Goal: Task Accomplishment & Management: Use online tool/utility

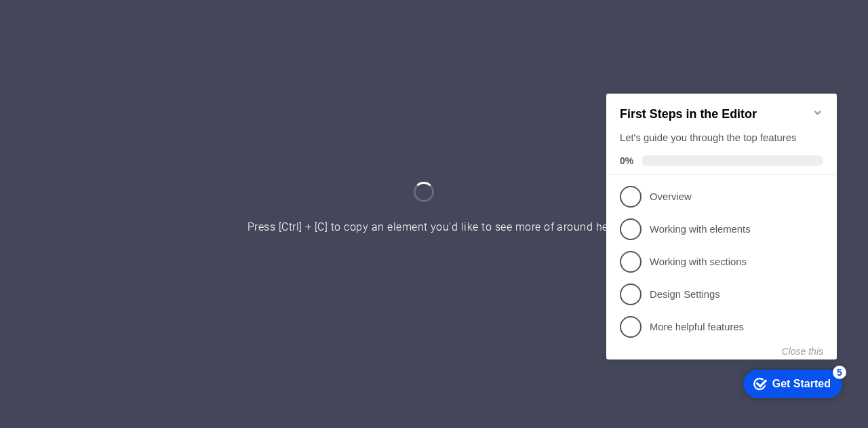
click at [816, 110] on icon "Minimize checklist" at bounding box center [817, 112] width 6 height 4
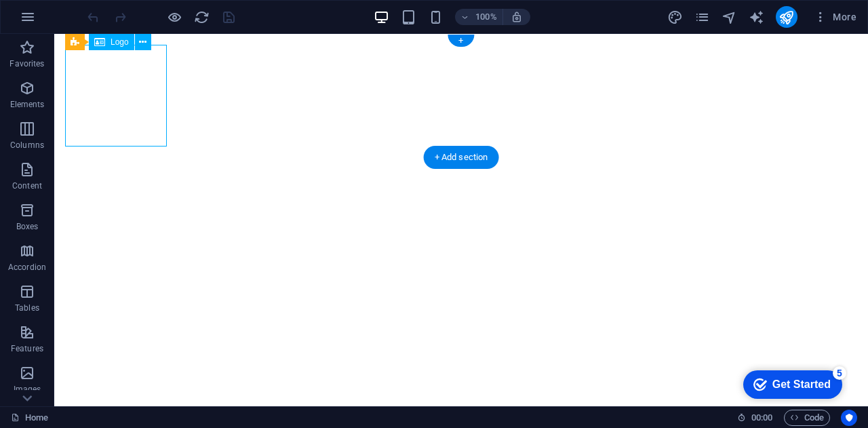
select select "px"
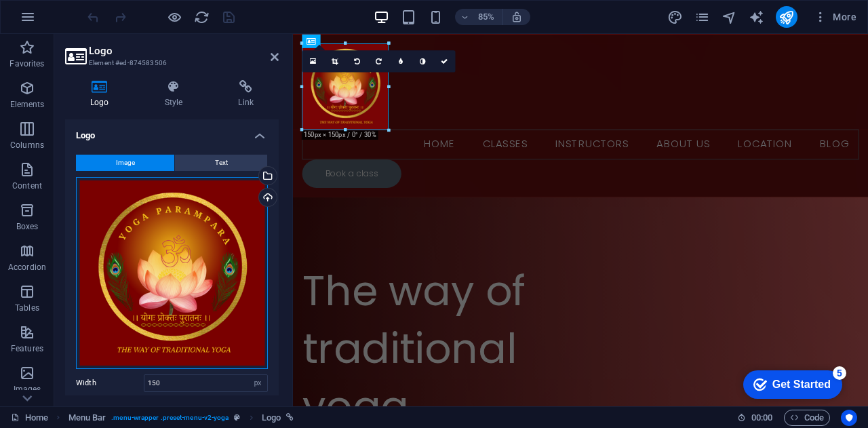
click at [155, 211] on div "Drag files here, click to choose files or select files from Files or our free s…" at bounding box center [172, 273] width 192 height 192
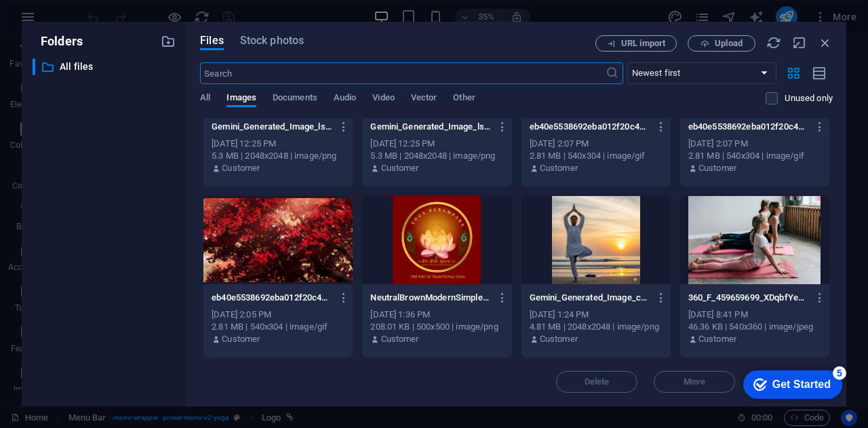
scroll to position [270, 0]
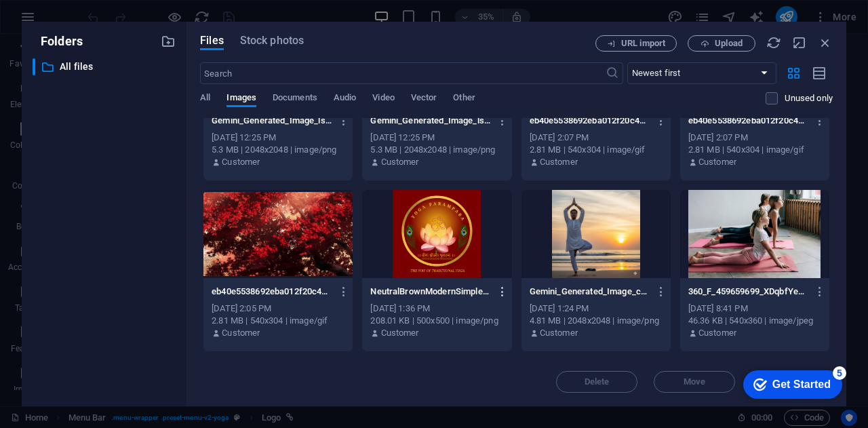
click at [504, 291] on icon "button" at bounding box center [502, 291] width 13 height 12
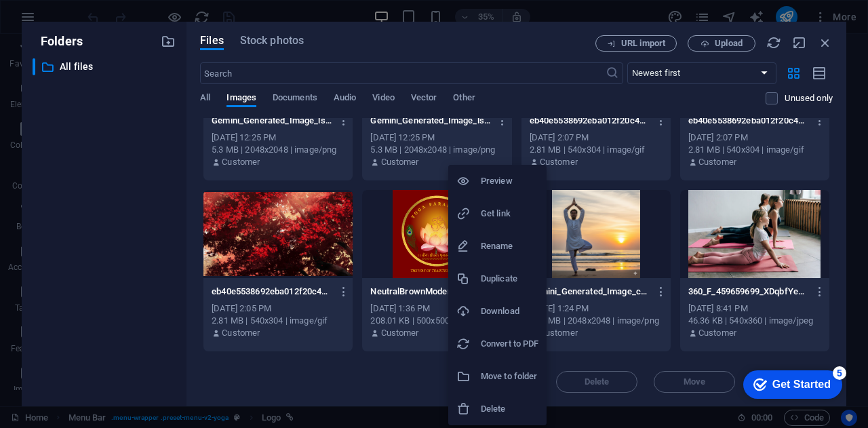
click at [516, 308] on h6 "Download" at bounding box center [510, 311] width 58 height 16
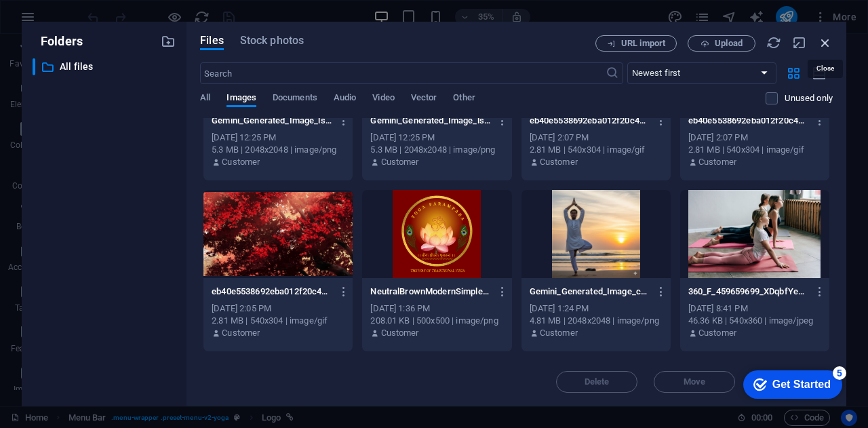
click at [825, 46] on icon "button" at bounding box center [824, 42] width 15 height 15
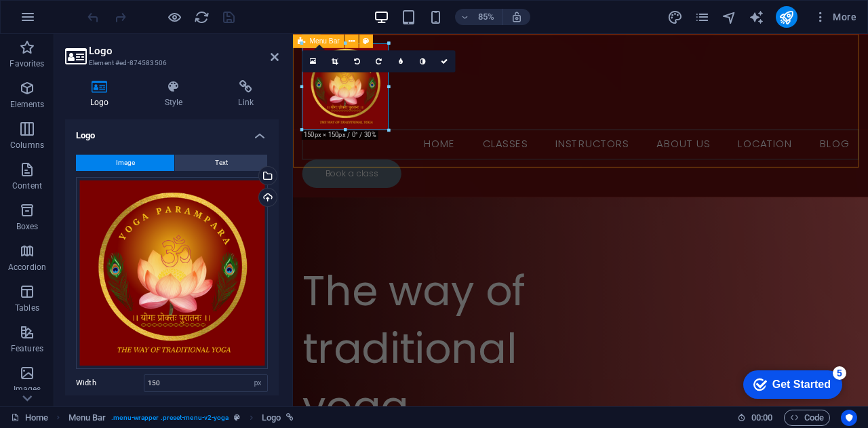
click at [609, 176] on div "Home Classes Instructors About Us Location Blog Book a class" at bounding box center [631, 130] width 676 height 192
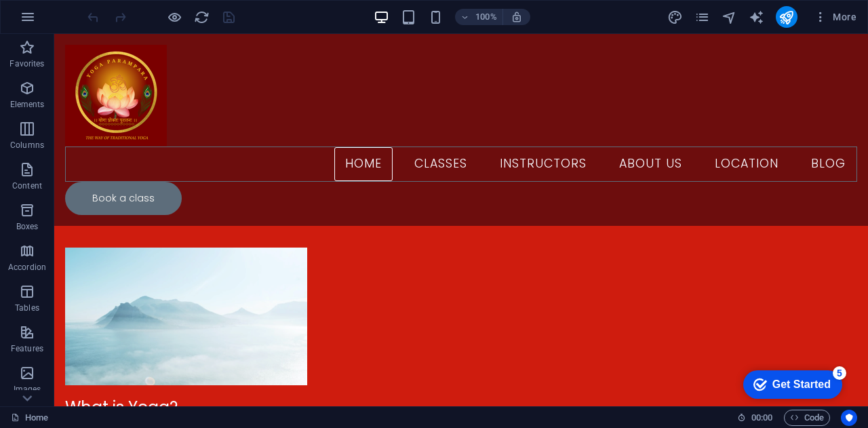
scroll to position [1294, 0]
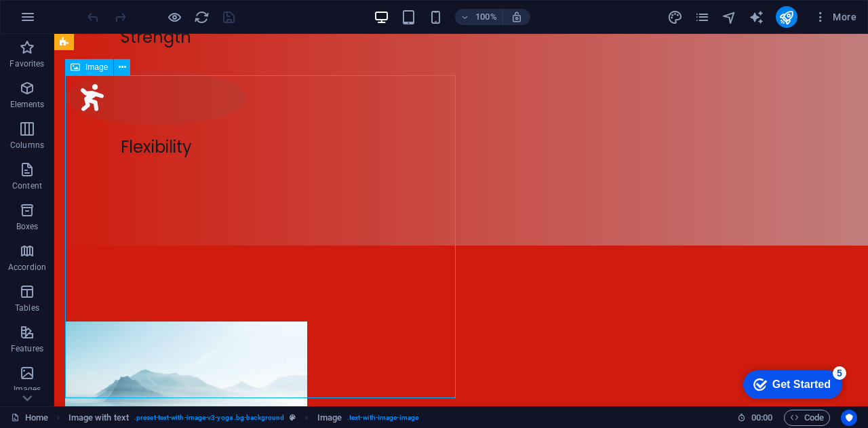
select select "%"
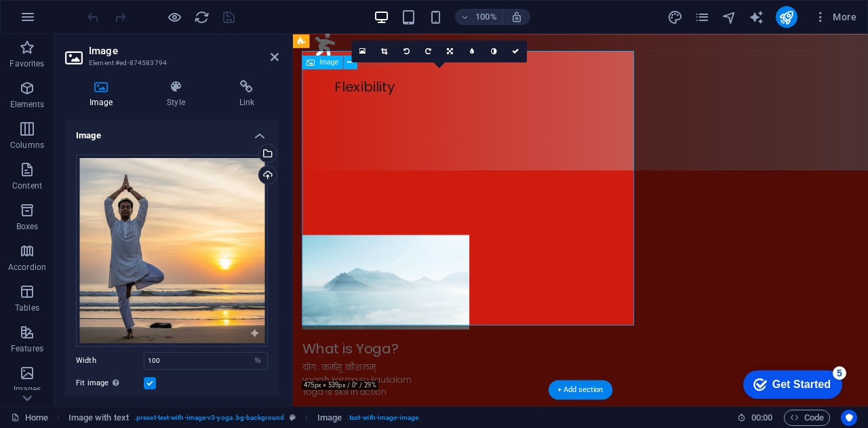
scroll to position [1316, 0]
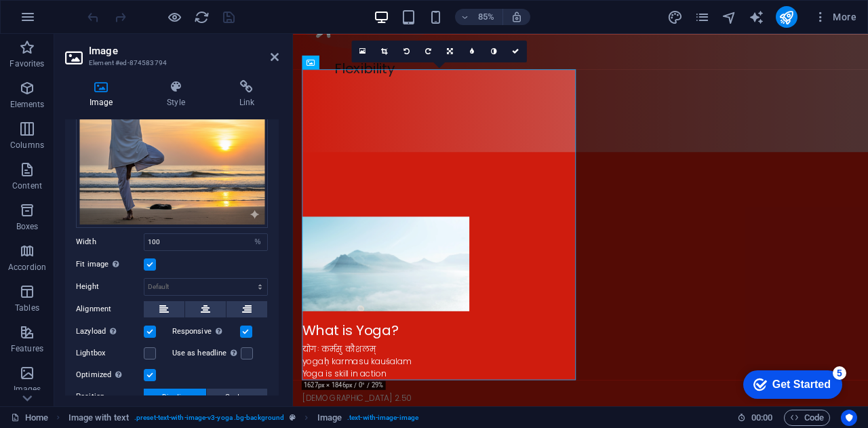
scroll to position [0, 0]
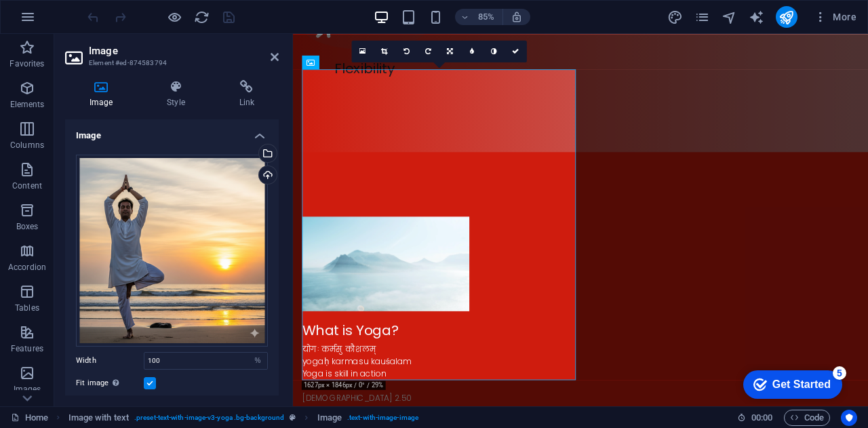
drag, startPoint x: 568, startPoint y: 181, endPoint x: 582, endPoint y: 260, distance: 80.5
click at [146, 262] on div "Drag files here, click to choose files or select files from Files or our free s…" at bounding box center [172, 251] width 192 height 192
click at [146, 262] on body "[DOMAIN_NAME] Home Favorites Elements Columns Content Boxes Accordion Tables Fe…" at bounding box center [434, 214] width 868 height 428
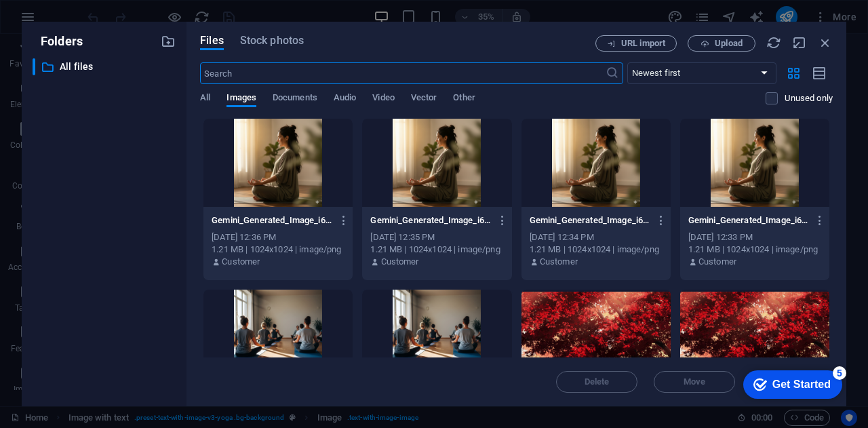
scroll to position [1304, 0]
click at [541, 316] on div at bounding box center [595, 333] width 149 height 88
click at [581, 327] on div "1" at bounding box center [595, 333] width 149 height 88
click at [581, 327] on div at bounding box center [595, 333] width 149 height 88
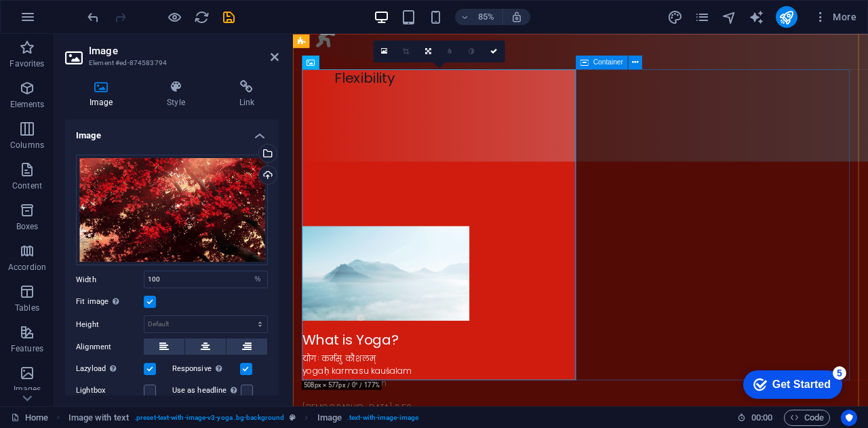
scroll to position [1316, 0]
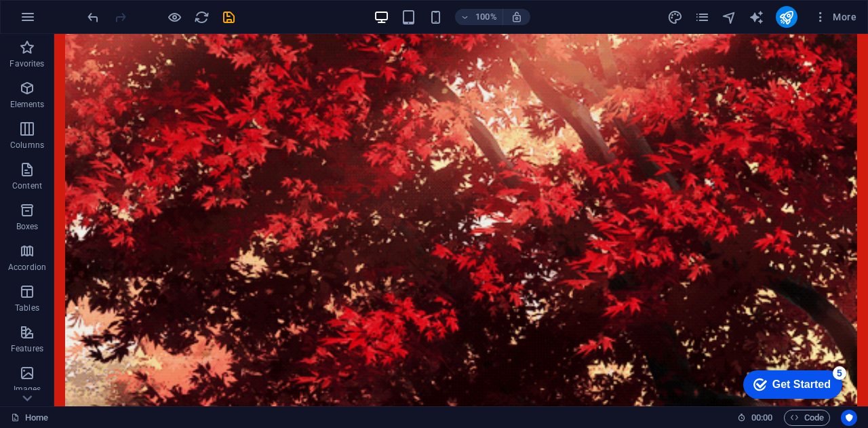
scroll to position [2573, 0]
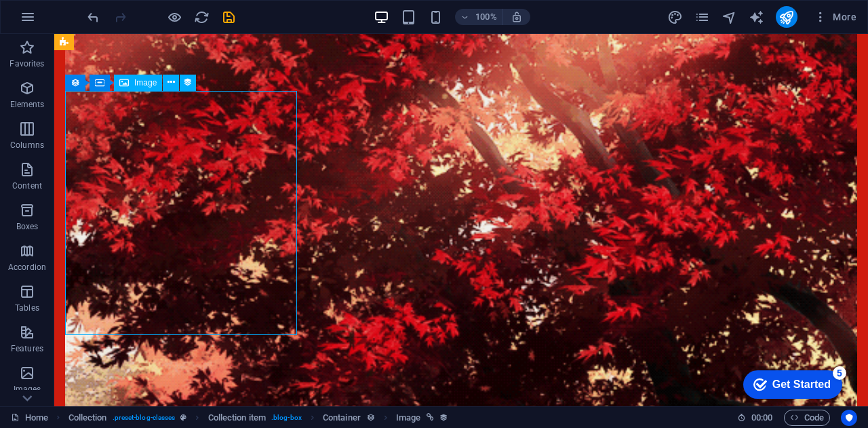
select select "px"
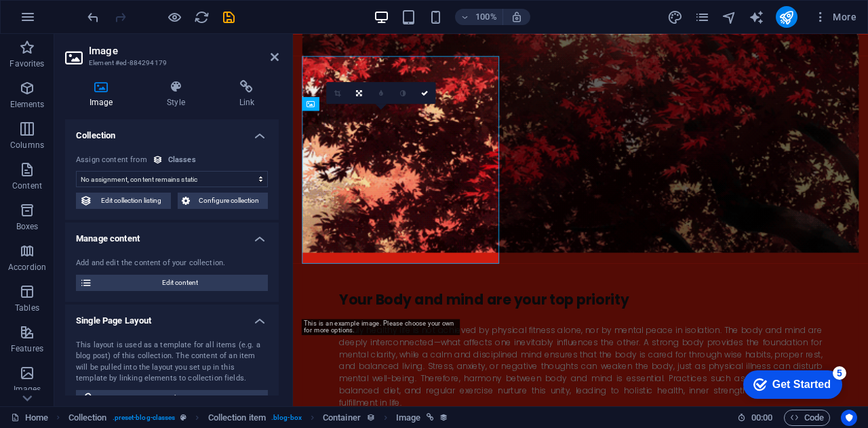
scroll to position [2603, 0]
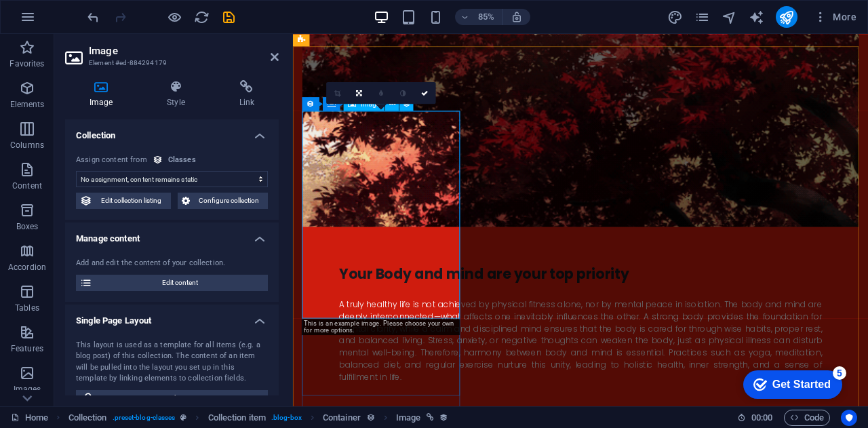
select select "image"
drag, startPoint x: 275, startPoint y: 179, endPoint x: 275, endPoint y: 195, distance: 15.6
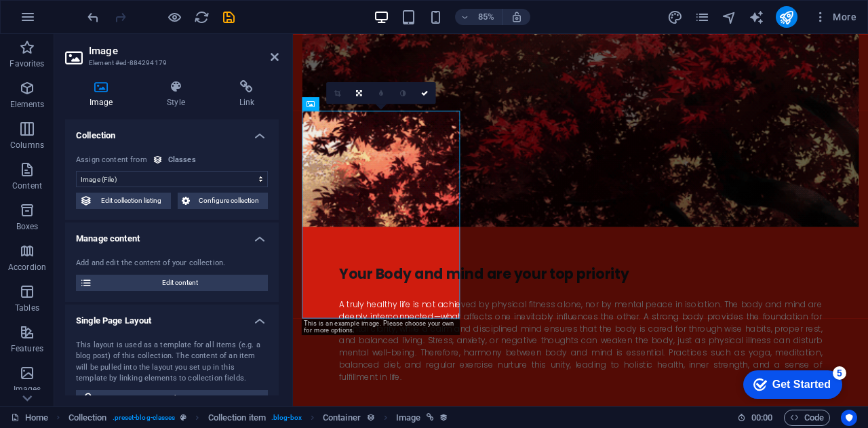
click at [275, 195] on div "No assignment, content remains static Created at (Date) Updated at (Date) Name …" at bounding box center [172, 182] width 214 height 77
drag, startPoint x: 275, startPoint y: 195, endPoint x: 277, endPoint y: 185, distance: 9.7
click at [277, 185] on div "Collection No assignment, content remains static Created at (Date) Updated at (…" at bounding box center [172, 257] width 214 height 276
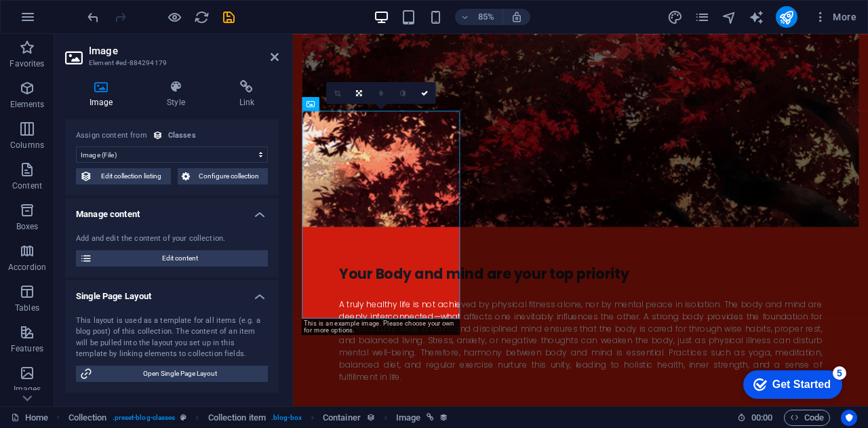
scroll to position [0, 0]
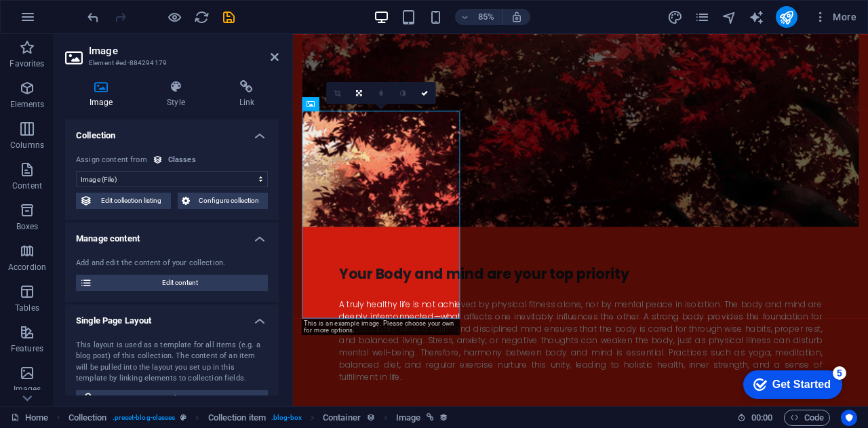
click at [184, 173] on select "No assignment, content remains static Created at (Date) Updated at (Date) Name …" at bounding box center [172, 179] width 192 height 16
click at [76, 171] on select "No assignment, content remains static Created at (Date) Updated at (Date) Name …" at bounding box center [172, 179] width 192 height 16
click at [185, 89] on icon at bounding box center [175, 87] width 66 height 14
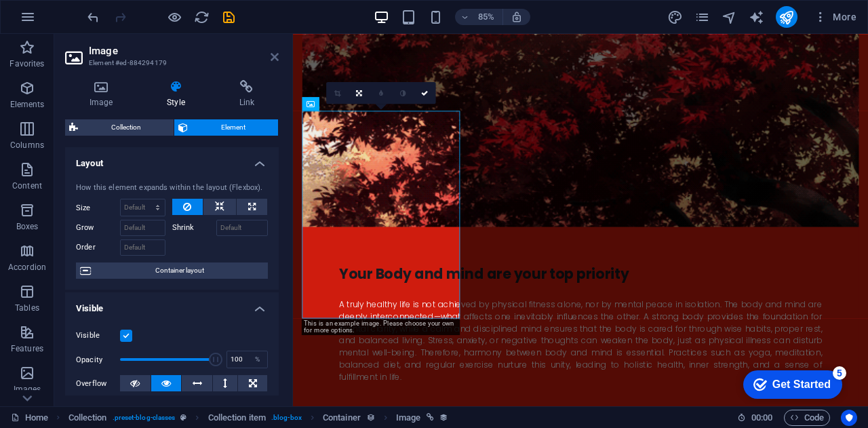
click at [276, 54] on icon at bounding box center [274, 57] width 8 height 11
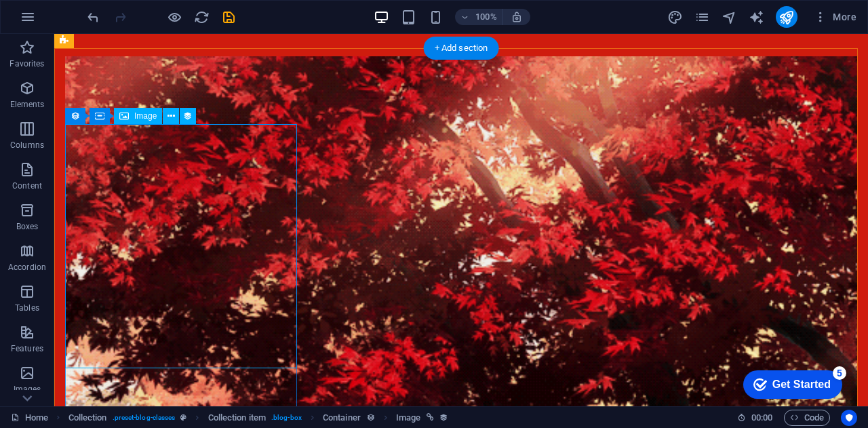
click at [129, 123] on div "Image" at bounding box center [138, 116] width 48 height 16
click at [134, 115] on span "Image" at bounding box center [145, 116] width 22 height 8
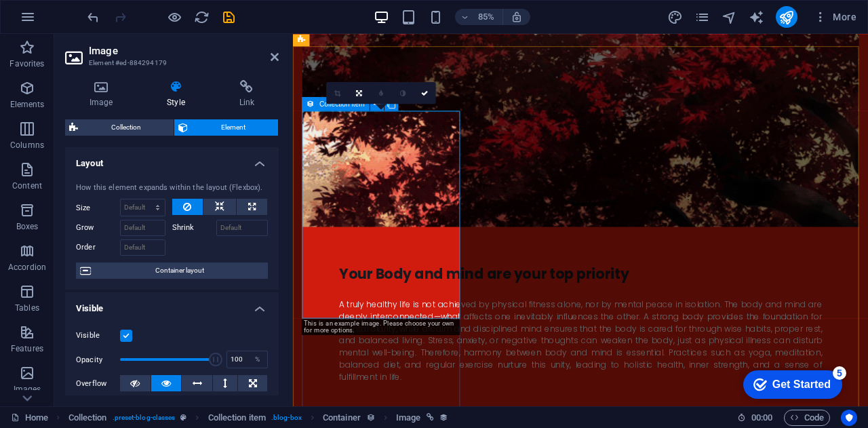
click at [310, 102] on icon at bounding box center [310, 104] width 8 height 14
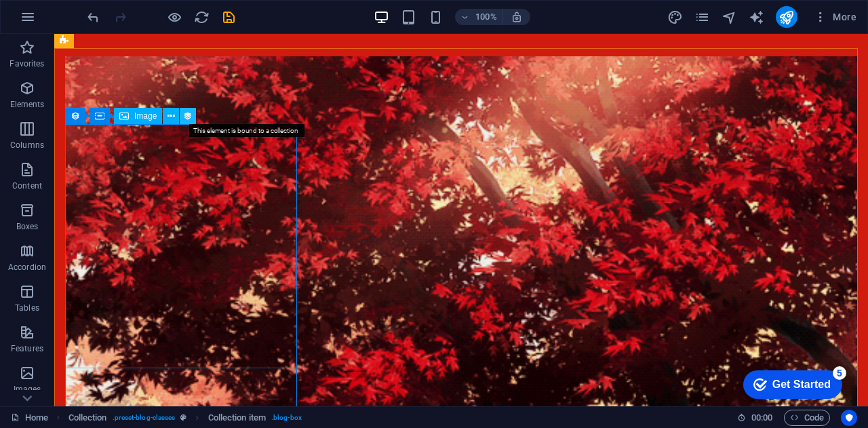
click at [184, 115] on icon at bounding box center [187, 116] width 9 height 14
select select "image"
select select "px"
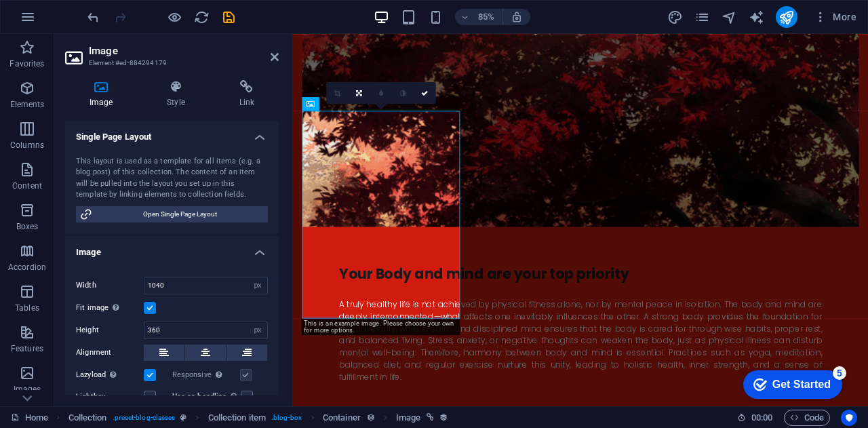
scroll to position [0, 0]
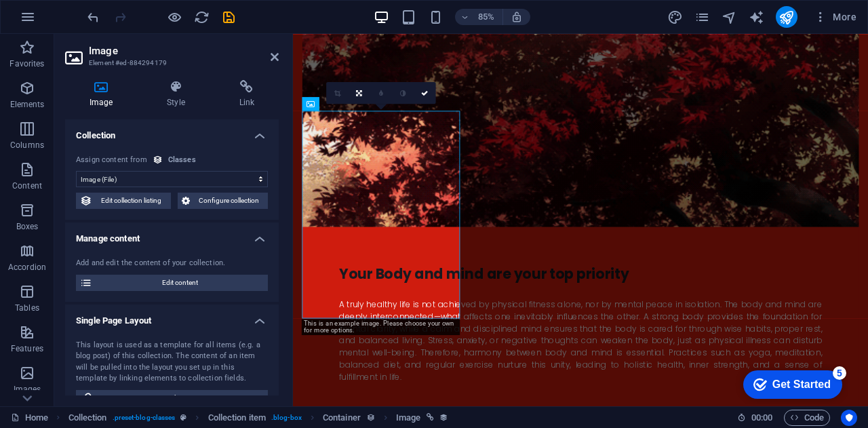
drag, startPoint x: 275, startPoint y: 146, endPoint x: 278, endPoint y: 211, distance: 65.8
click at [278, 211] on div "Collection No assignment, content remains static Created at (Date) Updated at (…" at bounding box center [172, 257] width 214 height 276
click at [186, 93] on icon at bounding box center [175, 87] width 66 height 14
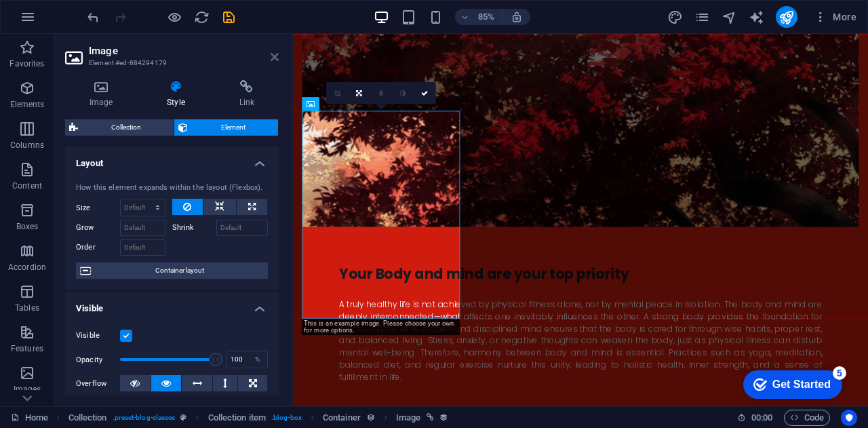
click at [270, 62] on link at bounding box center [274, 58] width 8 height 12
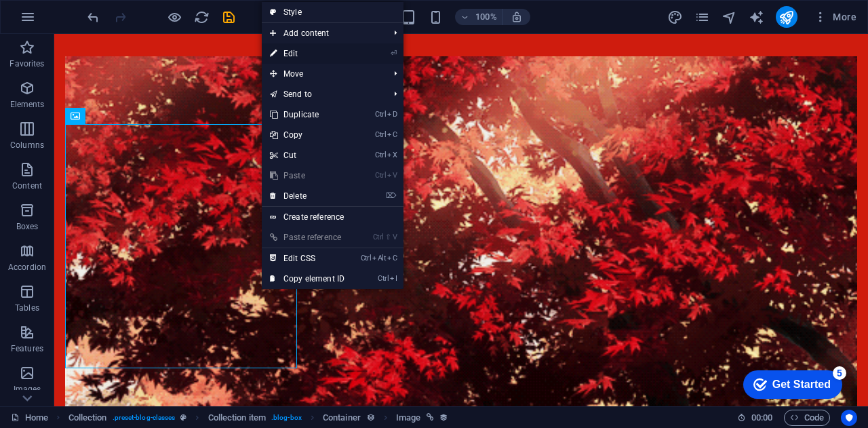
click at [397, 52] on icon "⏎" at bounding box center [393, 53] width 6 height 9
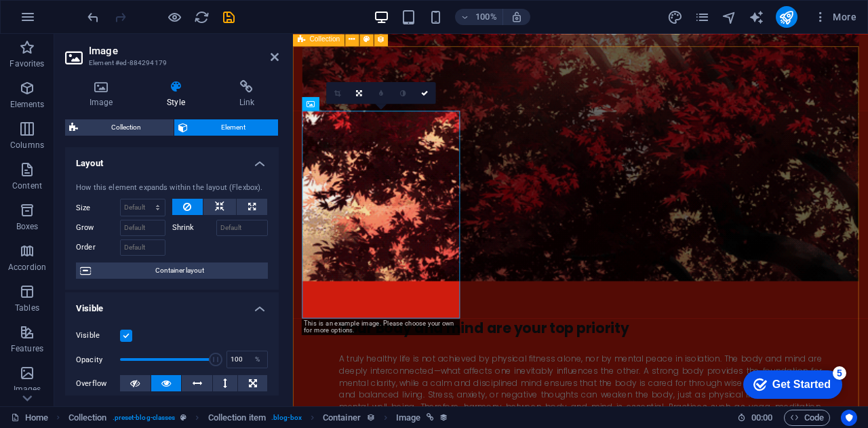
scroll to position [2603, 0]
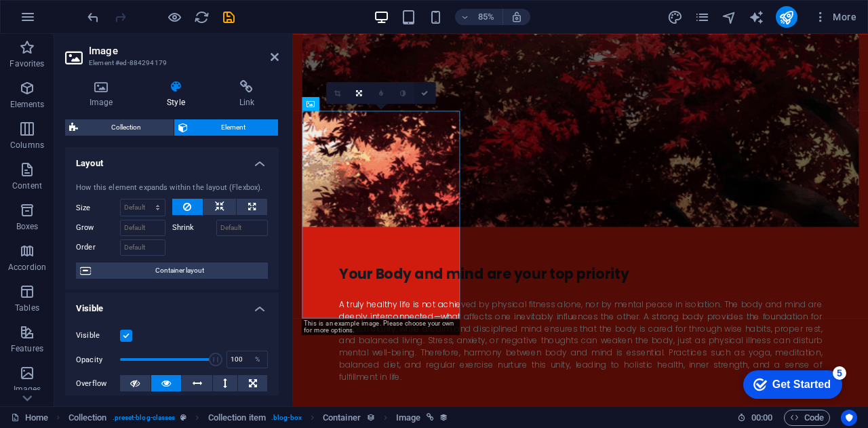
click at [423, 89] on icon at bounding box center [424, 92] width 7 height 7
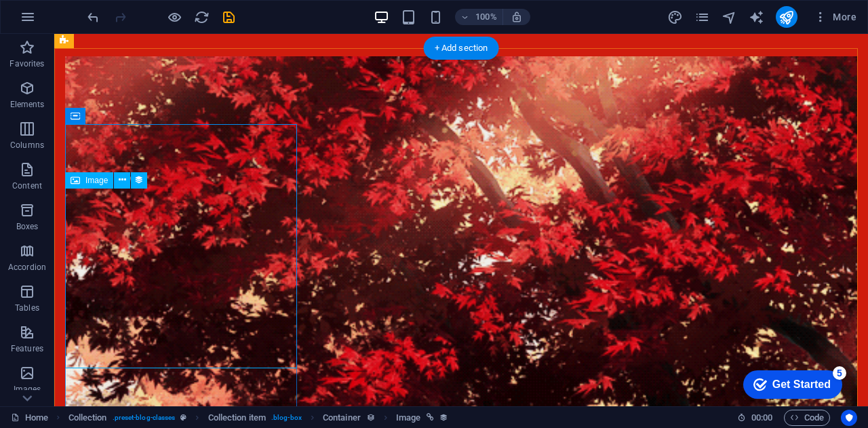
select select "image"
select select "px"
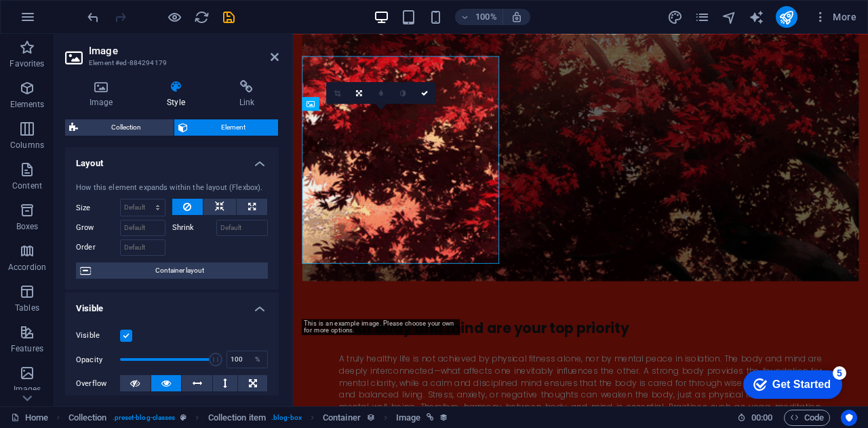
scroll to position [2603, 0]
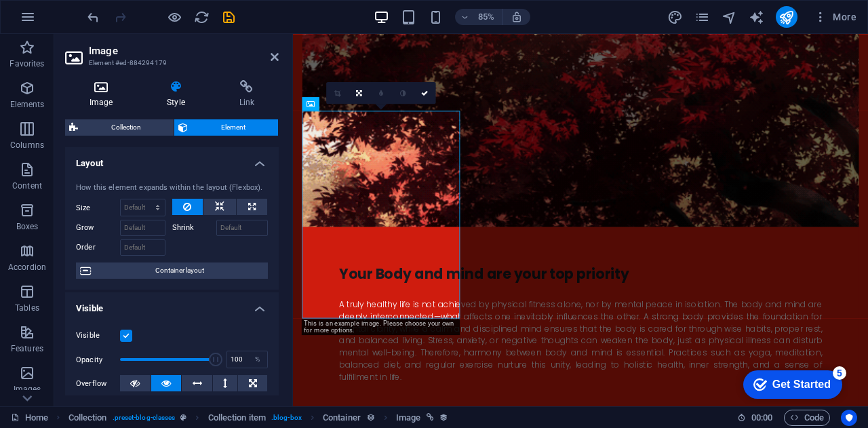
click at [113, 91] on icon at bounding box center [101, 87] width 72 height 14
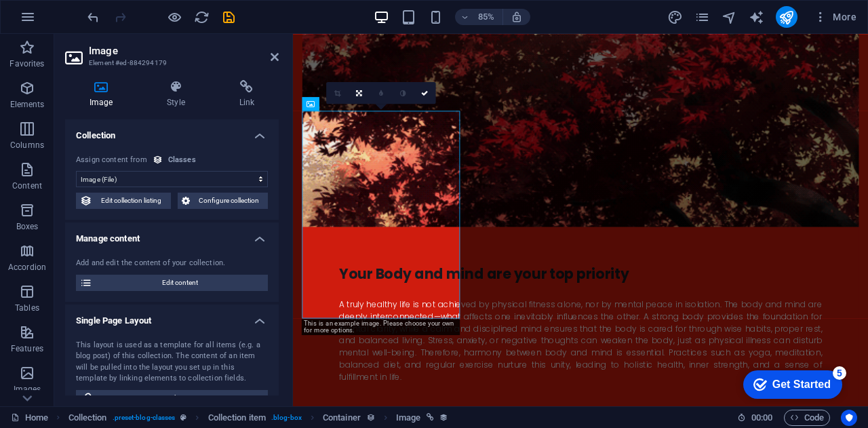
click at [169, 185] on select "No assignment, content remains static Created at (Date) Updated at (Date) Name …" at bounding box center [172, 179] width 192 height 16
click at [253, 169] on div "No assignment, content remains static Created at (Date) Updated at (Date) Name …" at bounding box center [172, 171] width 192 height 33
click at [153, 155] on icon at bounding box center [158, 160] width 10 height 10
click at [218, 205] on span "Configure collection" at bounding box center [229, 200] width 70 height 16
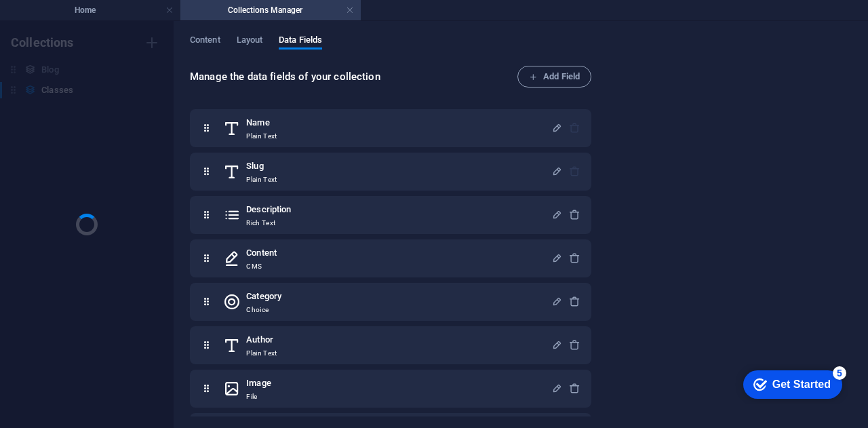
scroll to position [0, 0]
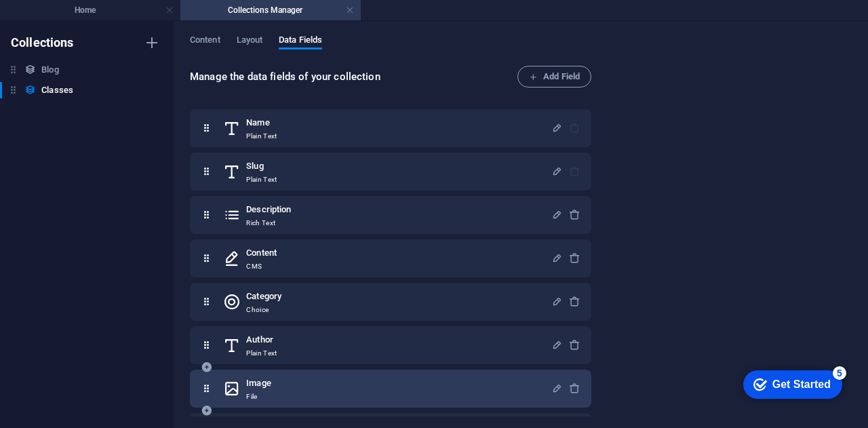
click at [474, 389] on div "Image File" at bounding box center [387, 388] width 328 height 27
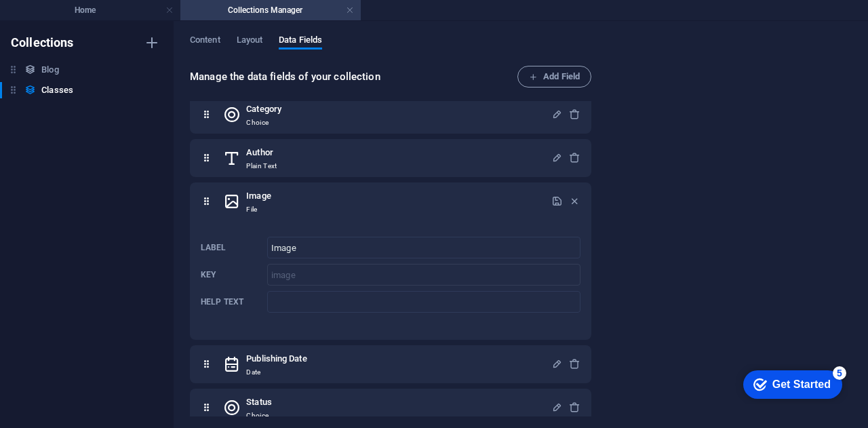
scroll to position [202, 0]
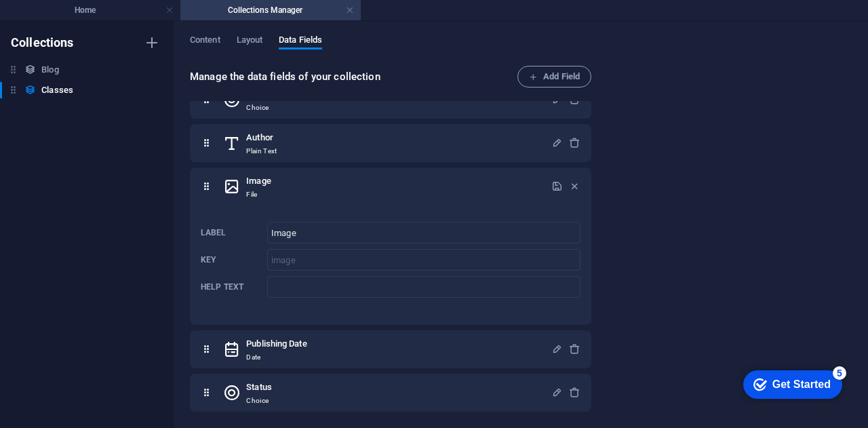
click at [687, 185] on div "Manage the data fields of your collection Add Field Name Plain Text Slug Plain …" at bounding box center [521, 242] width 662 height 352
click at [252, 38] on span "Layout" at bounding box center [250, 41] width 26 height 19
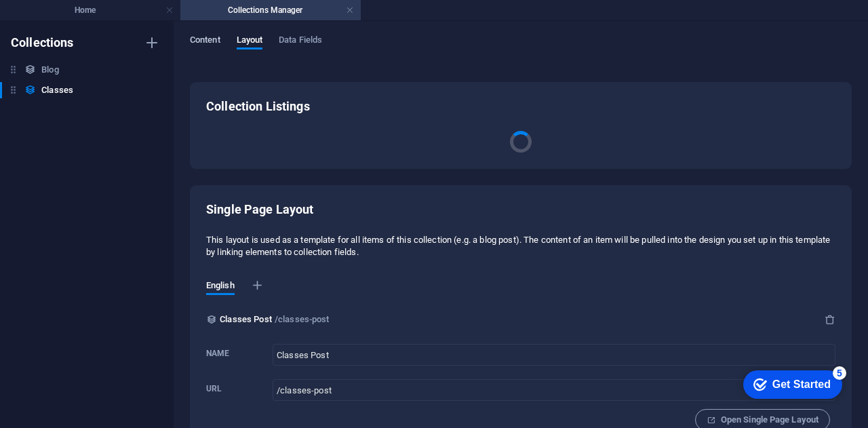
click at [218, 39] on span "Content" at bounding box center [205, 41] width 31 height 19
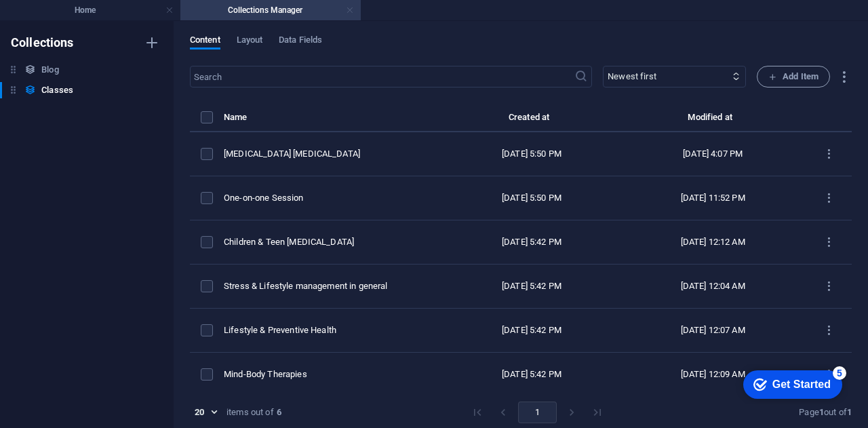
click at [350, 8] on link at bounding box center [350, 10] width 8 height 13
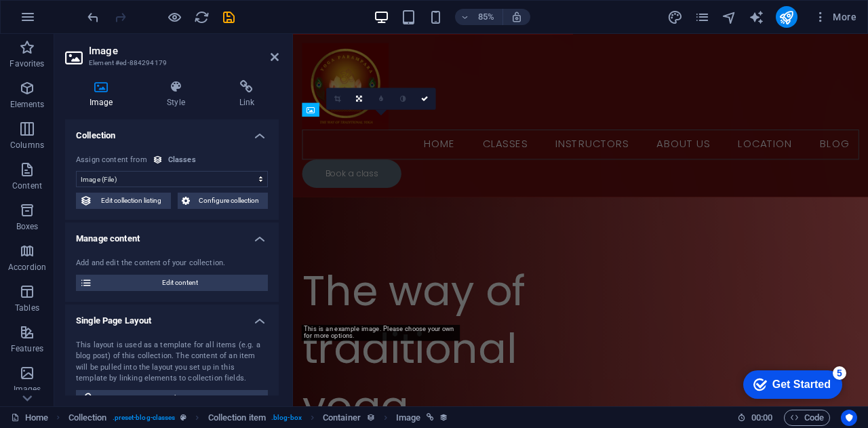
scroll to position [2603, 0]
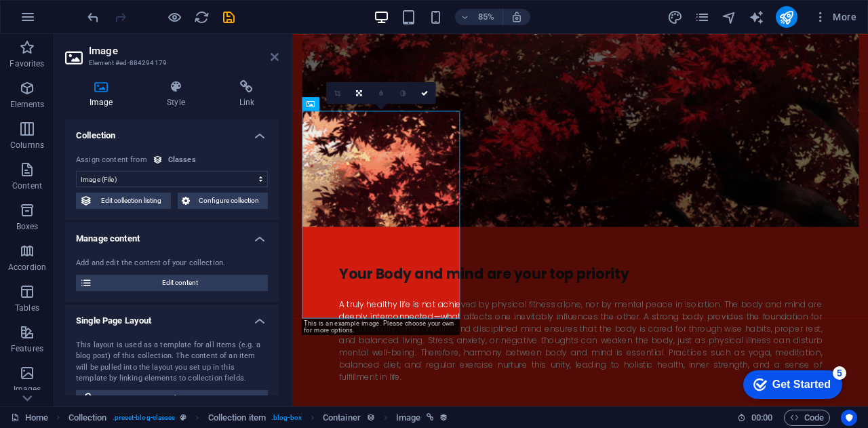
click at [278, 59] on icon at bounding box center [274, 57] width 8 height 11
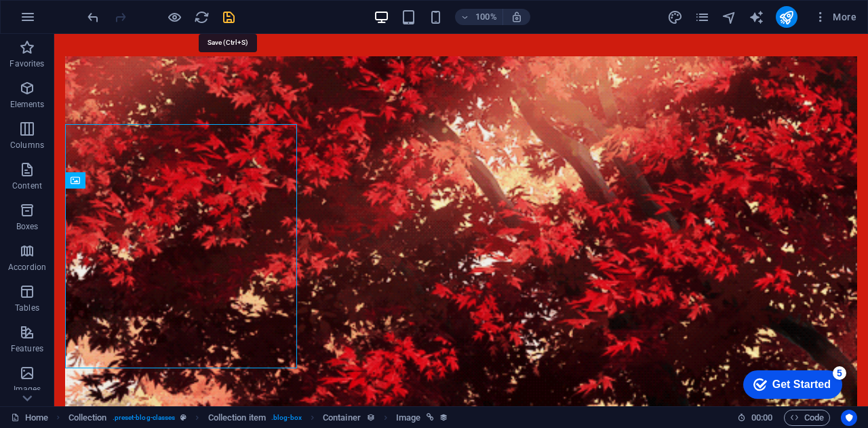
click at [232, 13] on icon "save" at bounding box center [229, 17] width 16 height 16
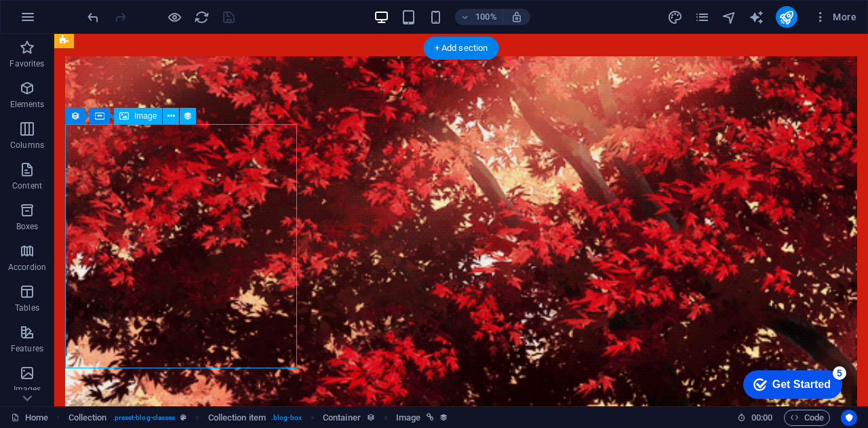
select select "image"
select select "px"
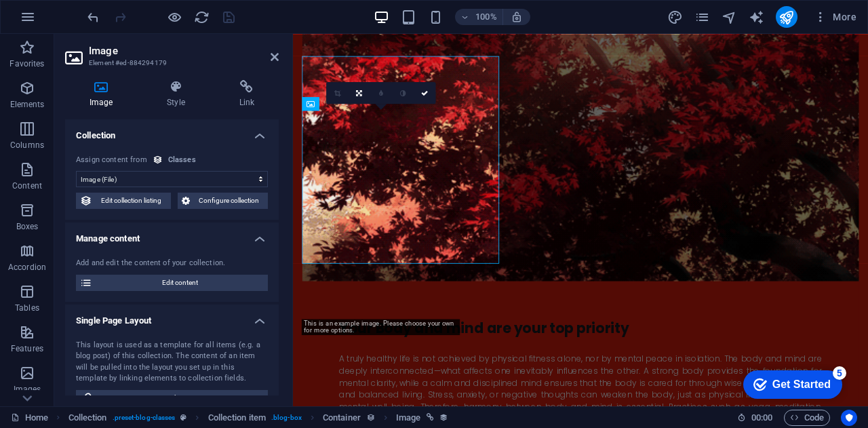
scroll to position [2603, 0]
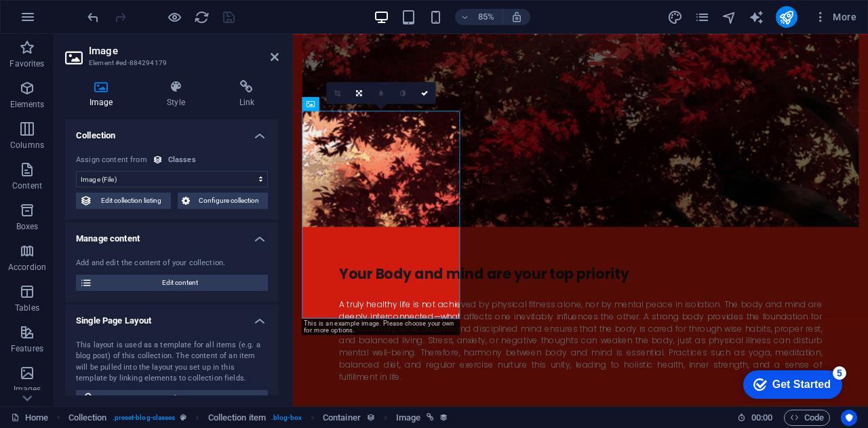
click at [176, 159] on div "Classes" at bounding box center [182, 161] width 28 height 12
click at [253, 132] on h4 "Collection" at bounding box center [172, 131] width 214 height 24
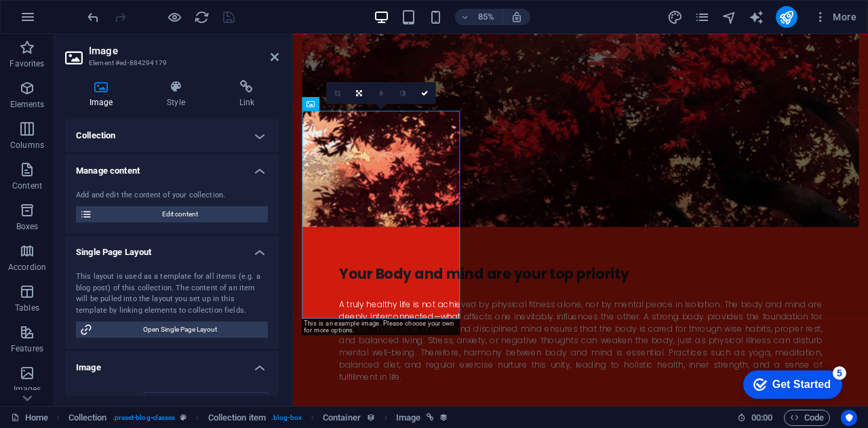
click at [266, 174] on h4 "Manage content" at bounding box center [172, 167] width 214 height 24
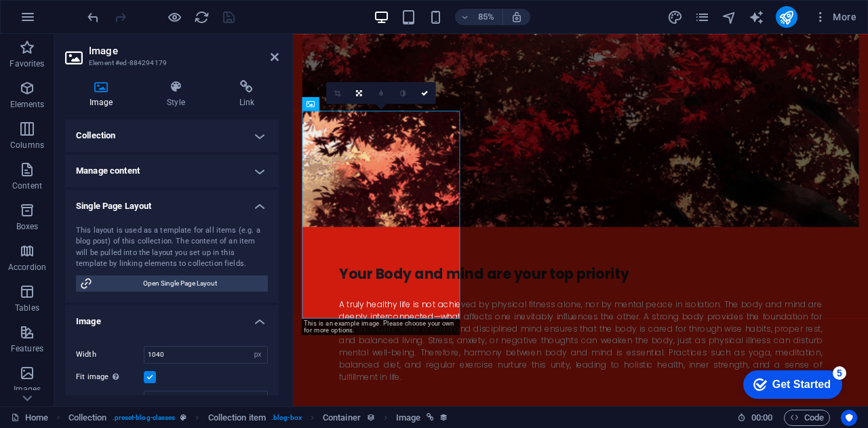
click at [258, 206] on h4 "Single Page Layout" at bounding box center [172, 202] width 214 height 24
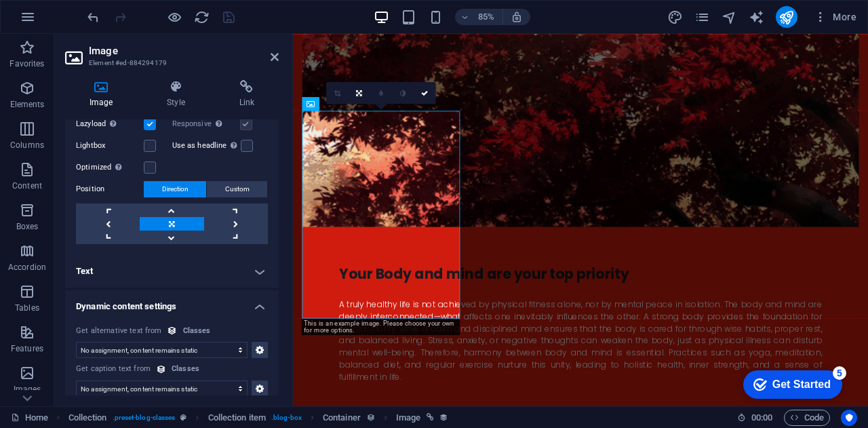
scroll to position [251, 0]
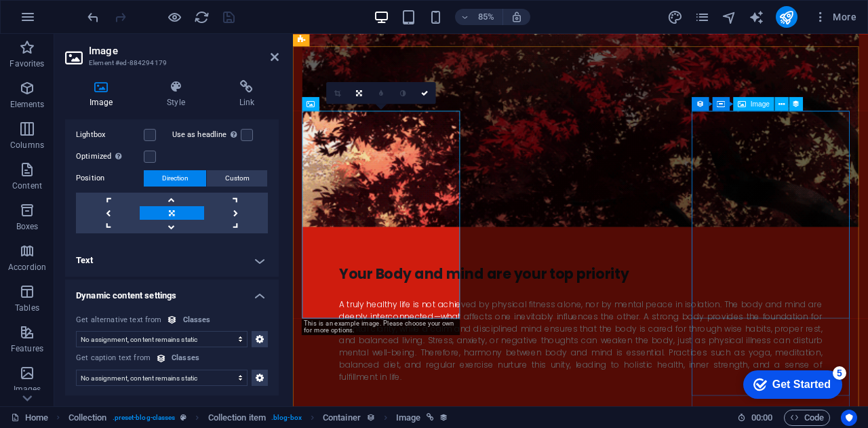
select select "image"
select select "px"
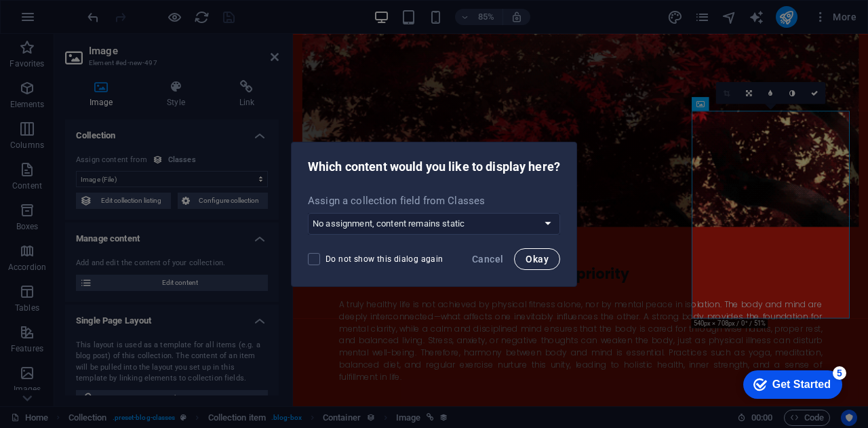
click at [546, 250] on button "Okay" at bounding box center [537, 259] width 46 height 22
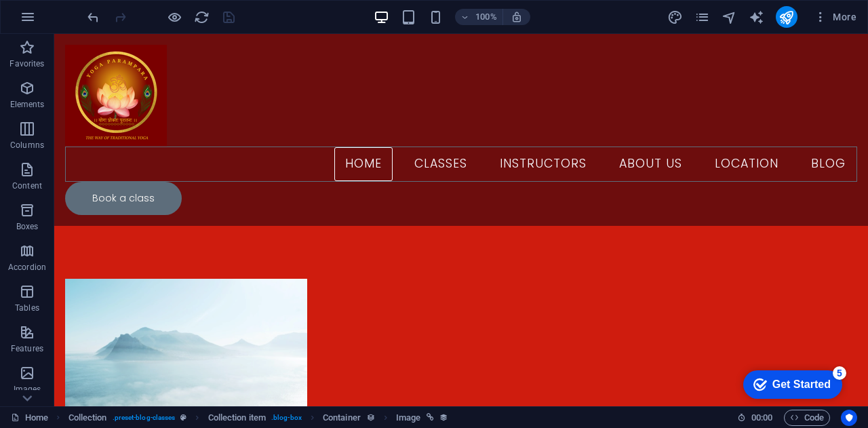
scroll to position [1257, 0]
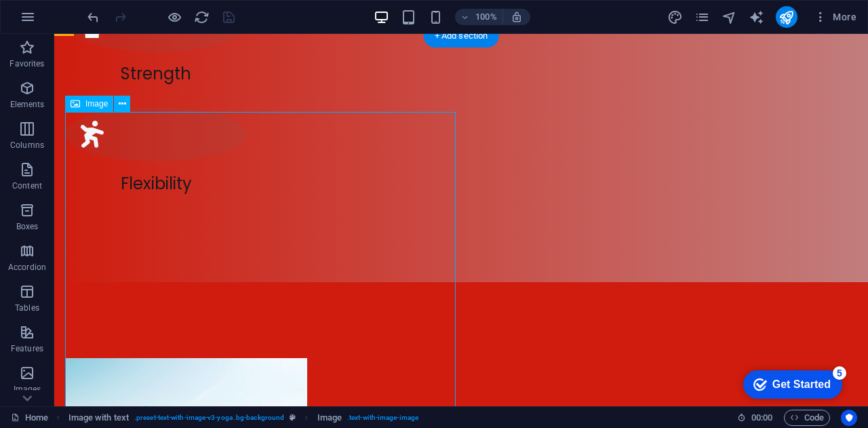
select select "%"
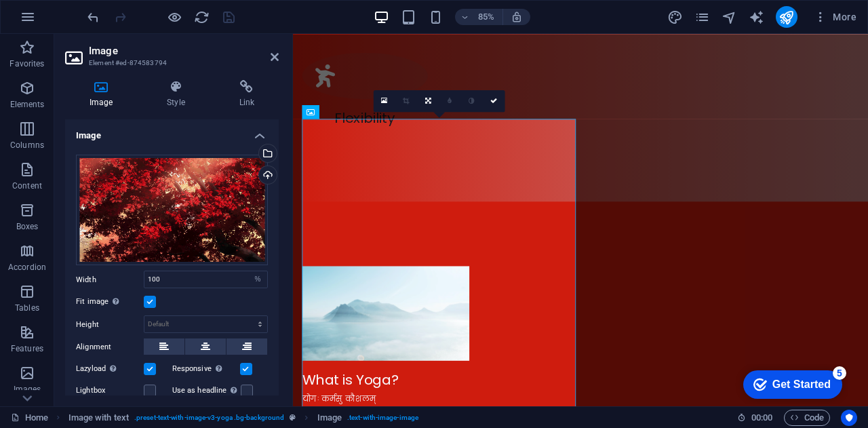
click at [262, 132] on h4 "Image" at bounding box center [172, 131] width 214 height 24
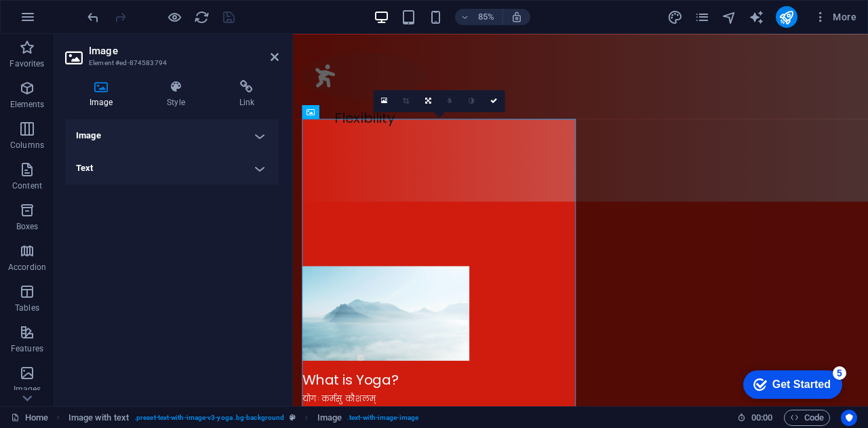
click at [262, 132] on h4 "Image" at bounding box center [172, 135] width 214 height 33
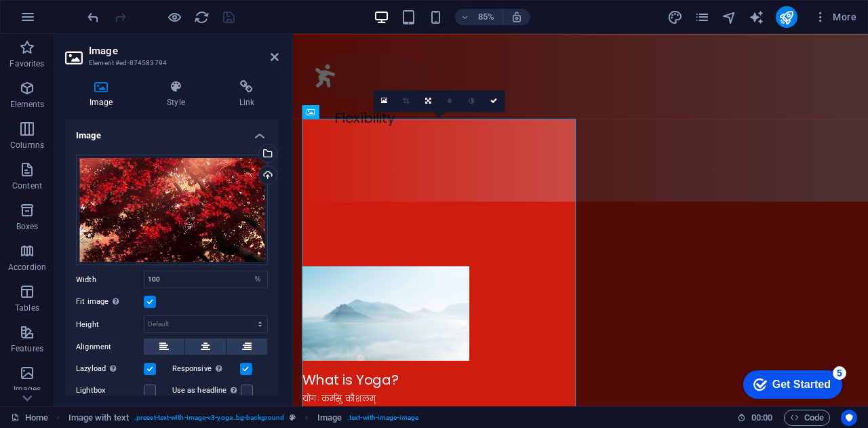
click at [272, 67] on header "Image Element #ed-874583794" at bounding box center [172, 51] width 214 height 35
click at [274, 51] on h2 "Image" at bounding box center [184, 51] width 190 height 12
click at [265, 56] on h2 "Image" at bounding box center [184, 51] width 190 height 12
click at [270, 56] on h2 "Image" at bounding box center [184, 51] width 190 height 12
click at [272, 56] on icon at bounding box center [274, 57] width 8 height 11
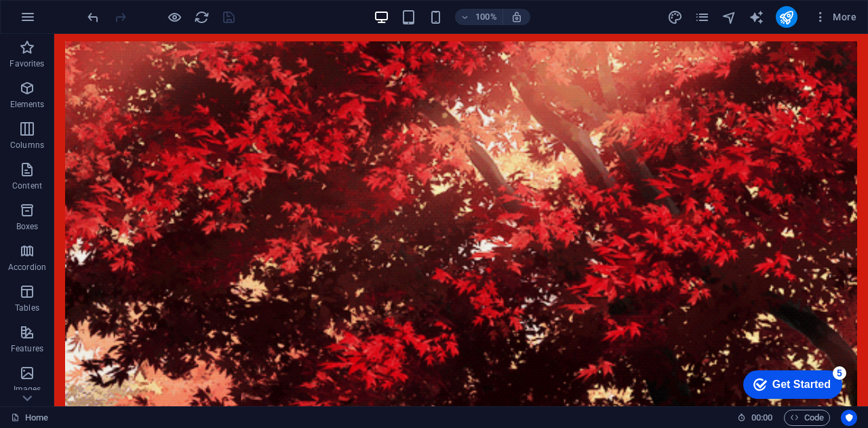
scroll to position [2565, 0]
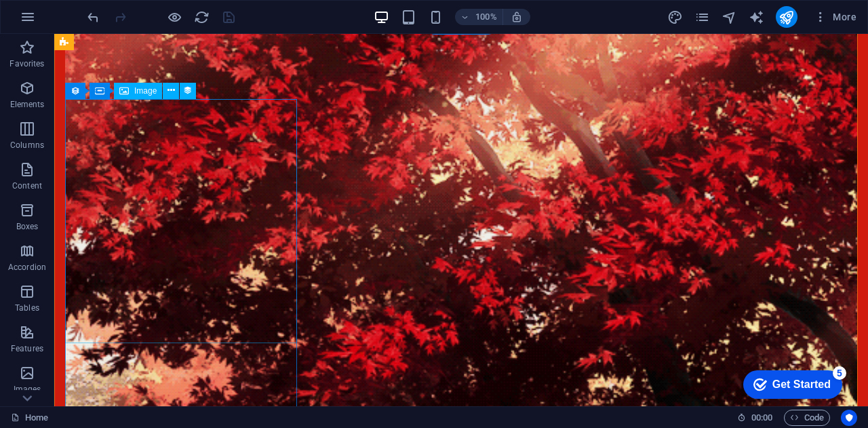
select select "px"
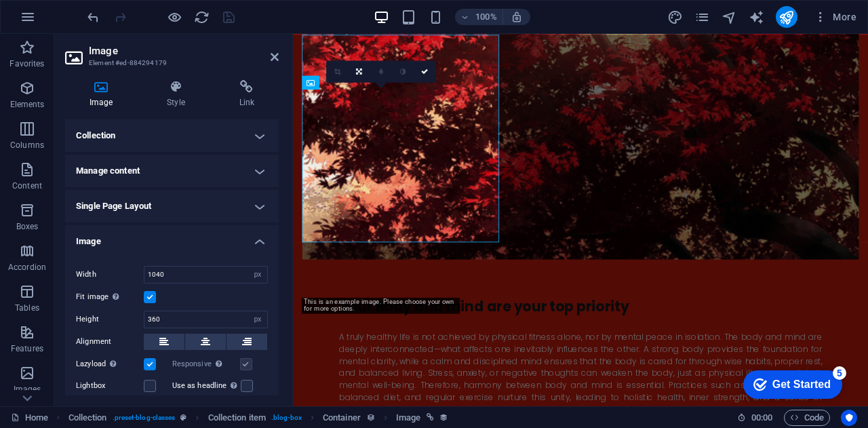
scroll to position [2629, 0]
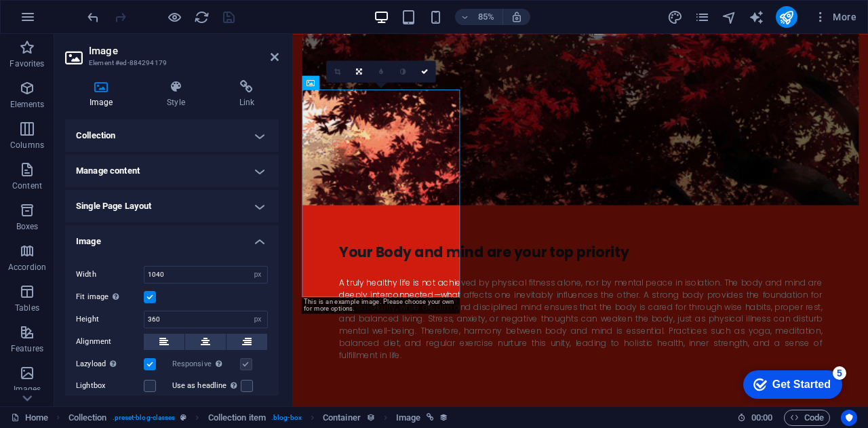
click at [106, 91] on icon at bounding box center [101, 87] width 72 height 14
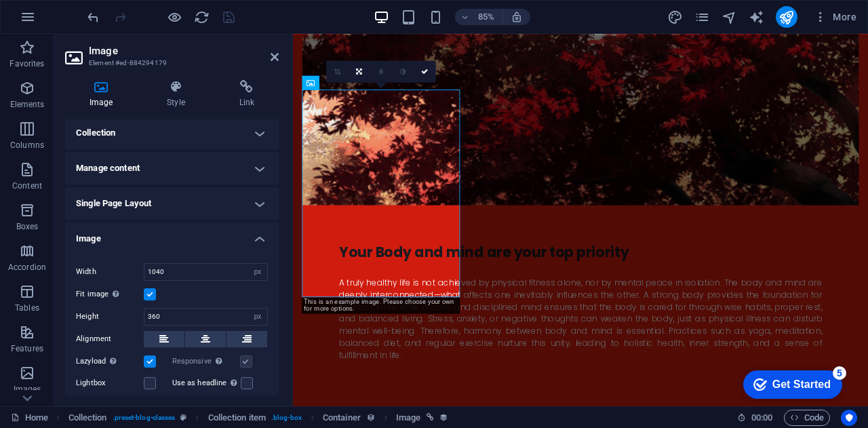
scroll to position [0, 0]
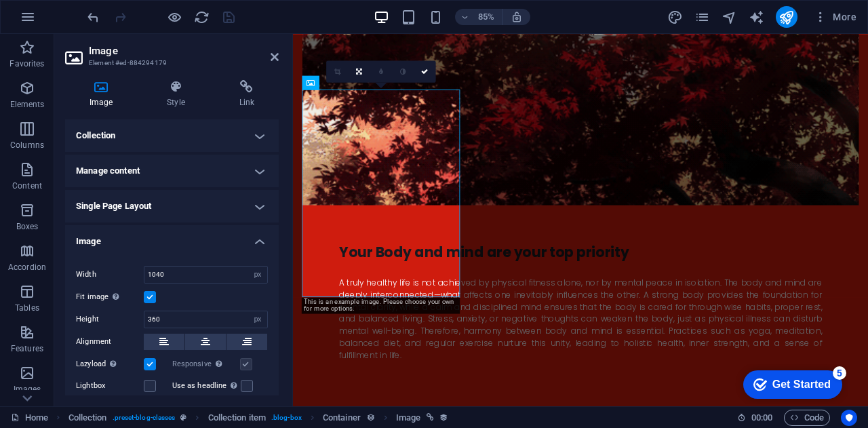
click at [249, 237] on h4 "Image" at bounding box center [172, 237] width 214 height 24
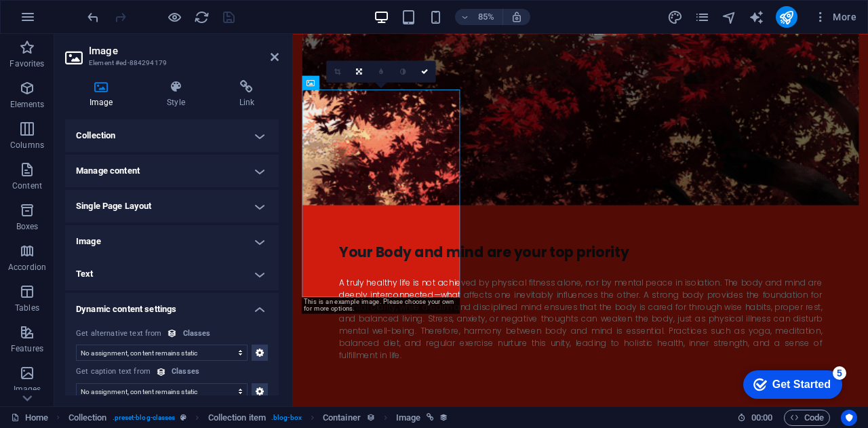
click at [249, 237] on h4 "Image" at bounding box center [172, 241] width 214 height 33
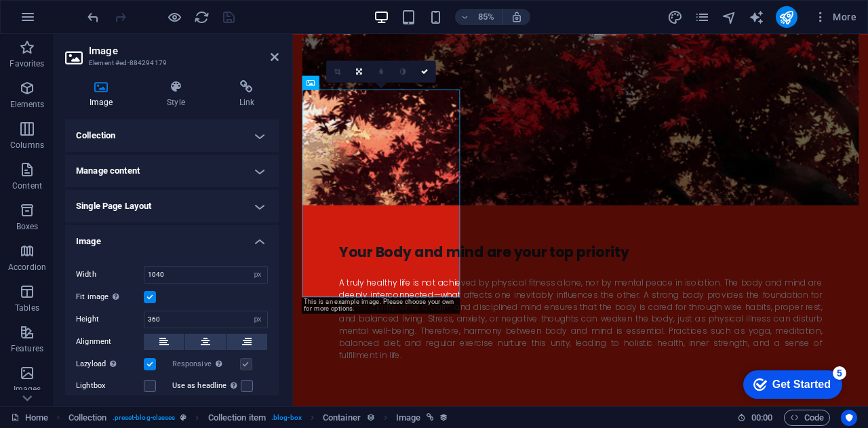
click at [220, 136] on h4 "Collection" at bounding box center [172, 135] width 214 height 33
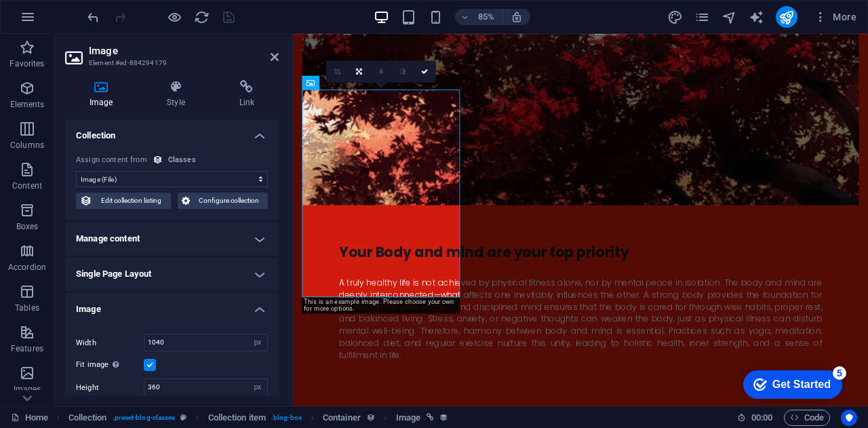
click at [159, 181] on select "No assignment, content remains static Created at (Date) Updated at (Date) Name …" at bounding box center [172, 179] width 192 height 16
click at [76, 171] on select "No assignment, content remains static Created at (Date) Updated at (Date) Name …" at bounding box center [172, 179] width 192 height 16
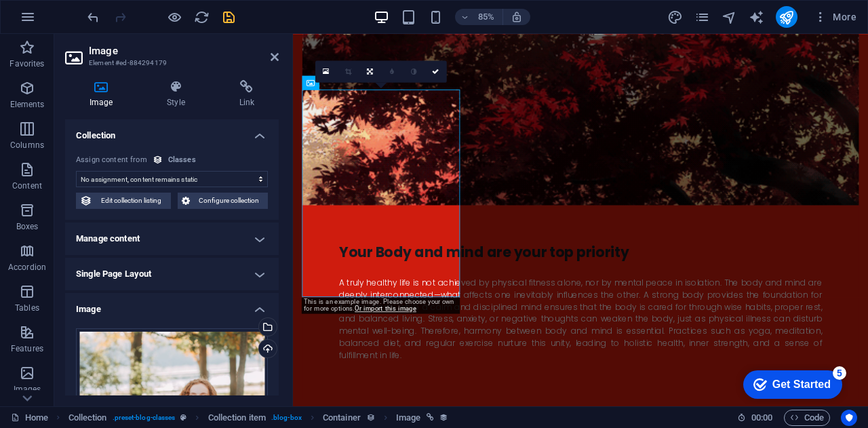
click at [174, 178] on select "No assignment, content remains static Created at (Date) Updated at (Date) Name …" at bounding box center [172, 179] width 192 height 16
select select "image"
click at [76, 171] on select "No assignment, content remains static Created at (Date) Updated at (Date) Name …" at bounding box center [172, 179] width 192 height 16
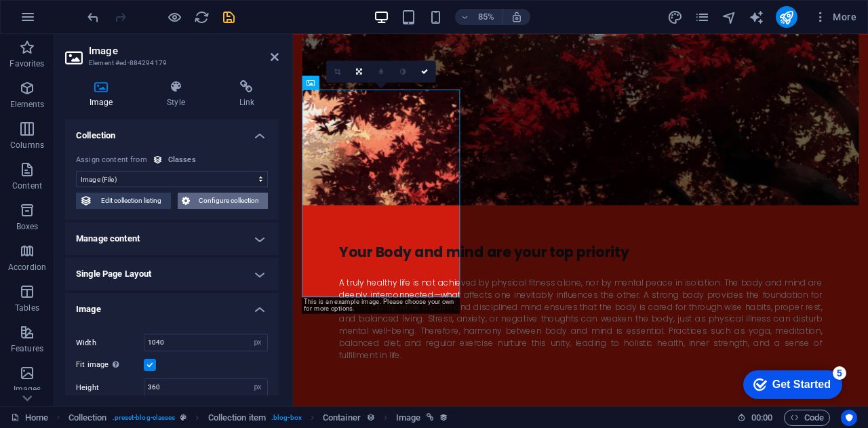
click at [256, 200] on span "Configure collection" at bounding box center [229, 200] width 70 height 16
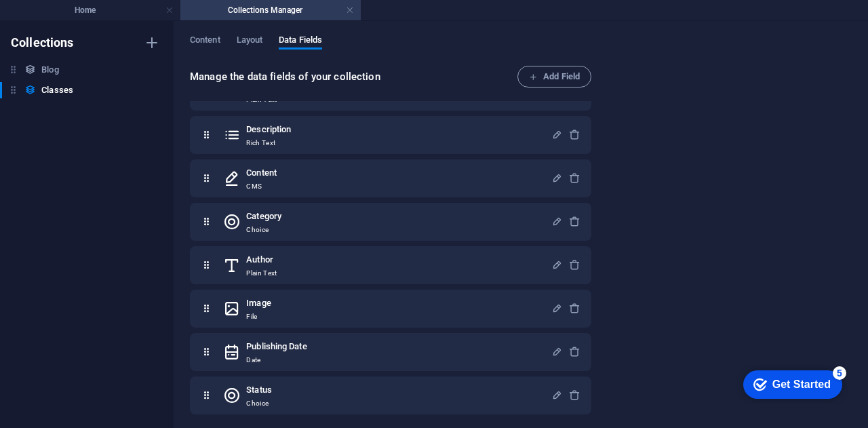
scroll to position [83, 0]
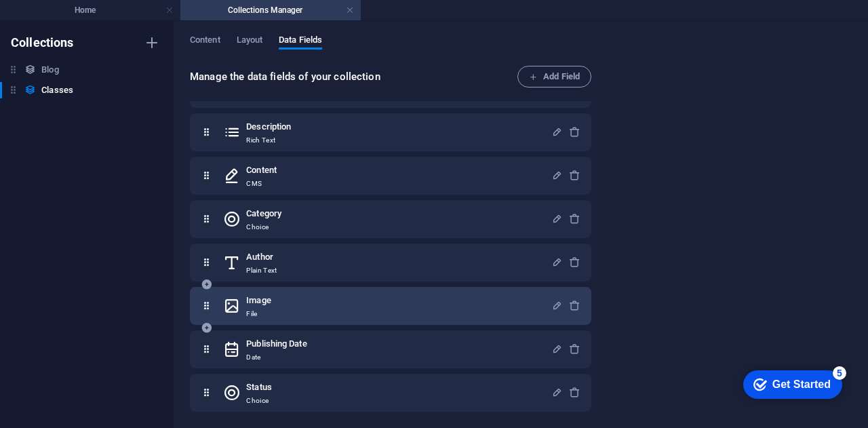
click at [256, 312] on p "File" at bounding box center [258, 313] width 24 height 11
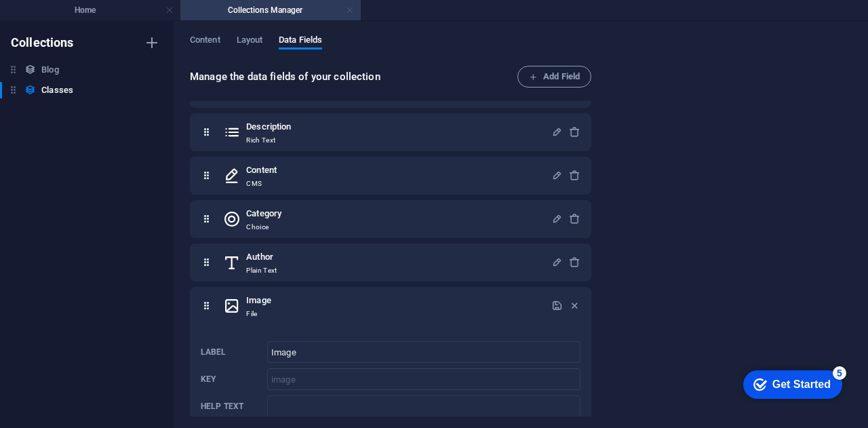
click at [351, 14] on link at bounding box center [350, 10] width 8 height 13
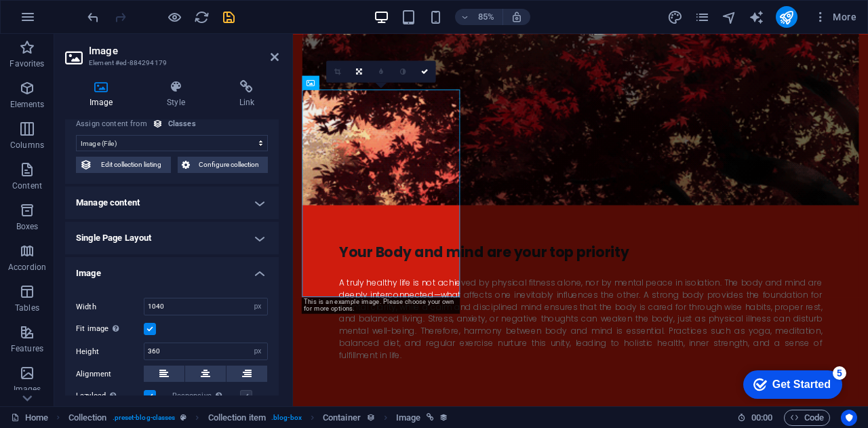
scroll to position [0, 0]
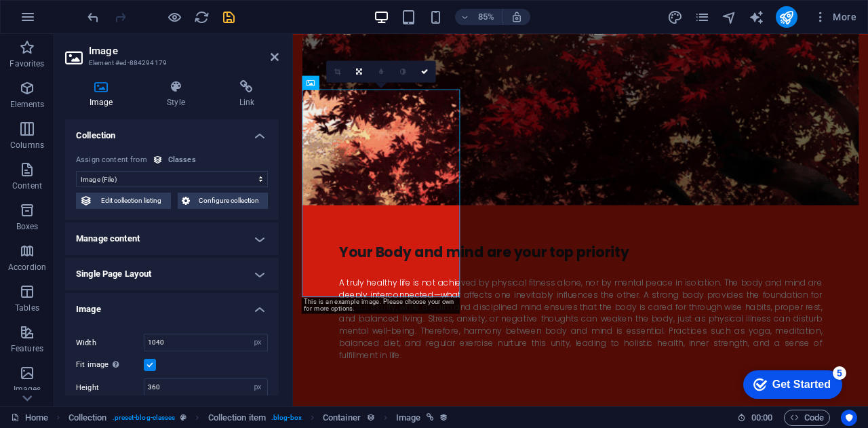
click at [258, 135] on h4 "Collection" at bounding box center [172, 131] width 214 height 24
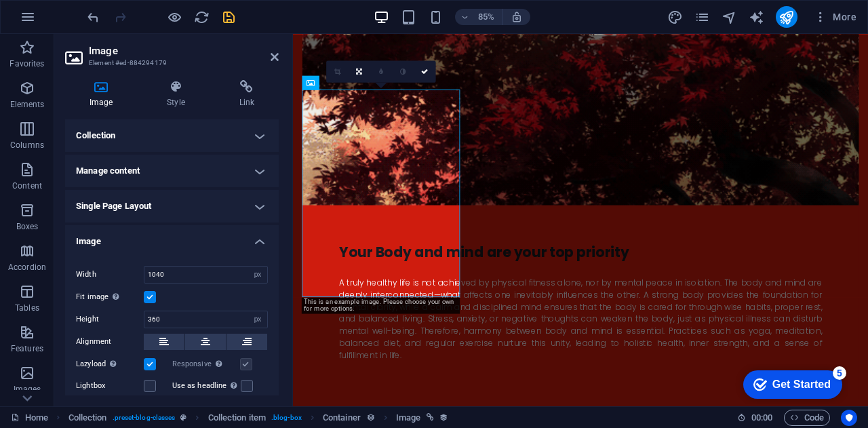
scroll to position [34, 0]
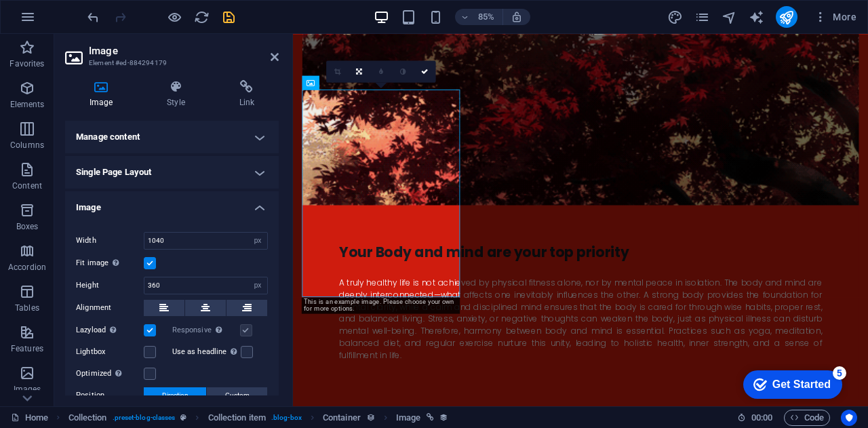
click at [100, 205] on h4 "Image" at bounding box center [172, 203] width 214 height 24
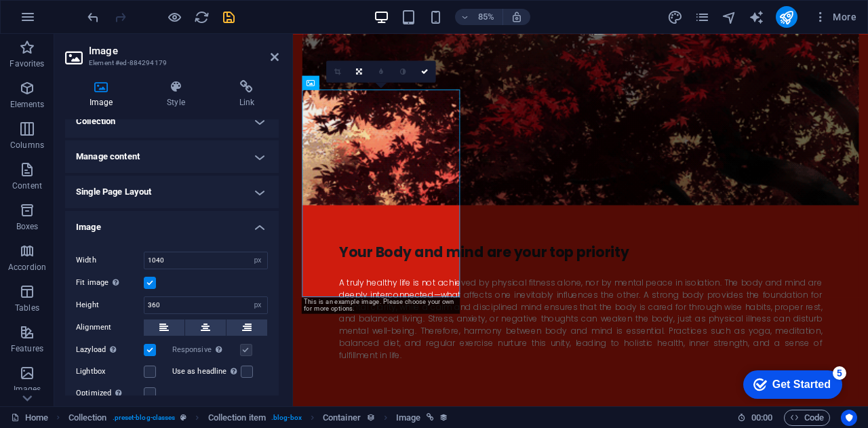
click at [100, 205] on h4 "Single Page Layout" at bounding box center [172, 192] width 214 height 33
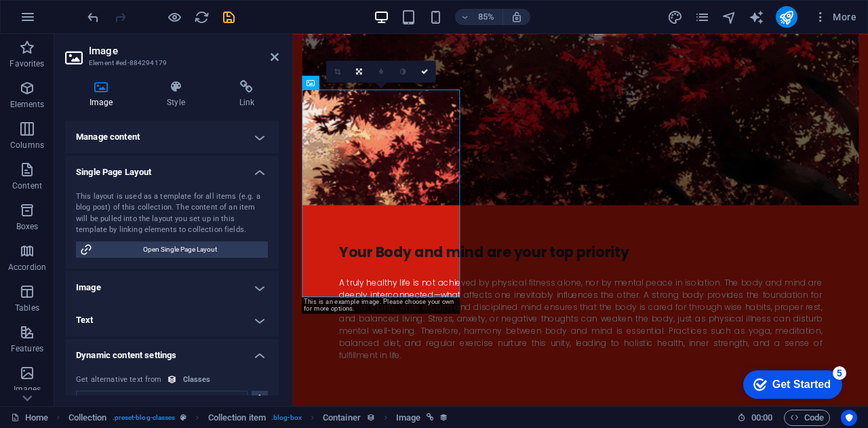
click at [105, 295] on h4 "Image" at bounding box center [172, 287] width 214 height 33
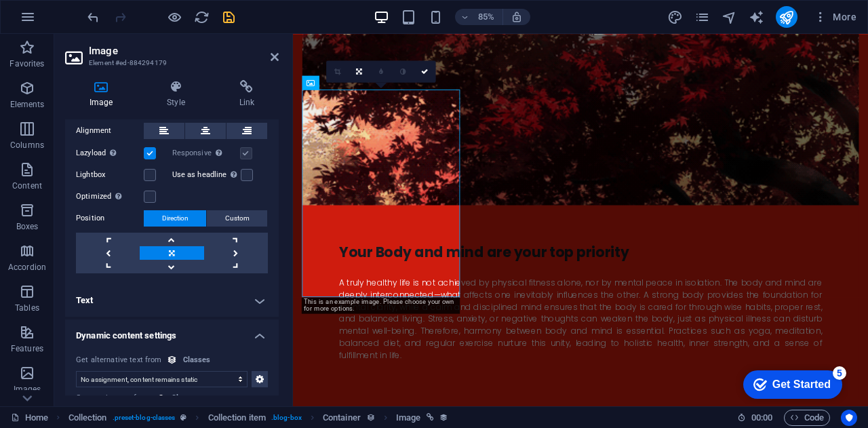
scroll to position [288, 0]
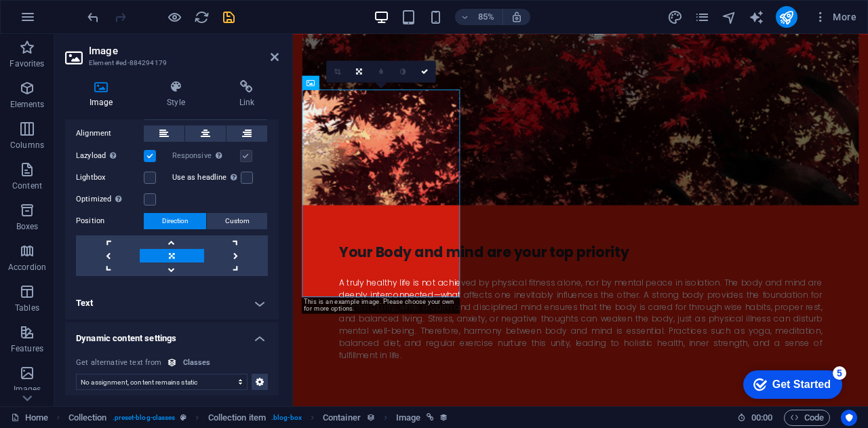
click at [266, 303] on h4 "Text" at bounding box center [172, 303] width 214 height 33
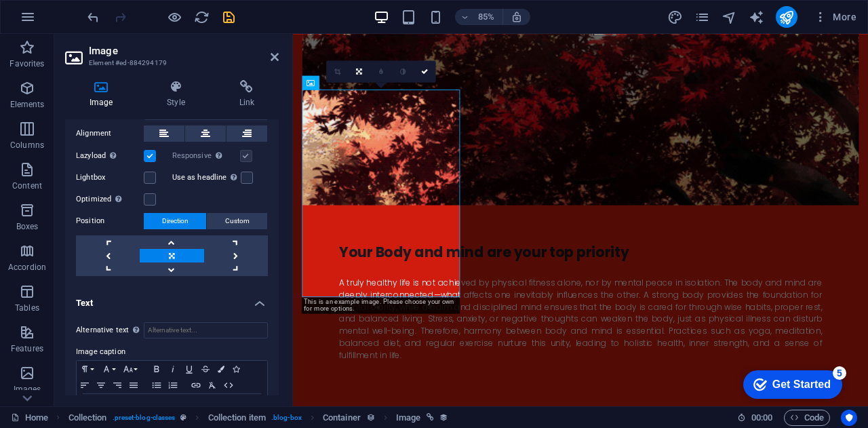
drag, startPoint x: 279, startPoint y: 293, endPoint x: 289, endPoint y: 363, distance: 70.5
click at [289, 363] on div "Image Style Link Collection No assignment, content remains static Created at (D…" at bounding box center [171, 237] width 235 height 337
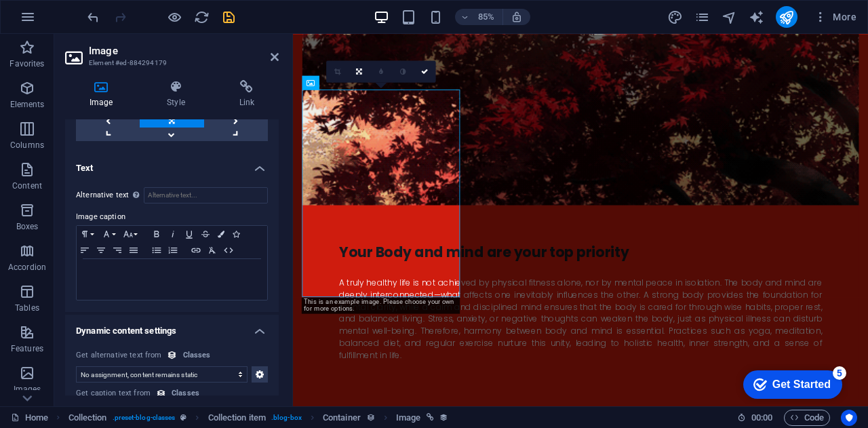
scroll to position [428, 0]
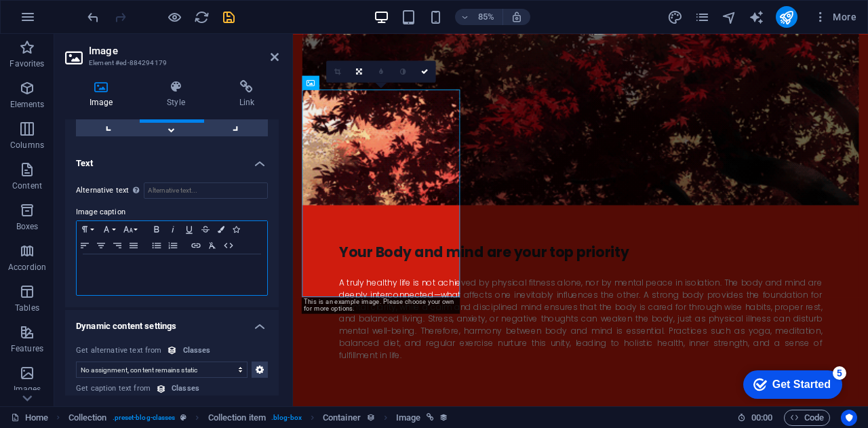
click at [194, 276] on div at bounding box center [172, 274] width 190 height 41
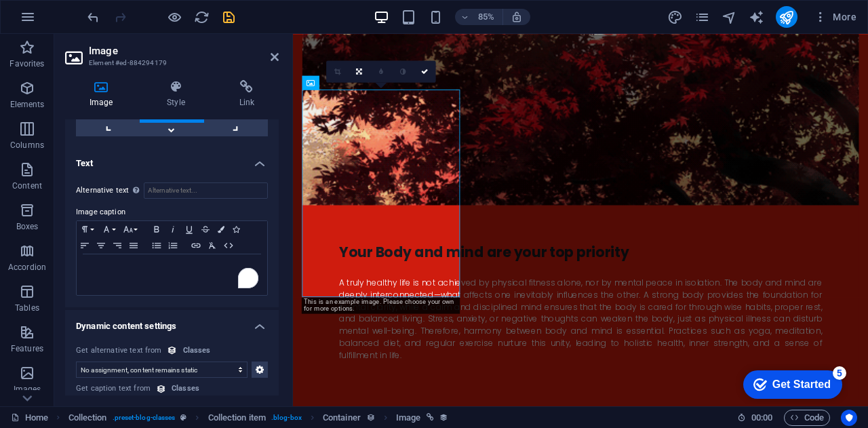
drag, startPoint x: 275, startPoint y: 305, endPoint x: 260, endPoint y: 165, distance: 141.1
click at [260, 165] on ul "Collection No assignment, content remains static Created at (Date) Updated at (…" at bounding box center [172, 59] width 214 height 735
click at [260, 165] on h4 "Text" at bounding box center [172, 159] width 214 height 24
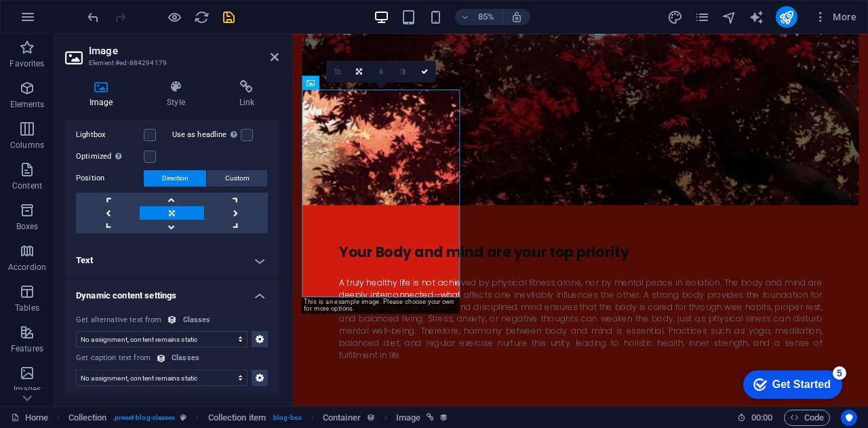
drag, startPoint x: 275, startPoint y: 302, endPoint x: 278, endPoint y: 267, distance: 34.7
click at [278, 267] on div "Collection No assignment, content remains static Created at (Date) Updated at (…" at bounding box center [172, 257] width 214 height 276
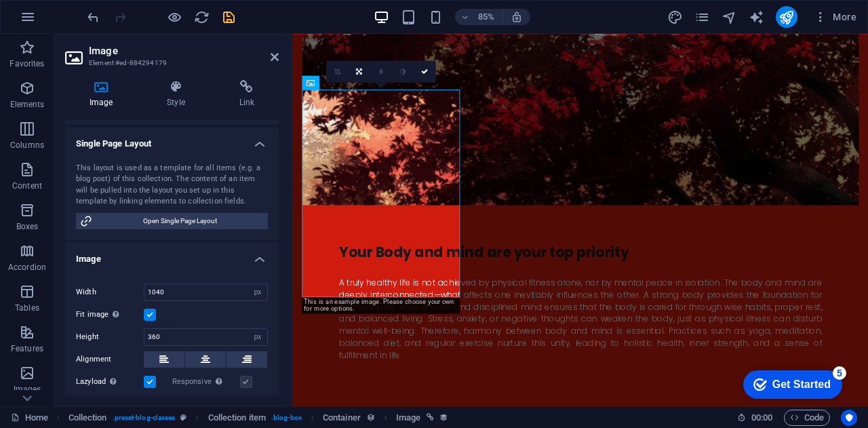
scroll to position [46, 0]
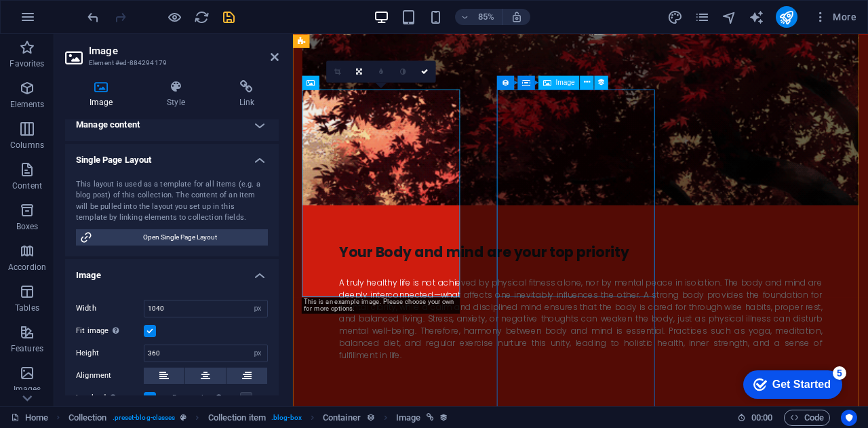
select select "image"
select select "px"
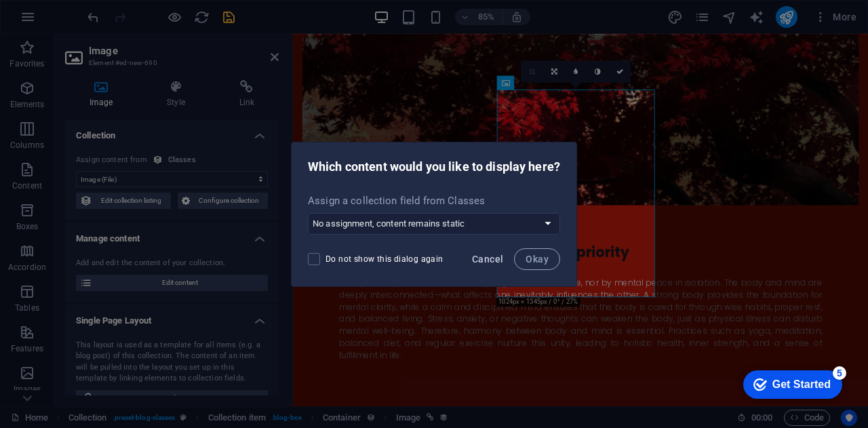
click at [489, 258] on span "Cancel" at bounding box center [487, 258] width 31 height 11
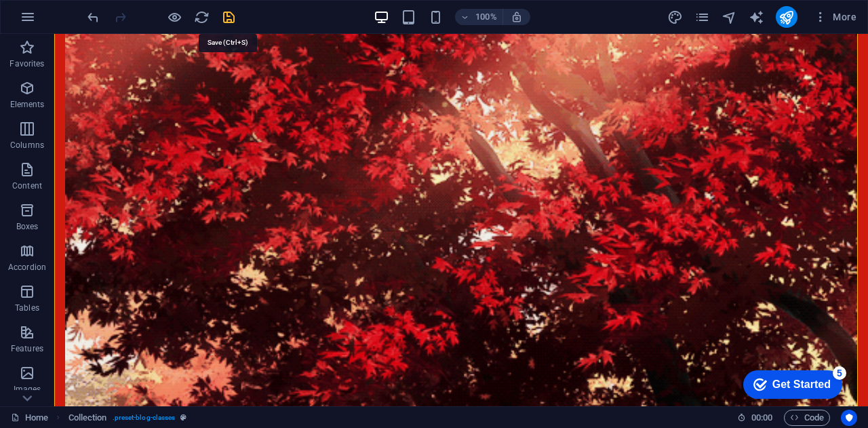
click at [232, 15] on icon "save" at bounding box center [229, 17] width 16 height 16
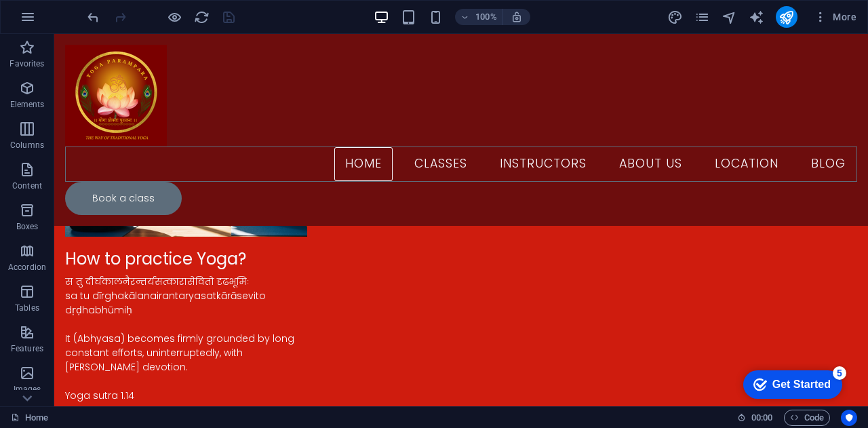
scroll to position [1967, 0]
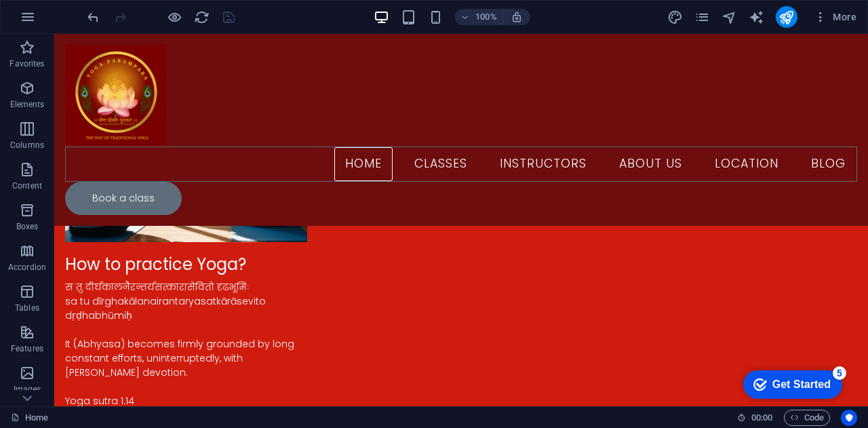
click at [165, 21] on div at bounding box center [161, 17] width 152 height 22
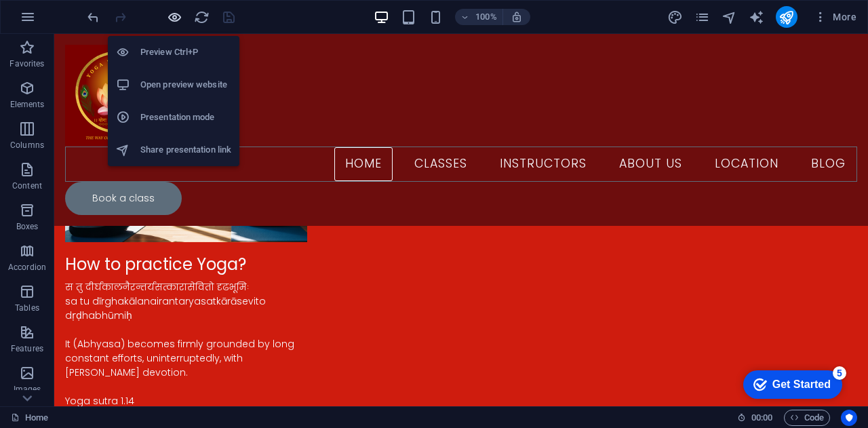
click at [167, 16] on icon "button" at bounding box center [175, 17] width 16 height 16
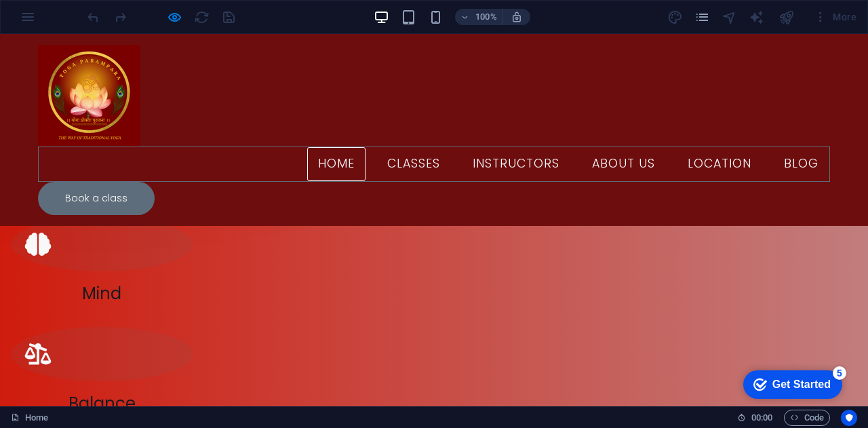
scroll to position [0, 0]
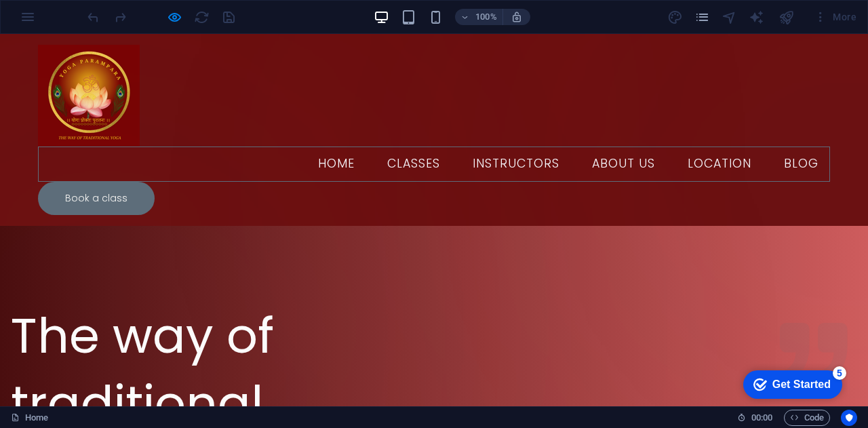
drag, startPoint x: 857, startPoint y: 232, endPoint x: 865, endPoint y: 62, distance: 170.3
click at [676, 147] on link "Location" at bounding box center [718, 164] width 85 height 34
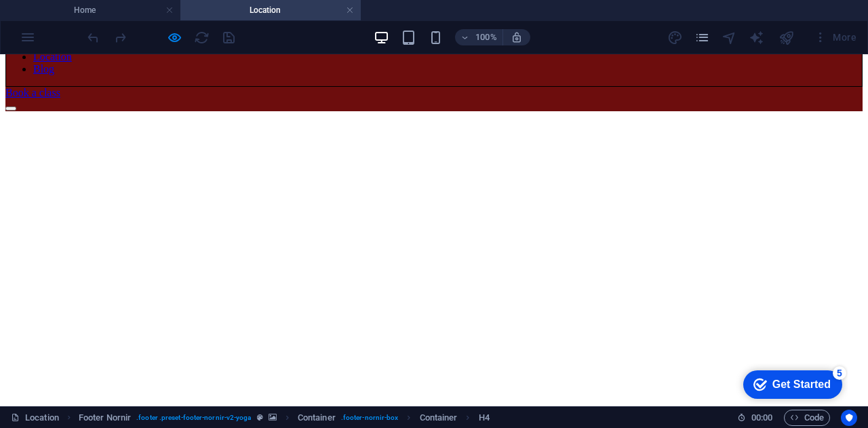
scroll to position [188, 0]
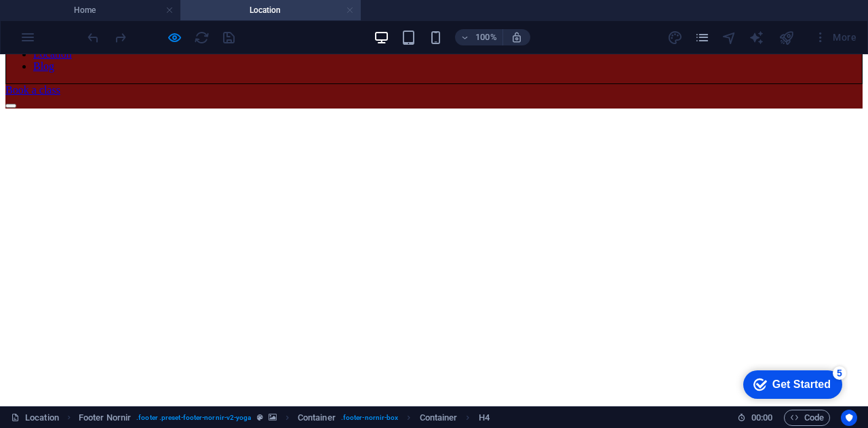
click at [348, 15] on link at bounding box center [350, 10] width 8 height 13
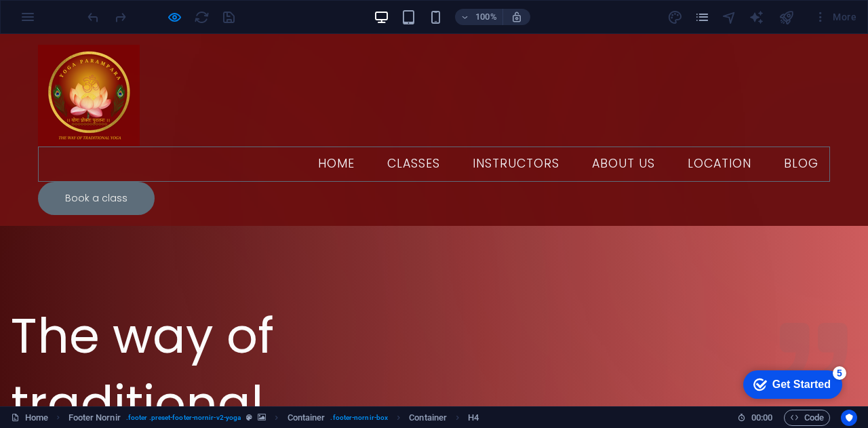
click at [581, 147] on link "About Us" at bounding box center [623, 164] width 85 height 34
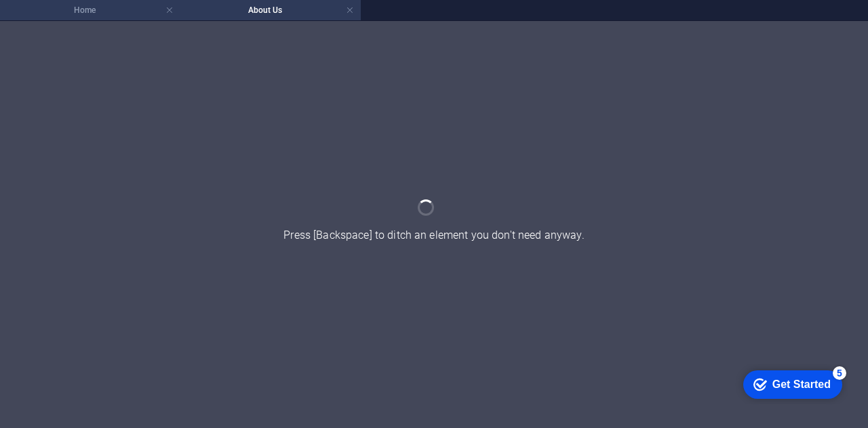
click at [100, 12] on h4 "Home" at bounding box center [90, 10] width 180 height 15
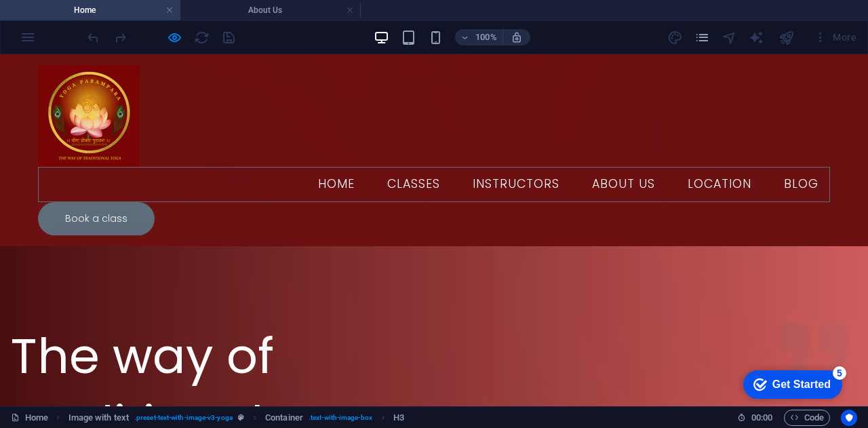
scroll to position [0, 0]
click at [462, 167] on link "Instructors" at bounding box center [516, 184] width 108 height 34
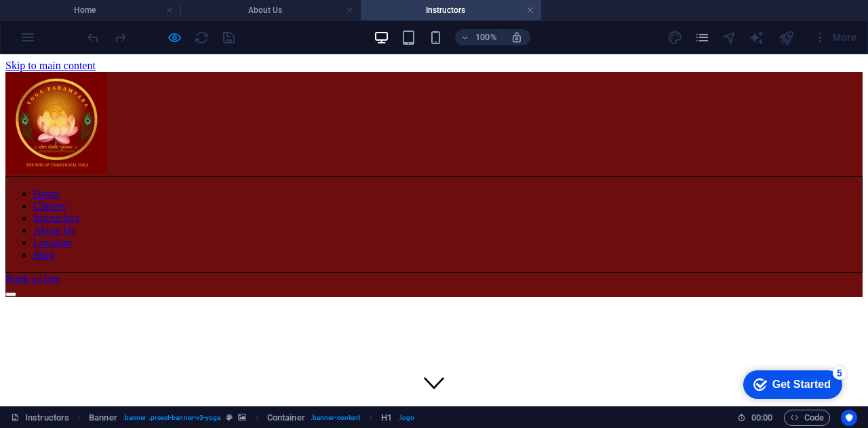
drag, startPoint x: 426, startPoint y: 121, endPoint x: 866, endPoint y: 66, distance: 443.3
click at [531, 10] on link at bounding box center [530, 10] width 8 height 13
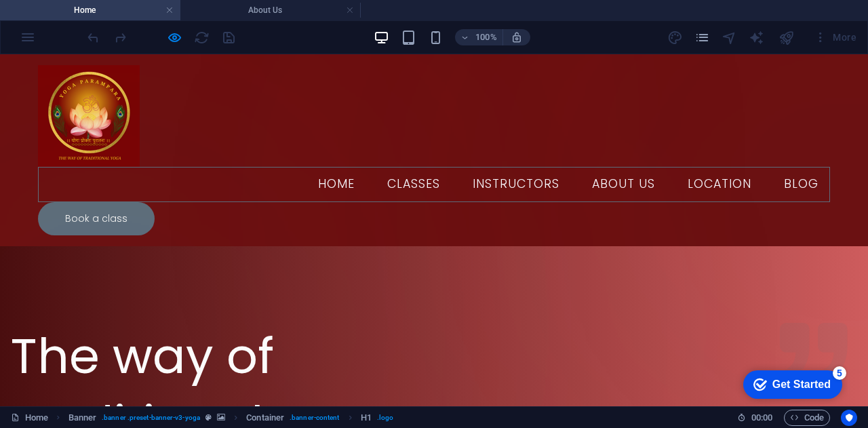
click at [376, 167] on link "Classes" at bounding box center [413, 184] width 75 height 34
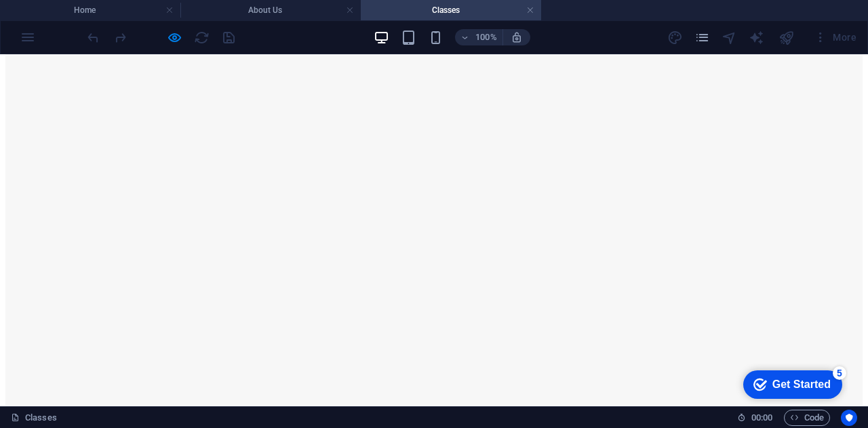
scroll to position [619, 0]
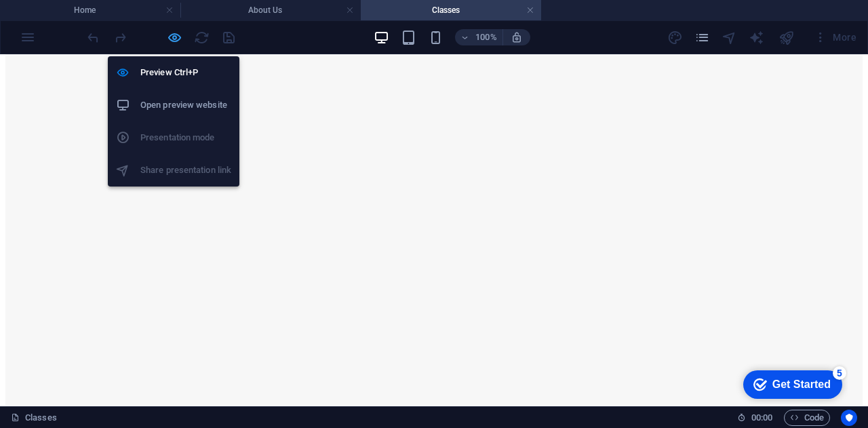
click at [170, 33] on icon "button" at bounding box center [175, 38] width 16 height 16
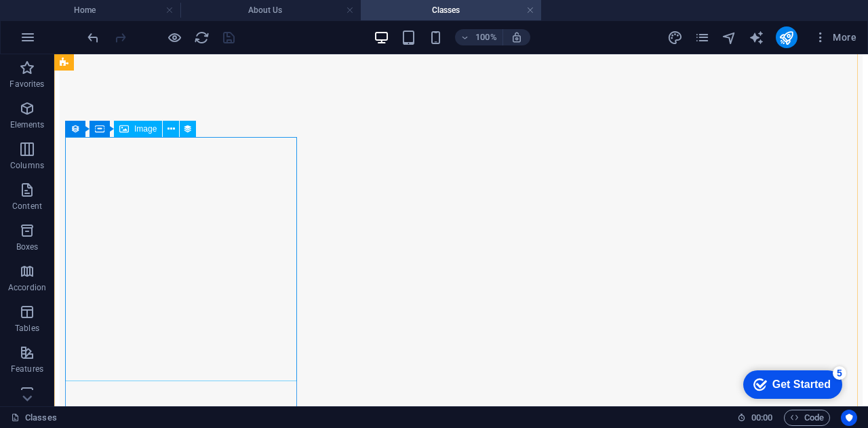
select select "image"
select select "px"
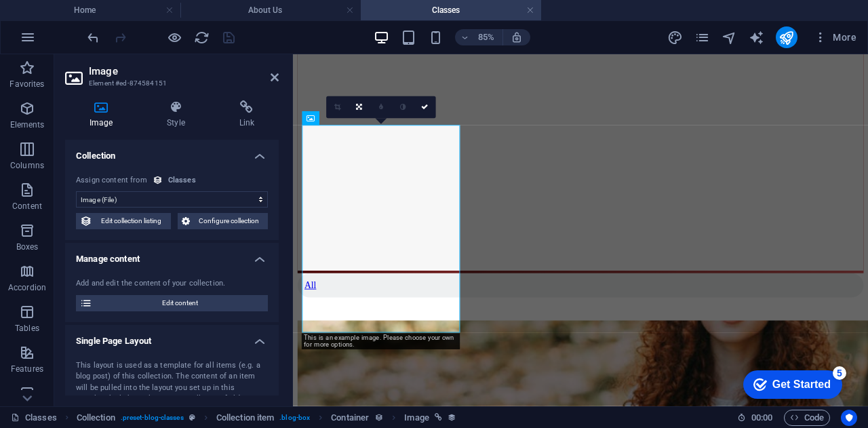
scroll to position [648, 0]
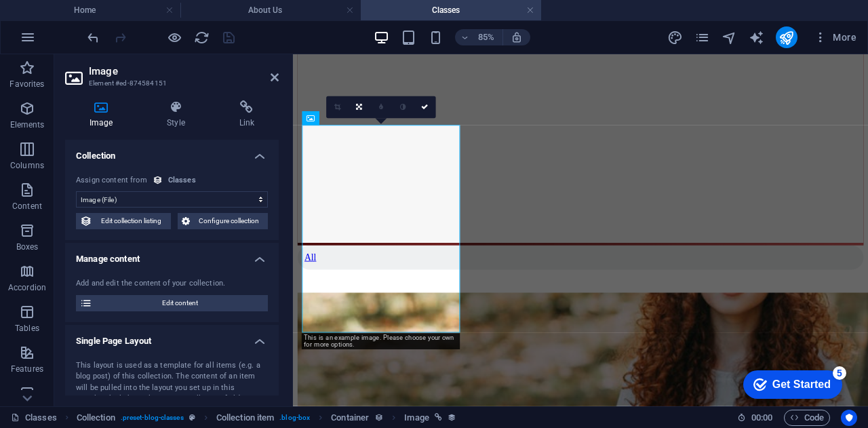
click at [109, 119] on h4 "Image" at bounding box center [103, 114] width 77 height 28
drag, startPoint x: 280, startPoint y: 154, endPoint x: 290, endPoint y: 276, distance: 122.4
click at [290, 276] on aside "Image Element #ed-874584151 Image Style Link Collection No assignment, content …" at bounding box center [173, 230] width 239 height 352
click at [207, 298] on span "Edit content" at bounding box center [179, 303] width 167 height 16
select select "Level 2"
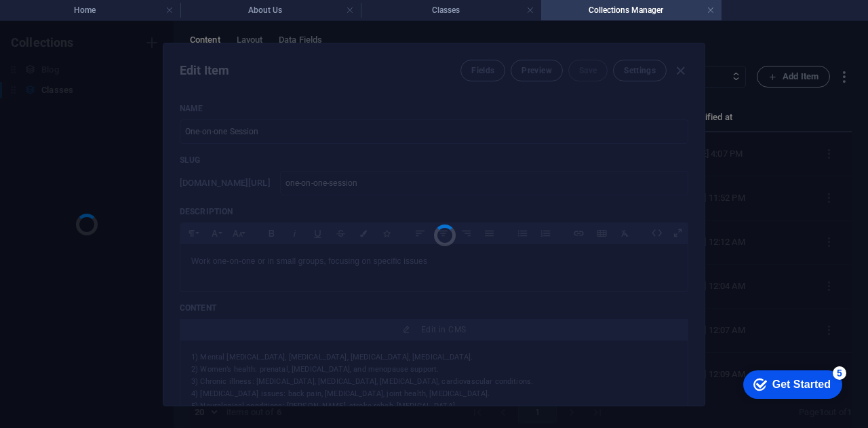
scroll to position [0, 0]
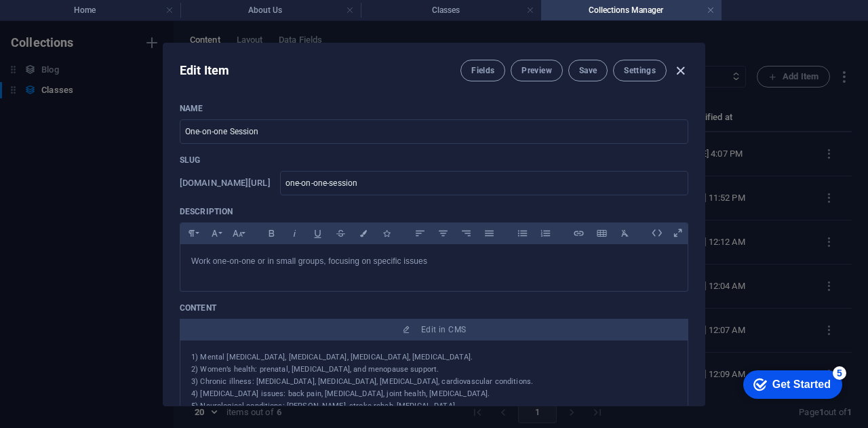
click at [682, 74] on icon "button" at bounding box center [680, 71] width 16 height 16
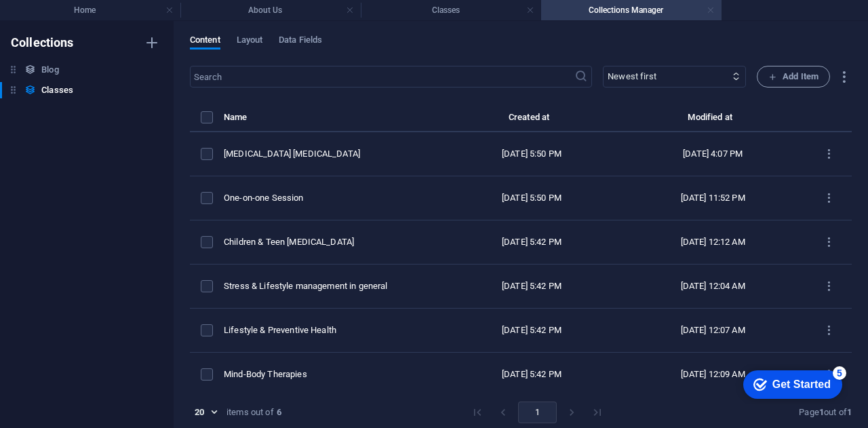
click at [708, 12] on link at bounding box center [710, 10] width 8 height 13
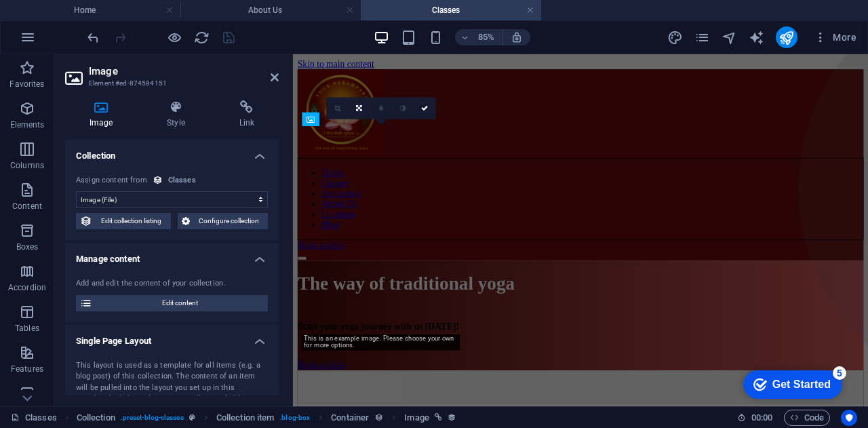
scroll to position [648, 0]
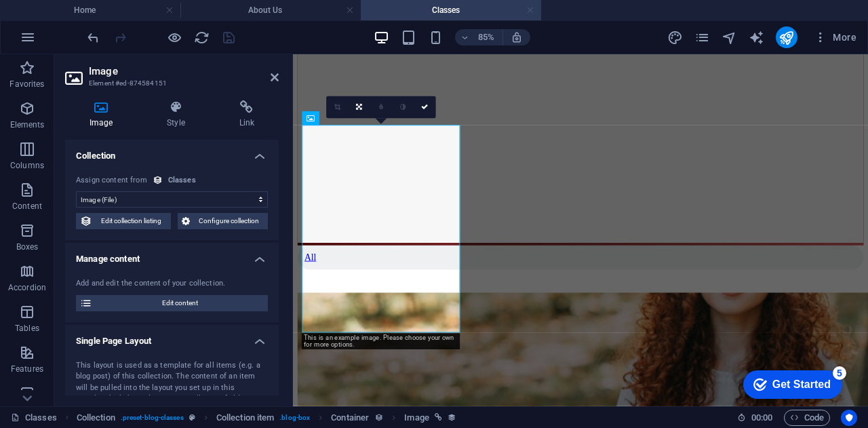
click at [531, 13] on link at bounding box center [530, 10] width 8 height 13
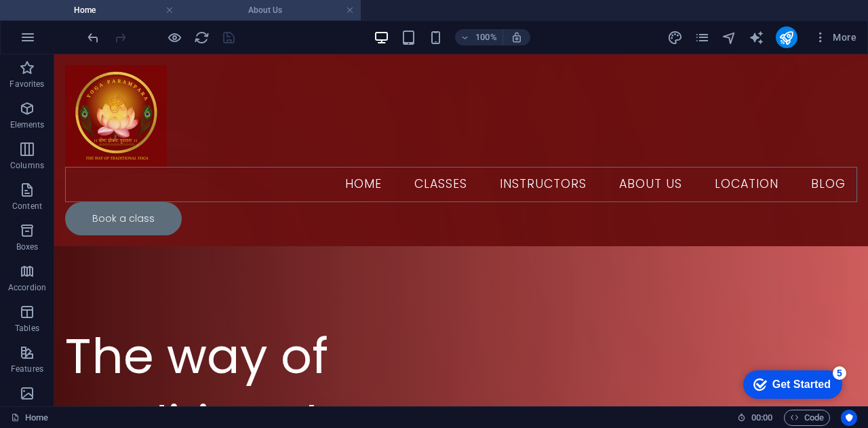
click at [331, 5] on h4 "About Us" at bounding box center [270, 10] width 180 height 15
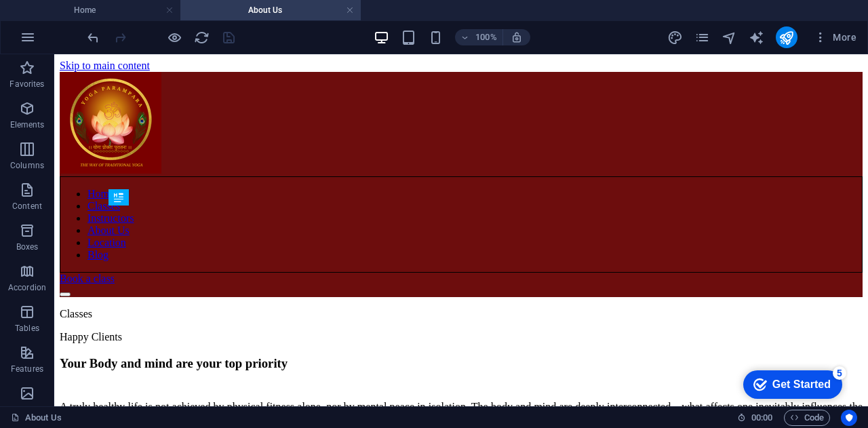
scroll to position [266, 0]
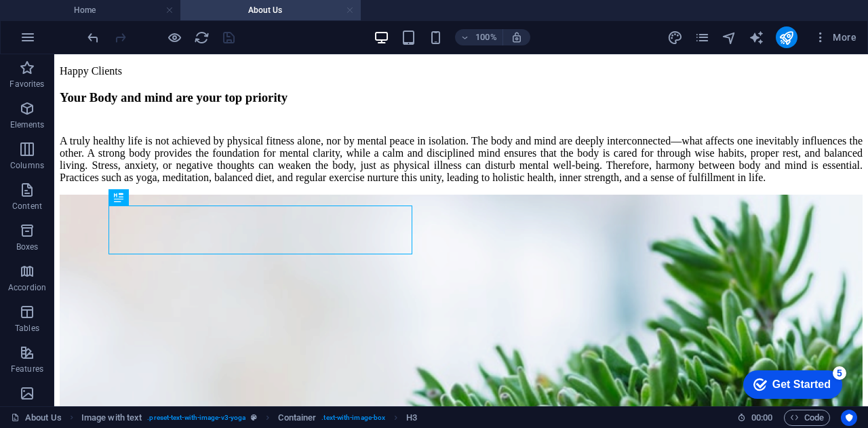
click at [352, 13] on link at bounding box center [350, 10] width 8 height 13
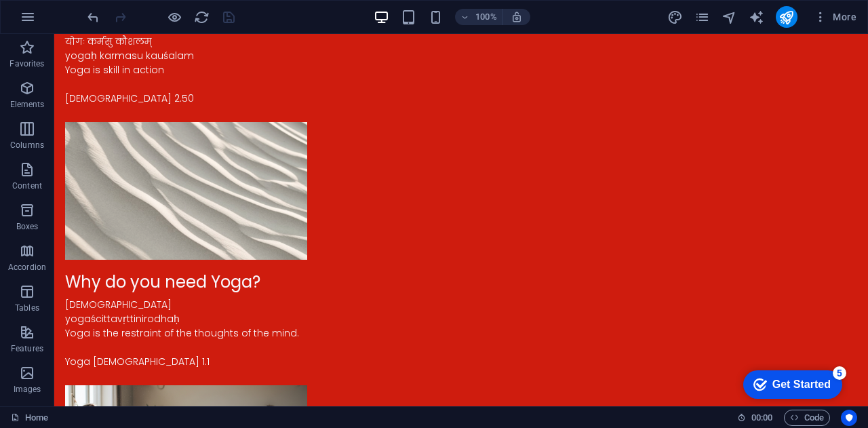
scroll to position [1761, 0]
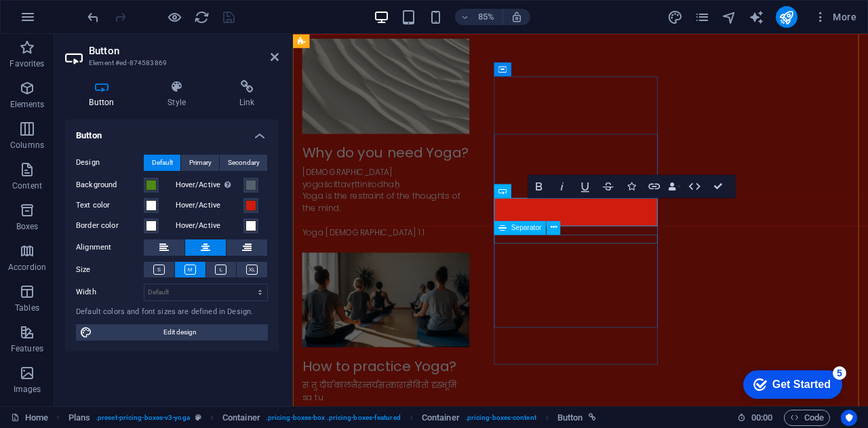
scroll to position [1825, 0]
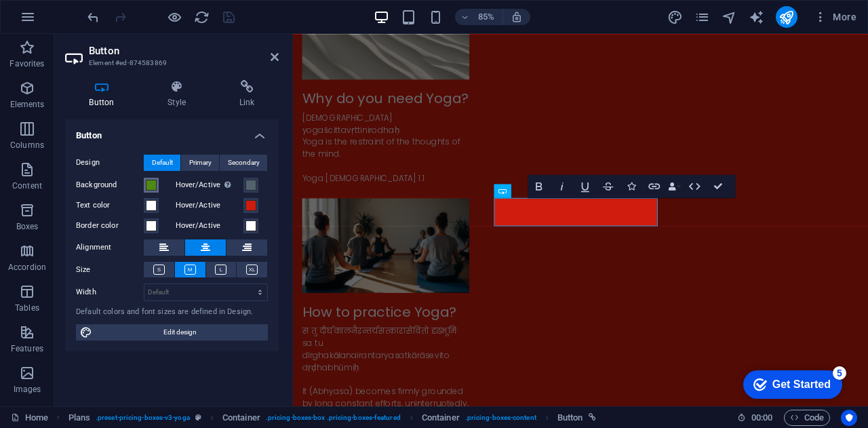
click at [153, 186] on span at bounding box center [151, 185] width 11 height 11
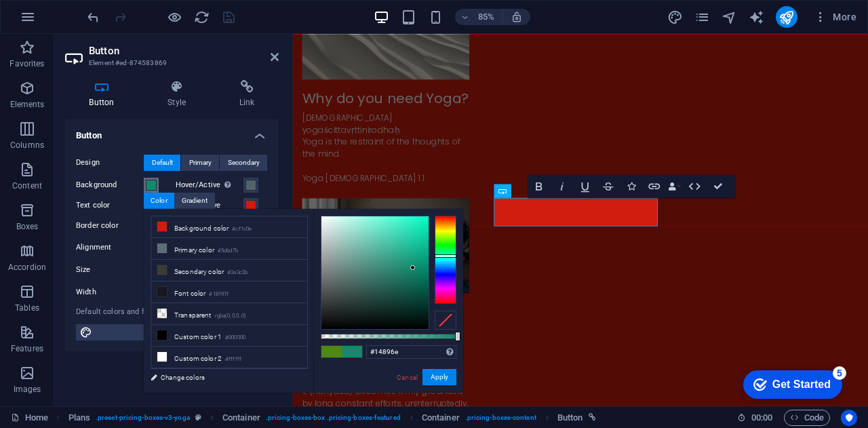
drag, startPoint x: 445, startPoint y: 239, endPoint x: 445, endPoint y: 256, distance: 16.3
click at [445, 256] on div at bounding box center [445, 260] width 22 height 88
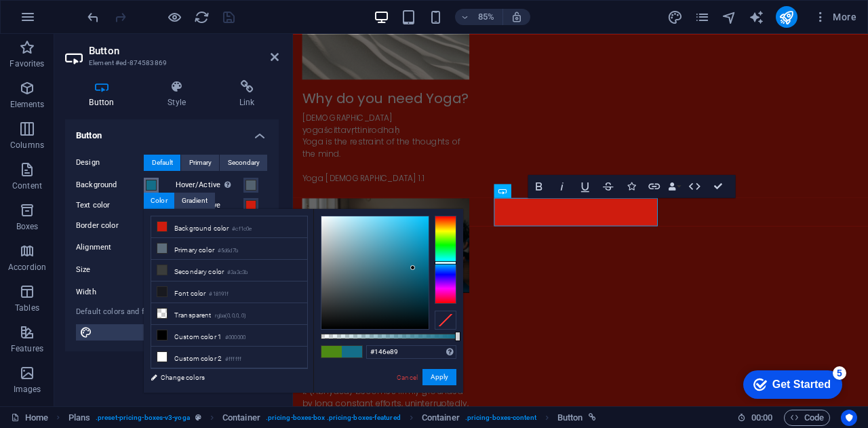
click at [452, 262] on div at bounding box center [445, 260] width 22 height 88
type input "#2194b6"
click at [409, 247] on div at bounding box center [374, 272] width 107 height 113
click at [441, 371] on button "Apply" at bounding box center [439, 377] width 34 height 16
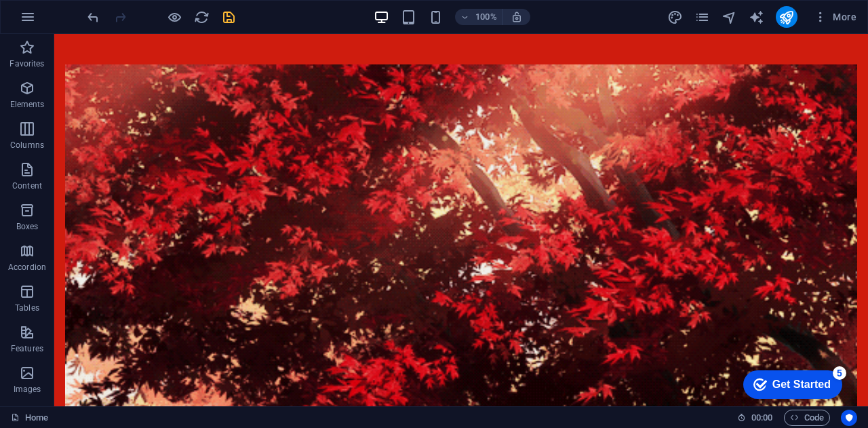
scroll to position [2551, 0]
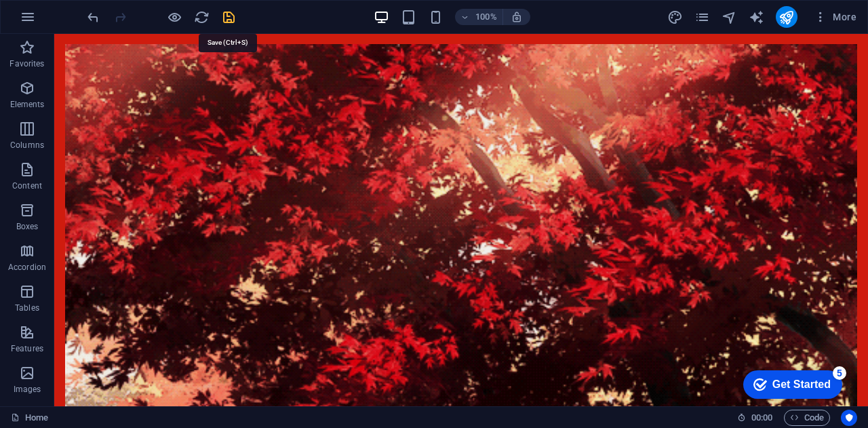
click at [228, 22] on icon "save" at bounding box center [229, 17] width 16 height 16
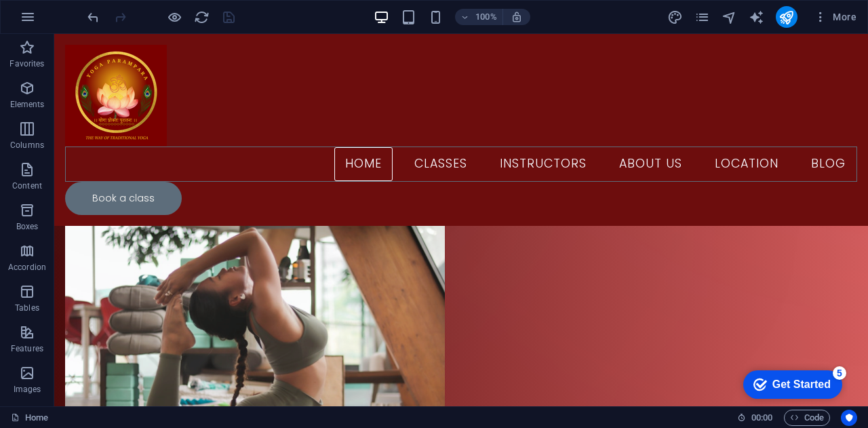
scroll to position [0, 0]
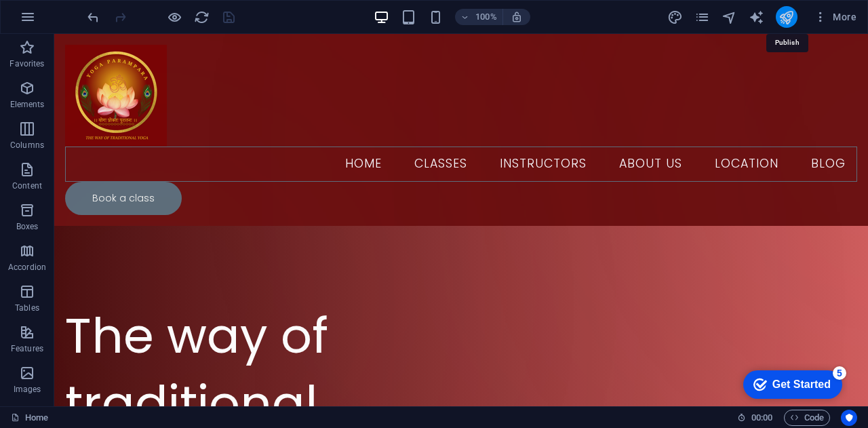
click at [785, 17] on icon "publish" at bounding box center [786, 17] width 16 height 16
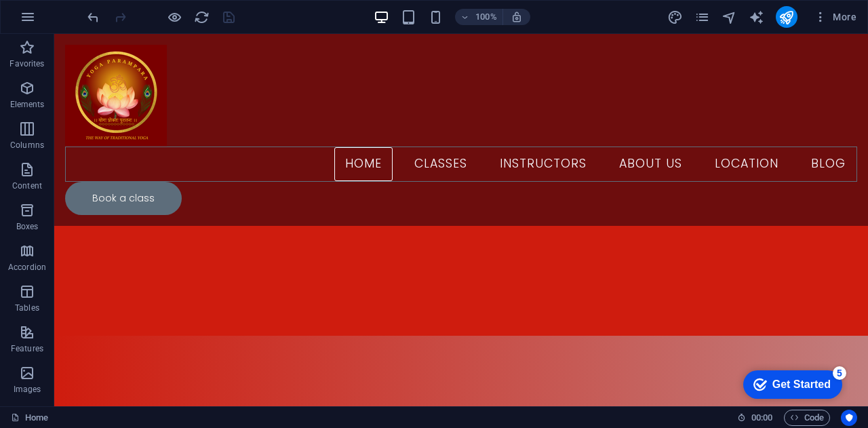
scroll to position [2875, 0]
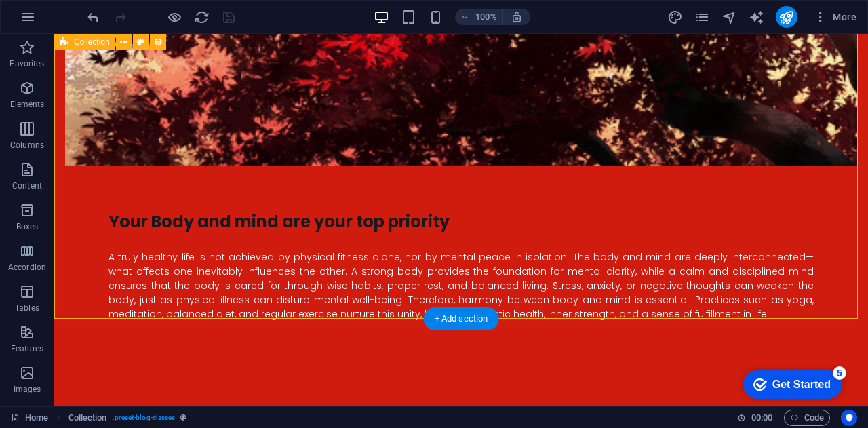
select select "68ac991de46a9b275c0228ea"
select select "columns.publishing_date_DESC"
select select "columns.status"
select select "columns.publishing_date"
select select "past"
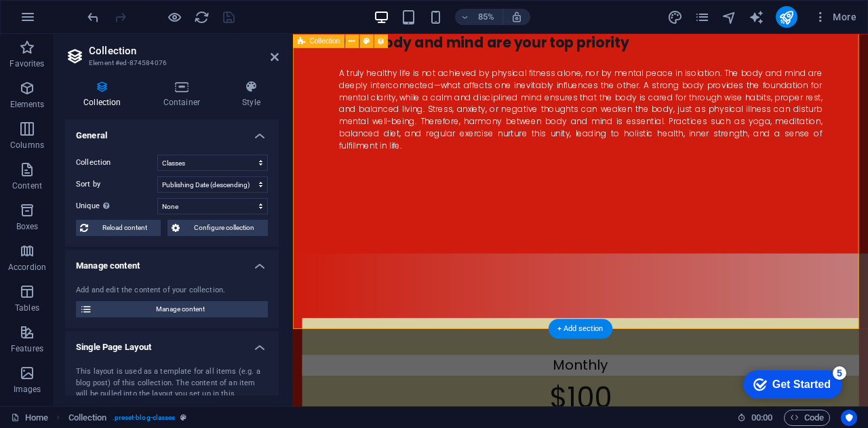
scroll to position [2906, 0]
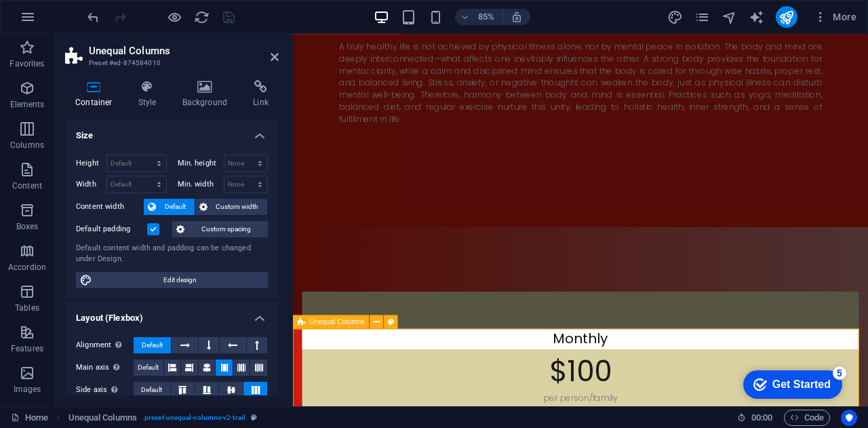
click at [209, 102] on h4 "Background" at bounding box center [207, 94] width 71 height 28
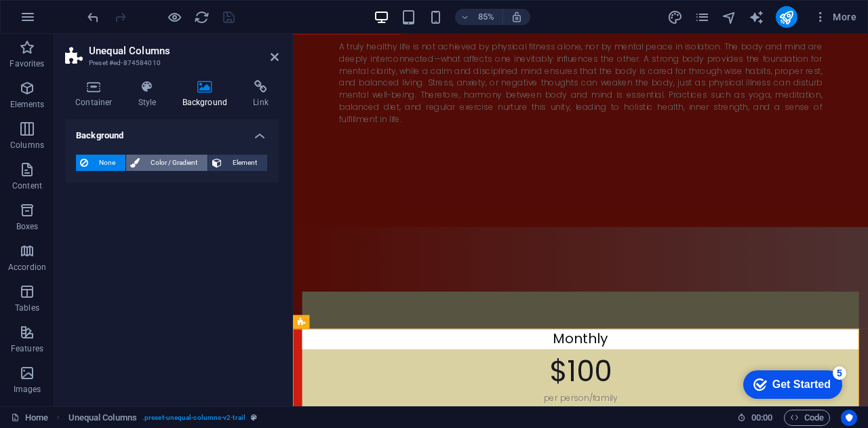
click at [167, 155] on span "Color / Gradient" at bounding box center [174, 163] width 60 height 16
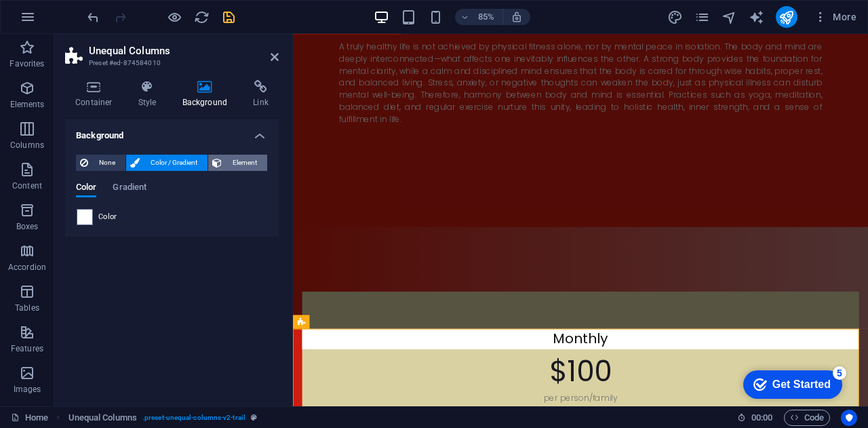
click at [239, 161] on span "Element" at bounding box center [244, 163] width 37 height 16
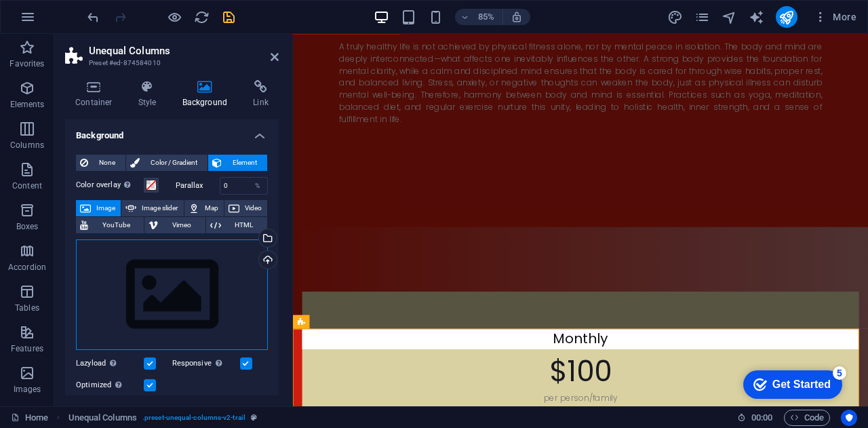
click at [145, 254] on div "Drag files here, click to choose files or select files from Files or our free s…" at bounding box center [172, 294] width 192 height 111
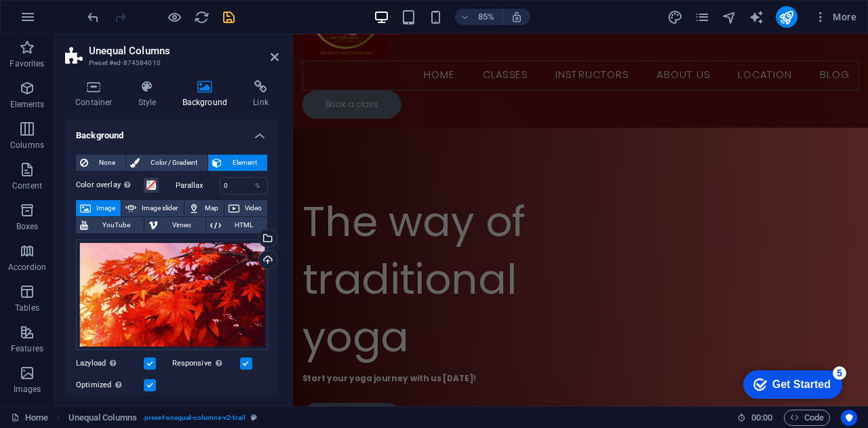
scroll to position [249, 0]
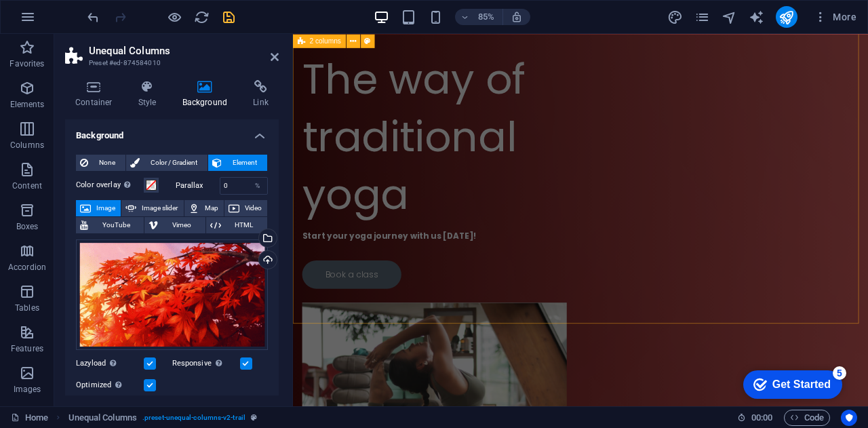
click at [635, 293] on div "Drop content here or Add elements Paste clipboard The way of traditional yoga S…" at bounding box center [631, 318] width 676 height 683
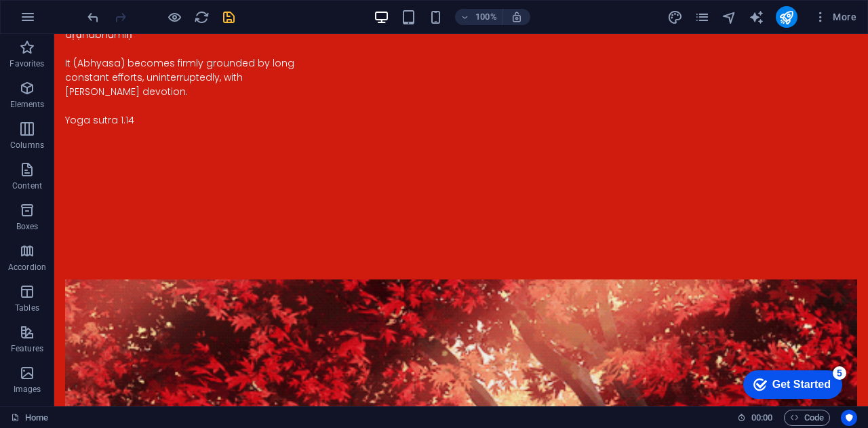
scroll to position [2337, 0]
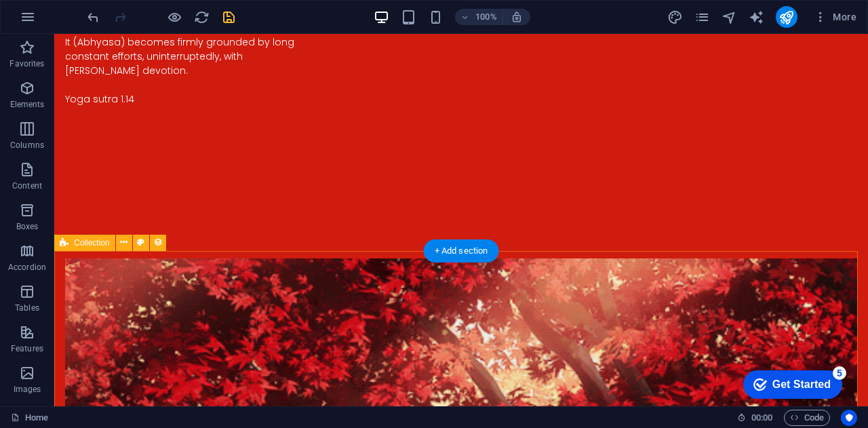
select select "68ac991de46a9b275c0228ea"
select select "columns.publishing_date_DESC"
select select "columns.status"
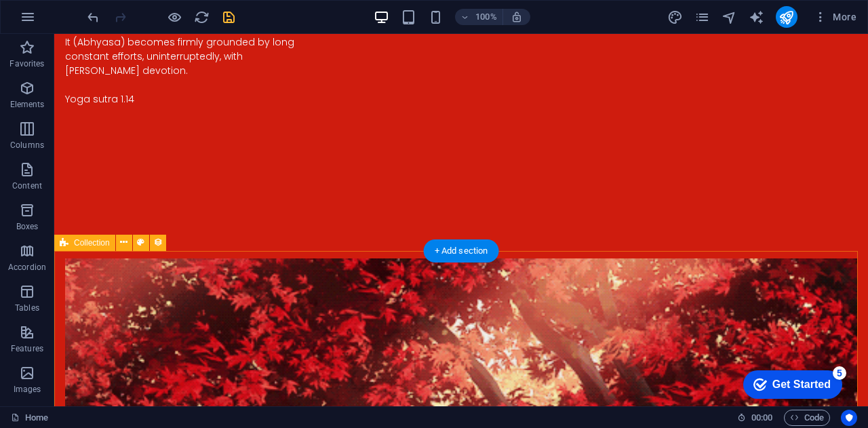
select select "columns.publishing_date"
select select "past"
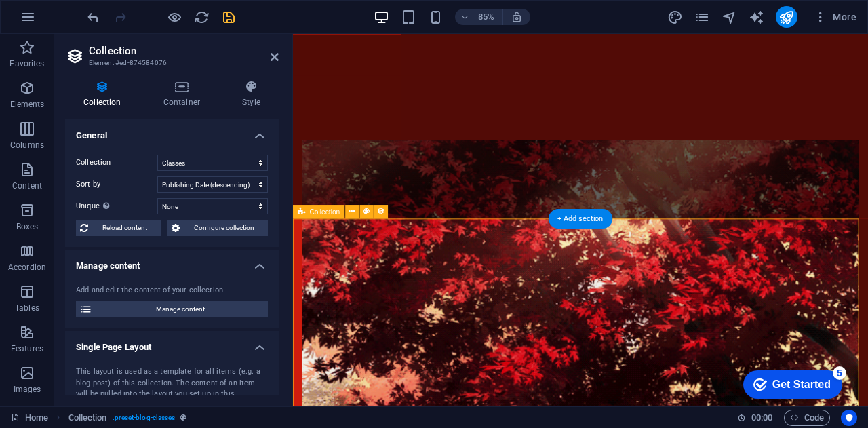
scroll to position [2401, 0]
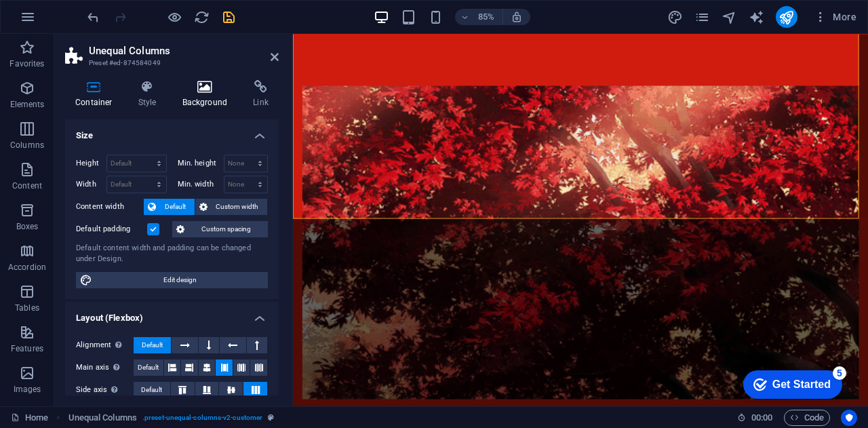
click at [201, 92] on icon at bounding box center [205, 87] width 66 height 14
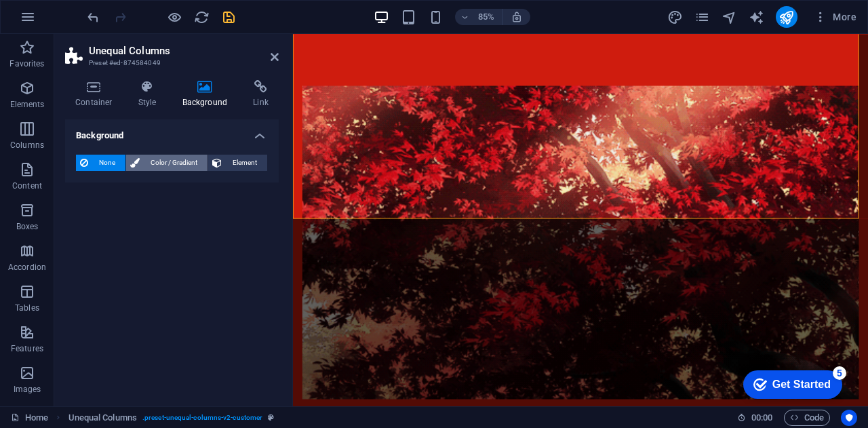
click at [183, 161] on span "Color / Gradient" at bounding box center [174, 163] width 60 height 16
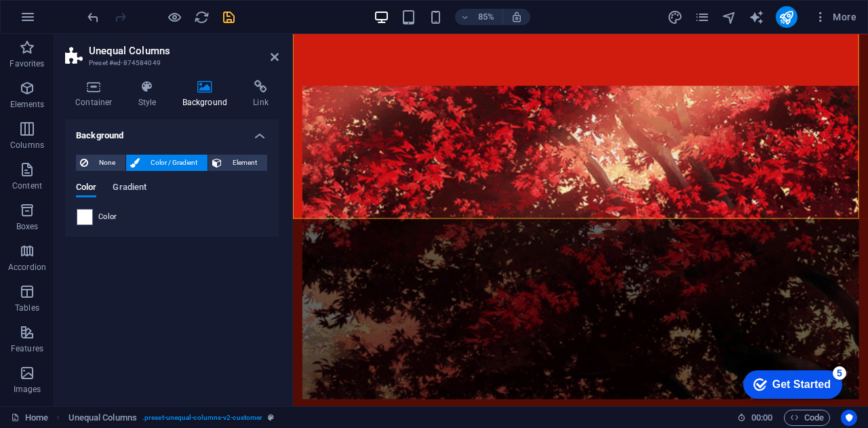
click at [123, 186] on span "Gradient" at bounding box center [130, 188] width 34 height 19
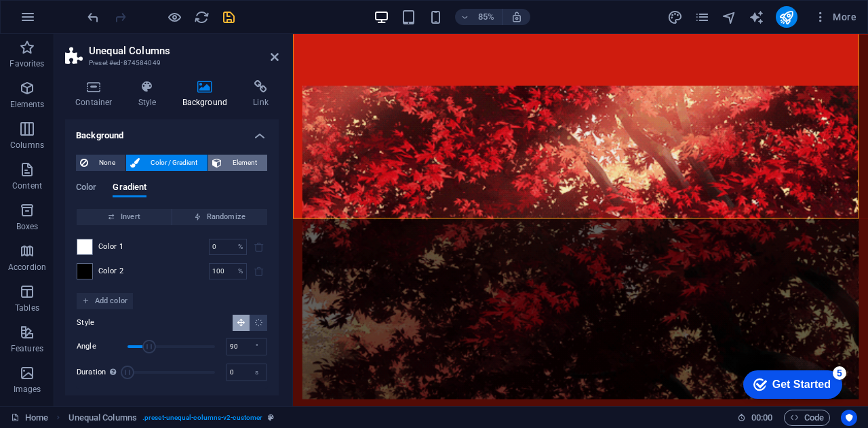
click at [233, 159] on span "Element" at bounding box center [244, 163] width 37 height 16
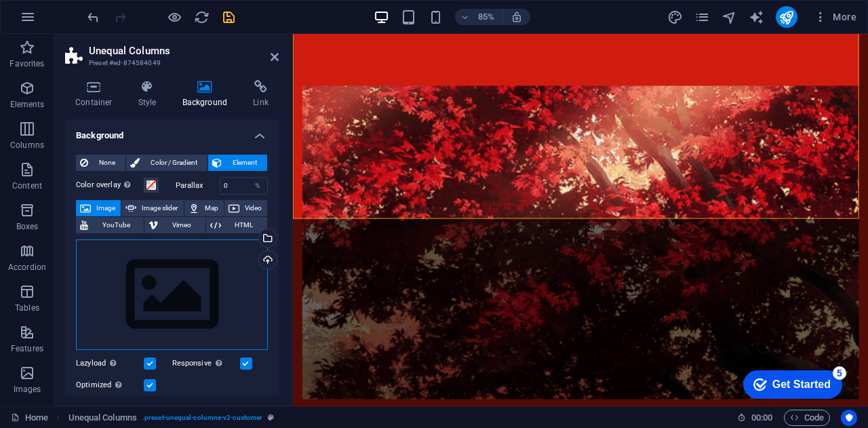
click at [146, 270] on div "Drag files here, click to choose files or select files from Files or our free s…" at bounding box center [172, 294] width 192 height 111
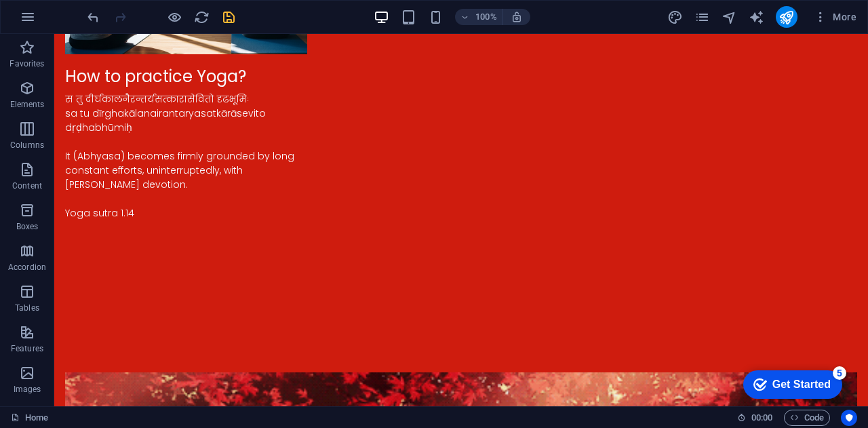
scroll to position [2218, 0]
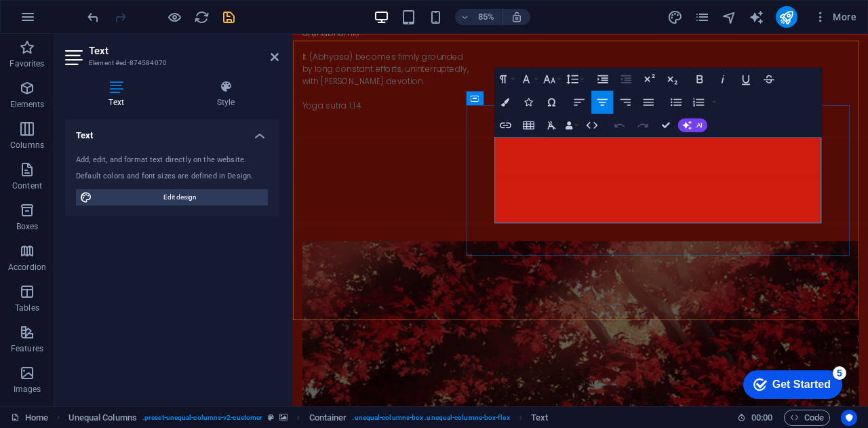
scroll to position [2281, 0]
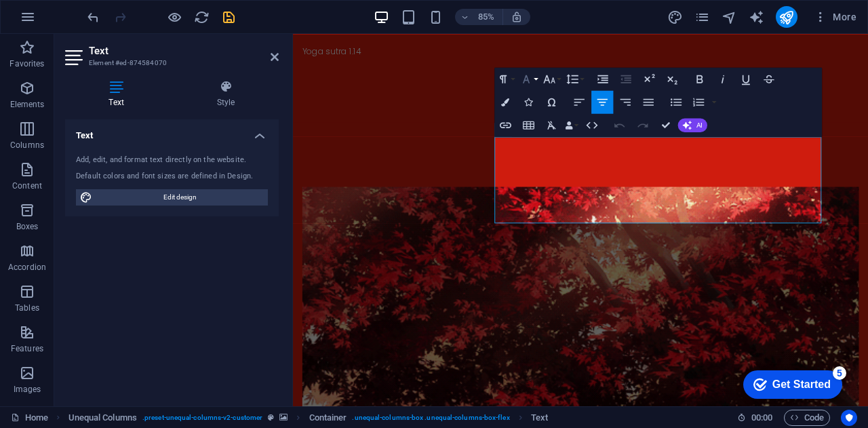
click at [525, 78] on icon "button" at bounding box center [526, 79] width 7 height 8
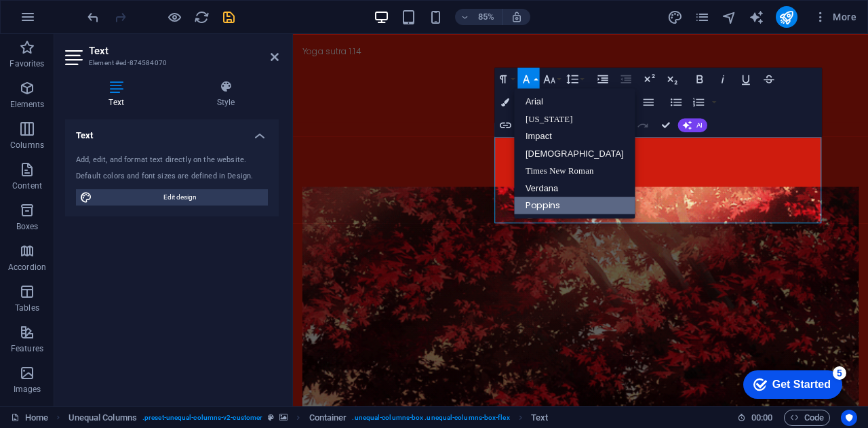
scroll to position [0, 0]
click at [556, 78] on button "Font Size" at bounding box center [551, 79] width 22 height 23
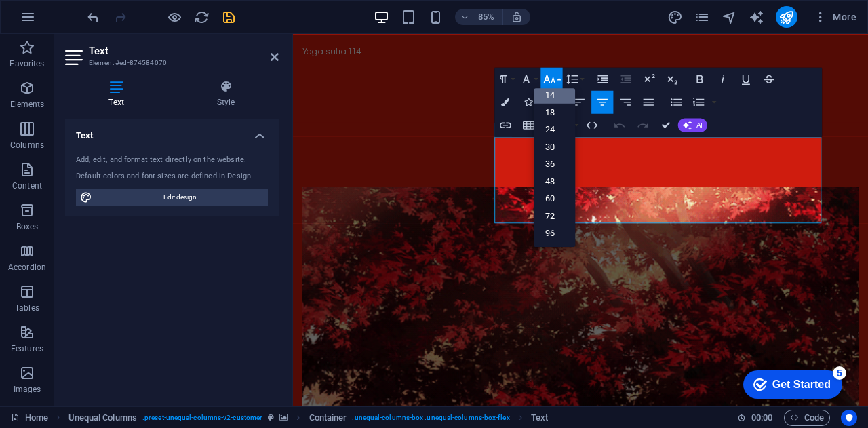
scroll to position [108, 0]
click at [561, 122] on link "24" at bounding box center [553, 130] width 41 height 18
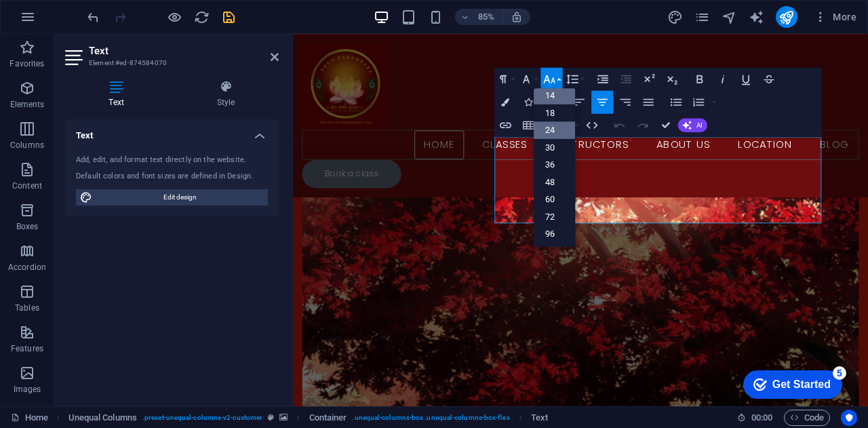
scroll to position [2277, 0]
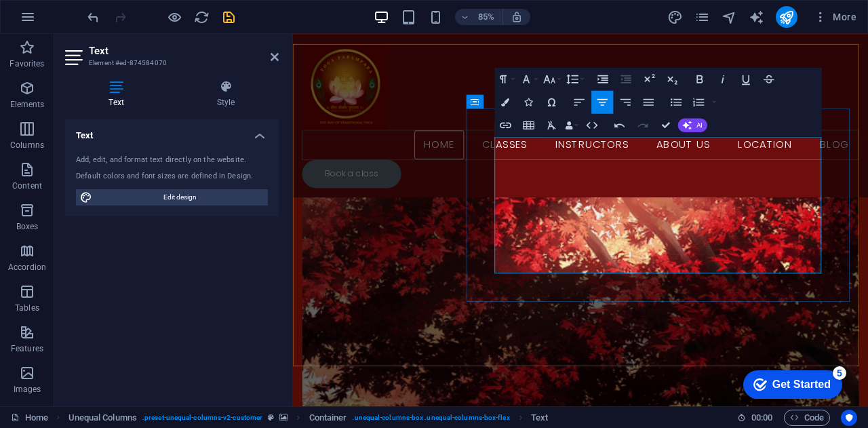
drag, startPoint x: 615, startPoint y: 215, endPoint x: 810, endPoint y: 249, distance: 197.6
click at [551, 83] on icon "button" at bounding box center [549, 79] width 14 height 14
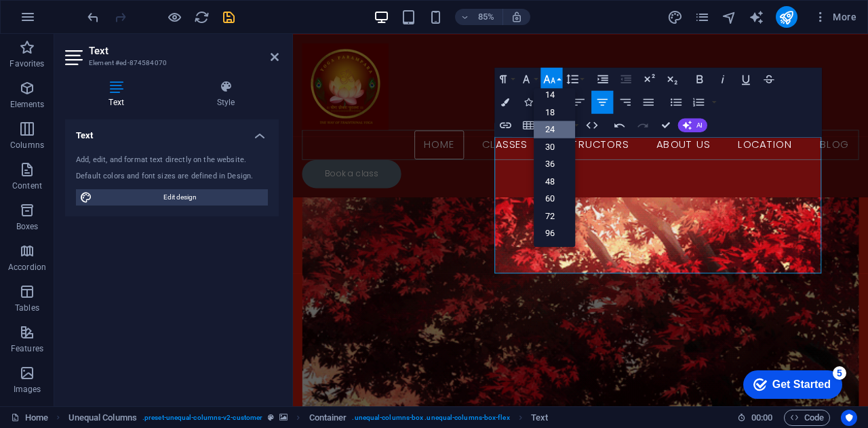
scroll to position [108, 0]
click at [564, 119] on link "18" at bounding box center [553, 113] width 41 height 18
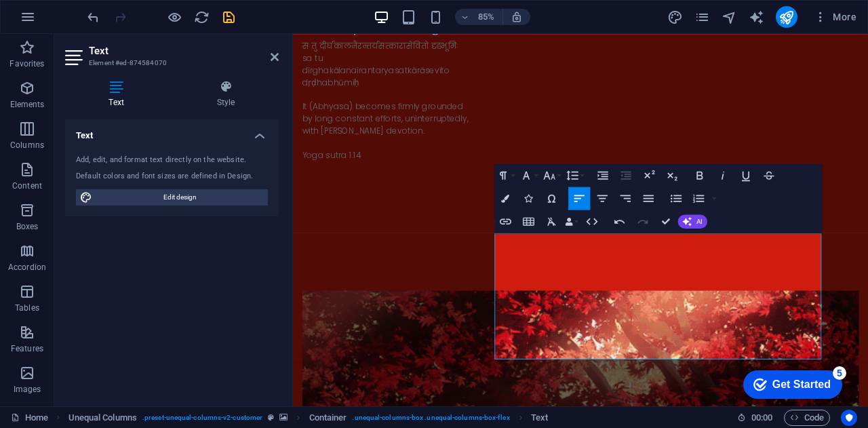
scroll to position [2164, 0]
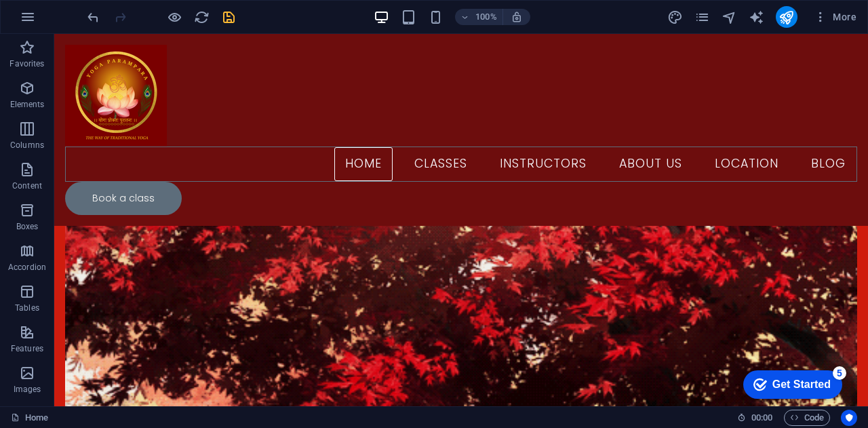
scroll to position [2477, 0]
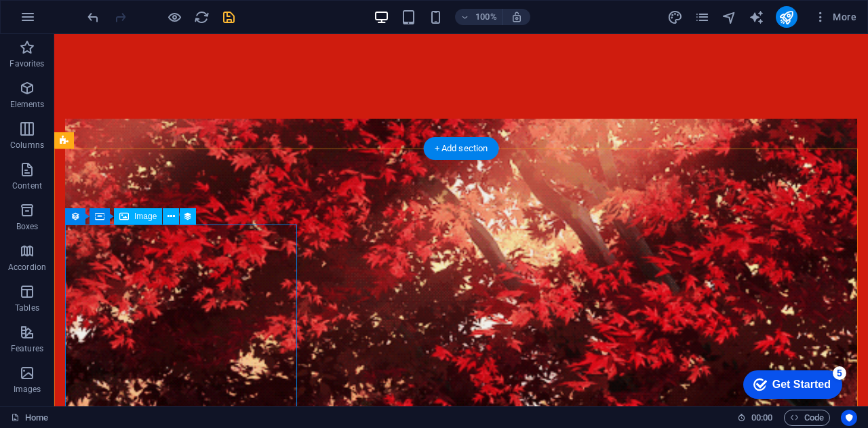
select select "px"
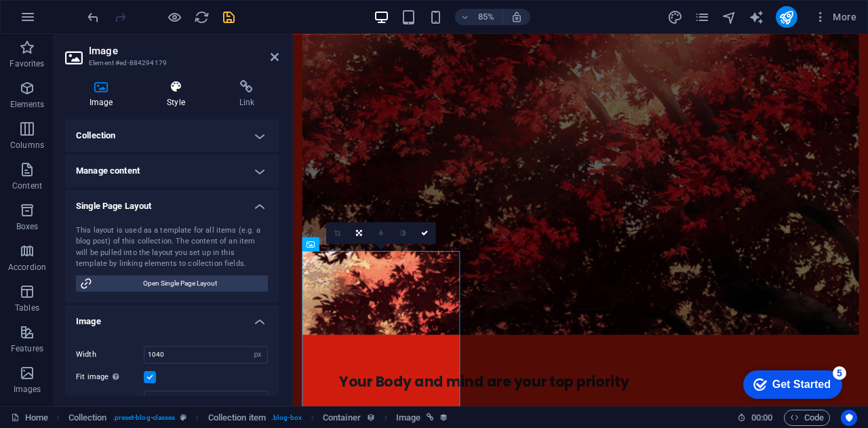
click at [176, 97] on h4 "Style" at bounding box center [178, 94] width 72 height 28
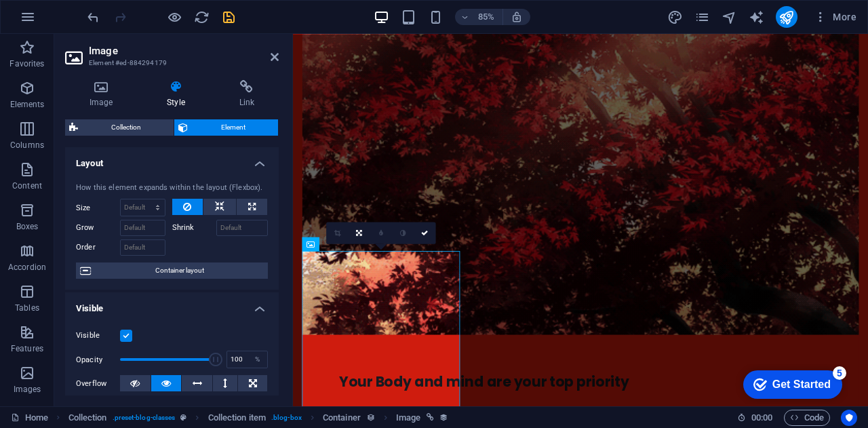
click at [255, 163] on h4 "Layout" at bounding box center [172, 159] width 214 height 24
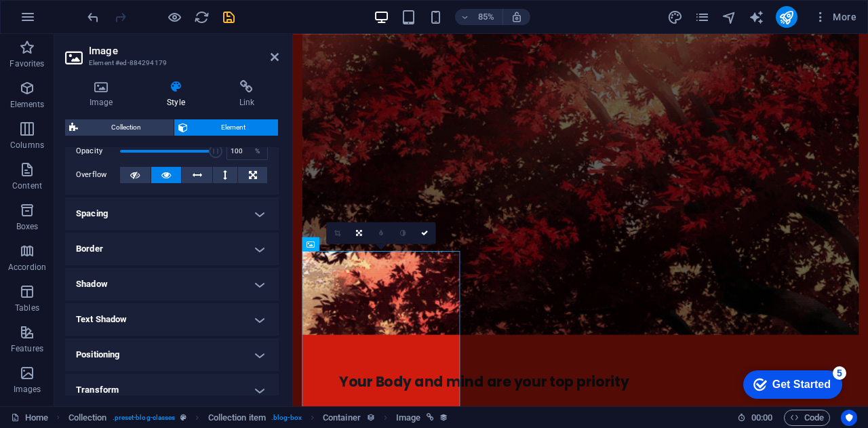
scroll to position [0, 0]
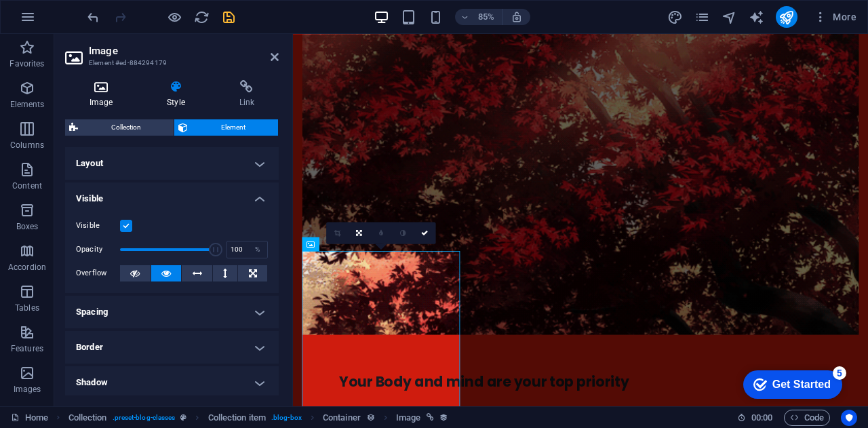
click at [110, 93] on icon at bounding box center [101, 87] width 72 height 14
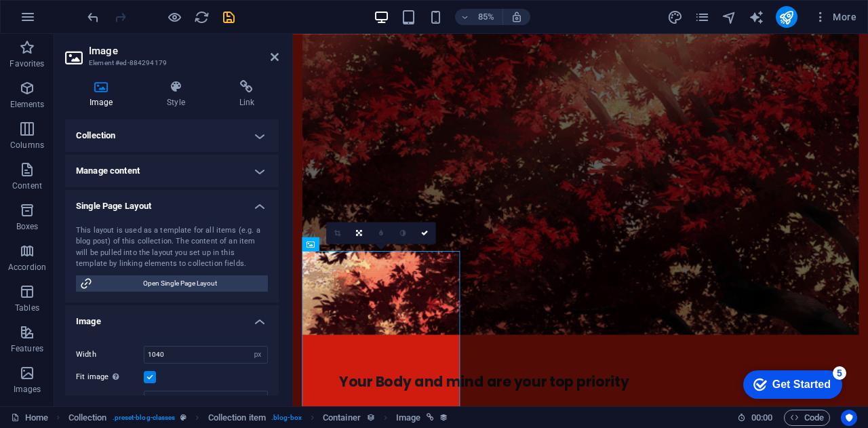
click at [279, 169] on div "Image Style Link Collection No assignment, content remains static Created at (D…" at bounding box center [171, 237] width 235 height 337
drag, startPoint x: 279, startPoint y: 169, endPoint x: 278, endPoint y: 222, distance: 53.6
click at [278, 222] on div "Image Style Link Collection No assignment, content remains static Created at (D…" at bounding box center [171, 237] width 235 height 337
click at [180, 87] on icon at bounding box center [175, 87] width 66 height 14
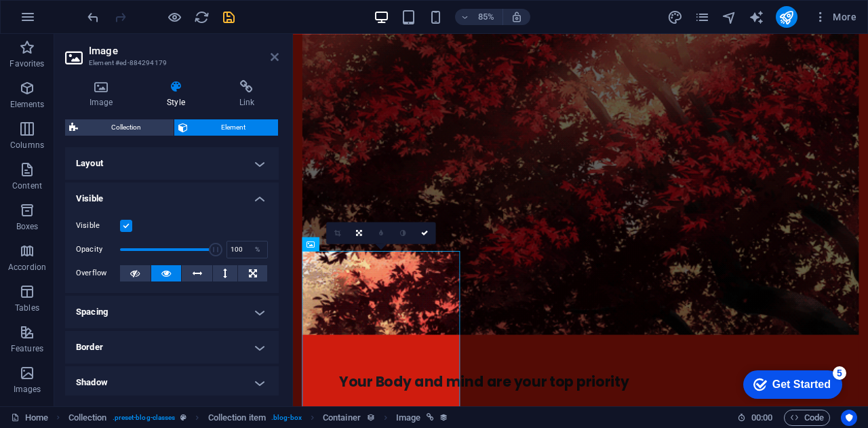
click at [272, 59] on icon at bounding box center [274, 57] width 8 height 11
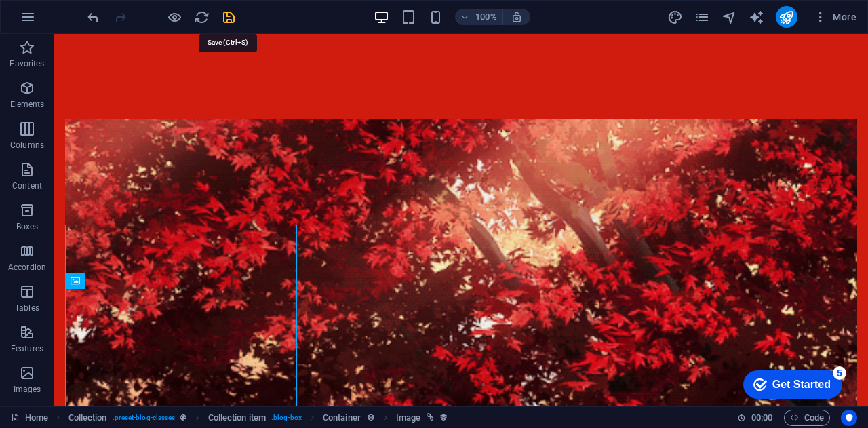
click at [230, 18] on icon "save" at bounding box center [229, 17] width 16 height 16
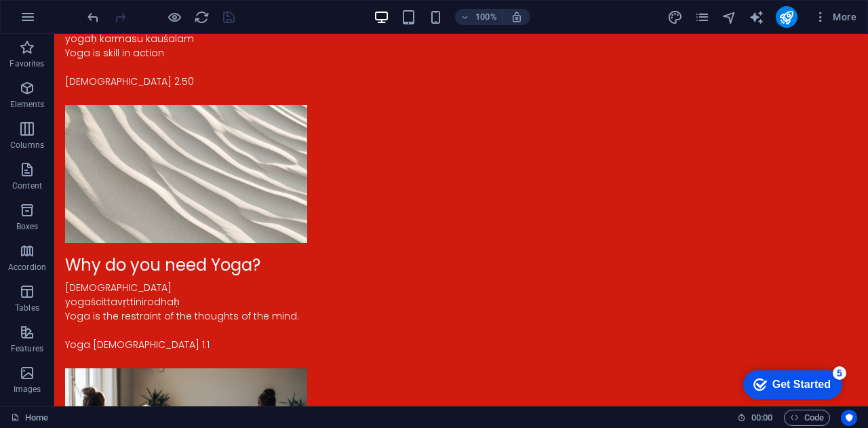
scroll to position [1768, 0]
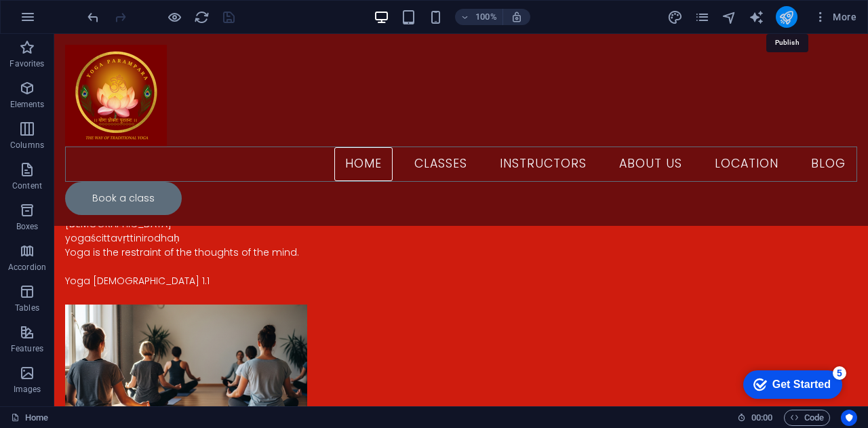
click at [790, 11] on icon "publish" at bounding box center [786, 17] width 16 height 16
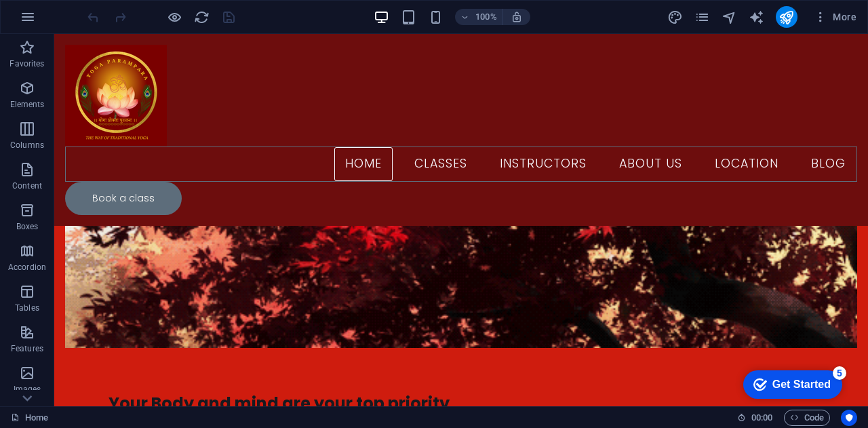
scroll to position [2588, 0]
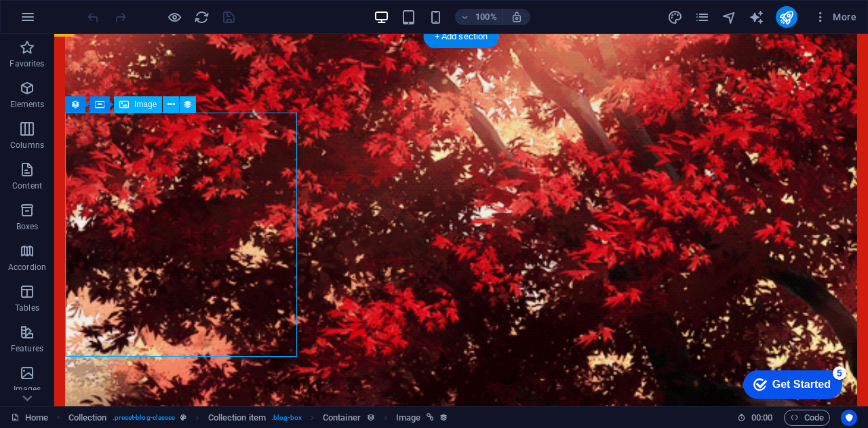
select select "px"
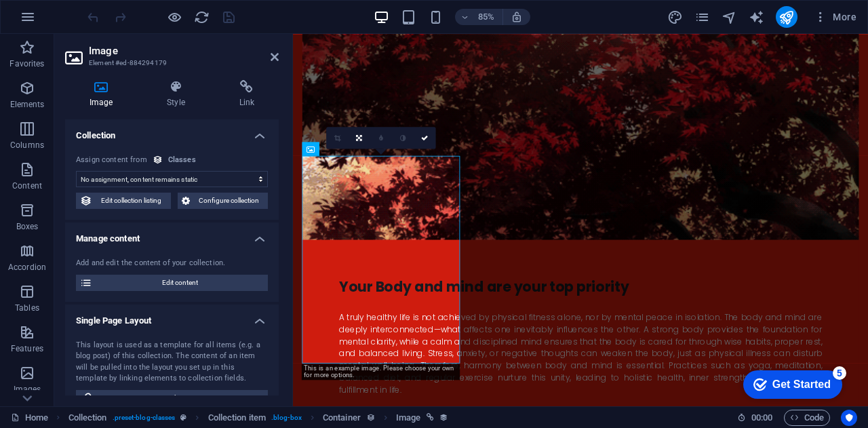
select select "image"
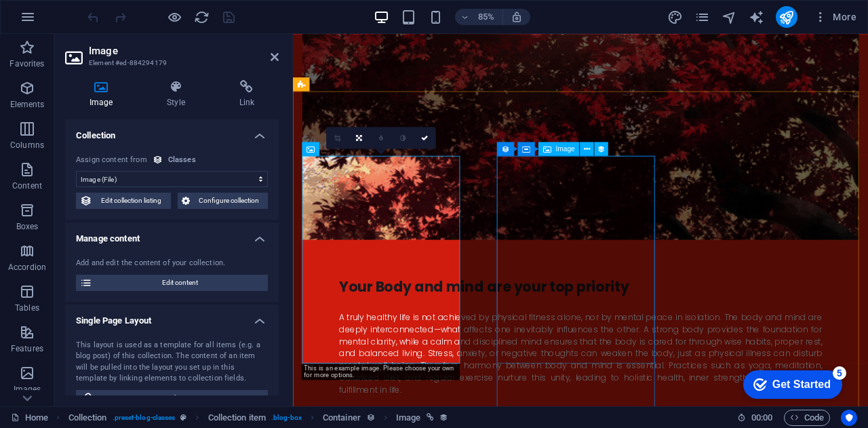
select select "image"
select select "px"
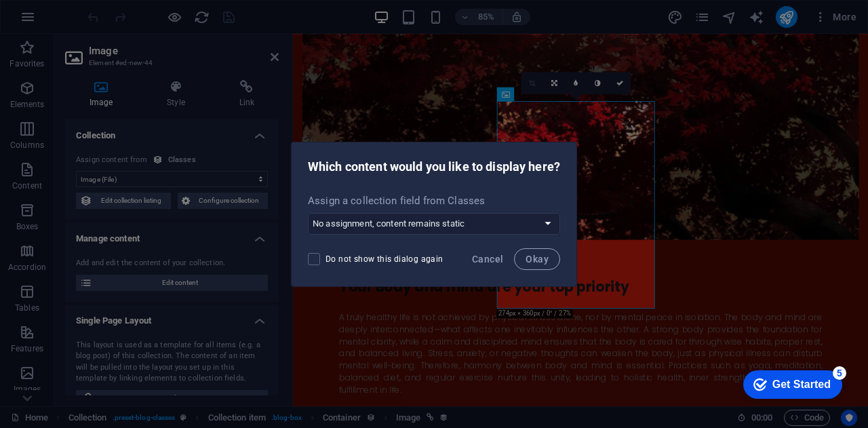
scroll to position [2652, 0]
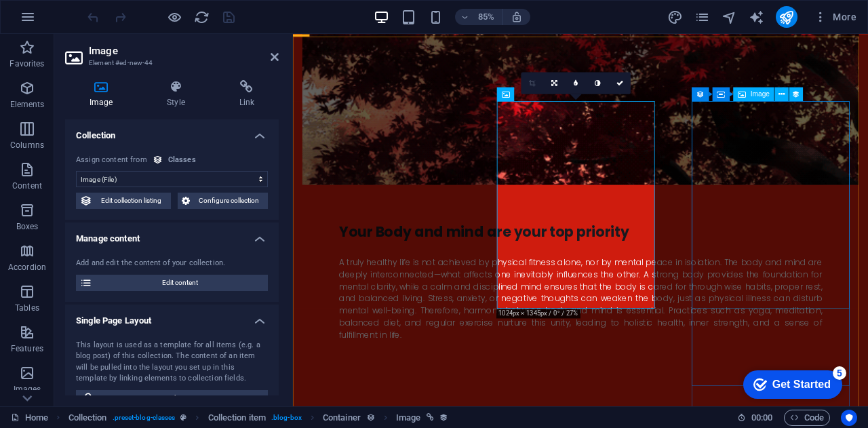
select select "image"
select select "px"
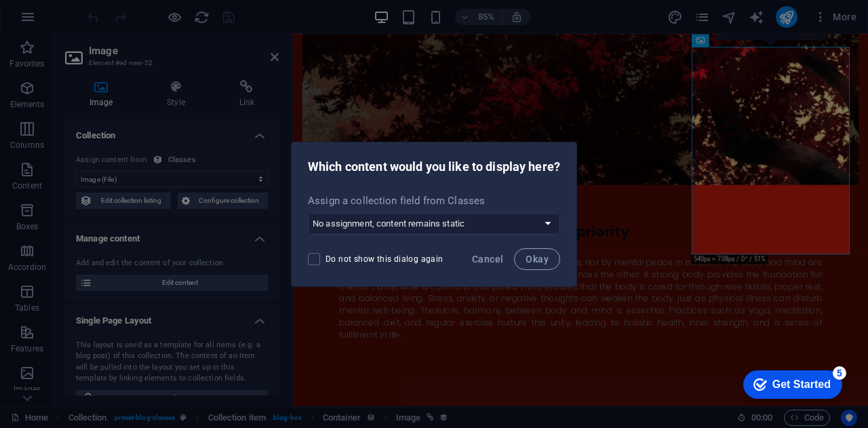
scroll to position [2717, 0]
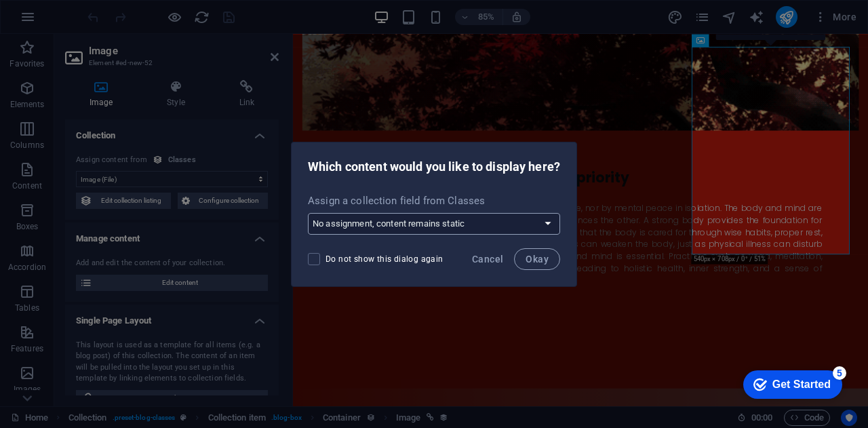
click at [454, 219] on select "No assignment, content remains static Create a new field Created at (Date) Upda…" at bounding box center [434, 224] width 252 height 22
click at [473, 252] on button "Cancel" at bounding box center [487, 259] width 42 height 22
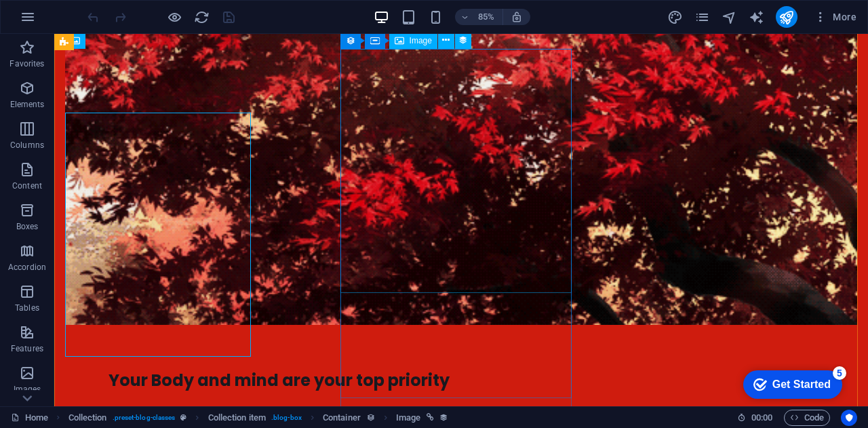
scroll to position [2652, 0]
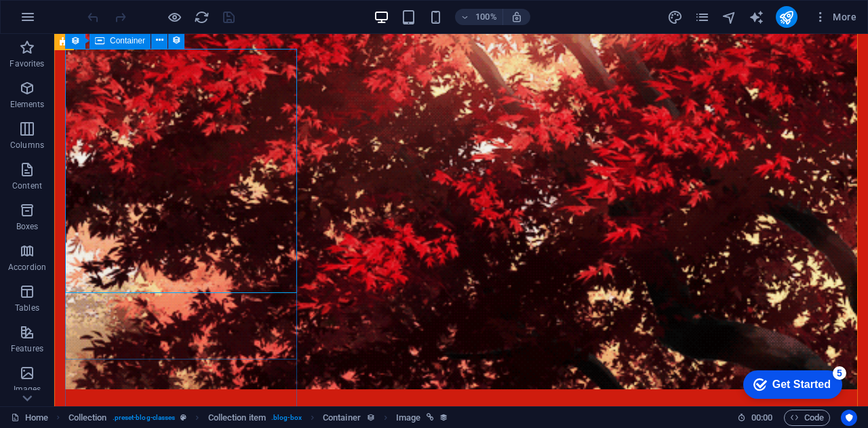
click at [98, 43] on icon at bounding box center [99, 41] width 9 height 16
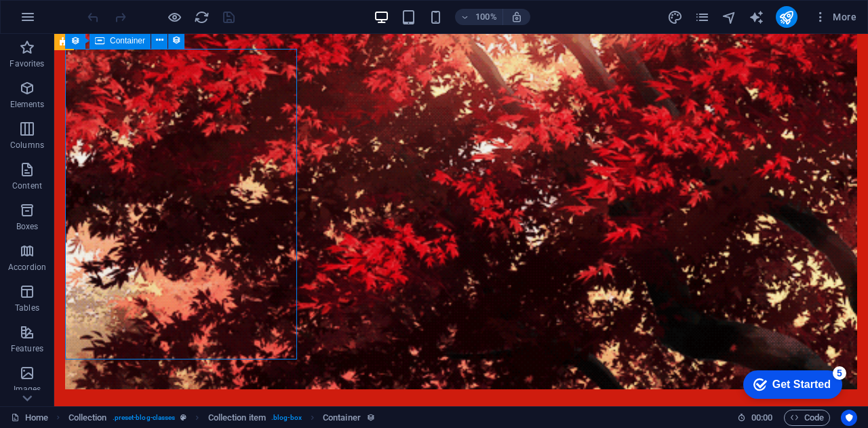
click at [98, 43] on icon at bounding box center [99, 41] width 9 height 16
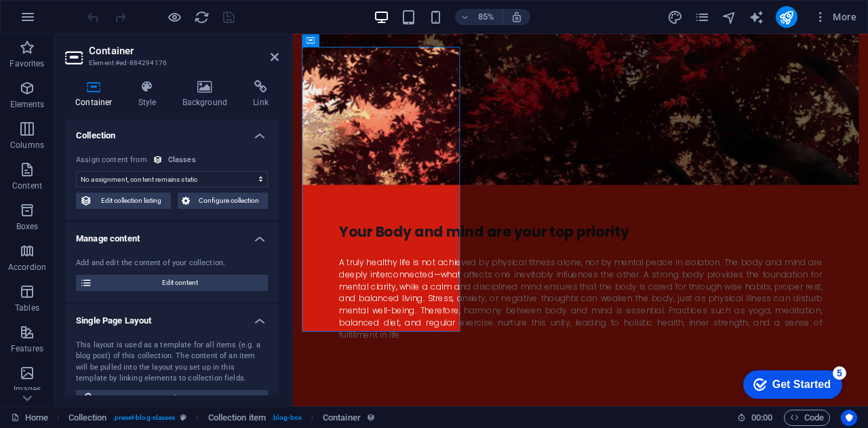
scroll to position [2717, 0]
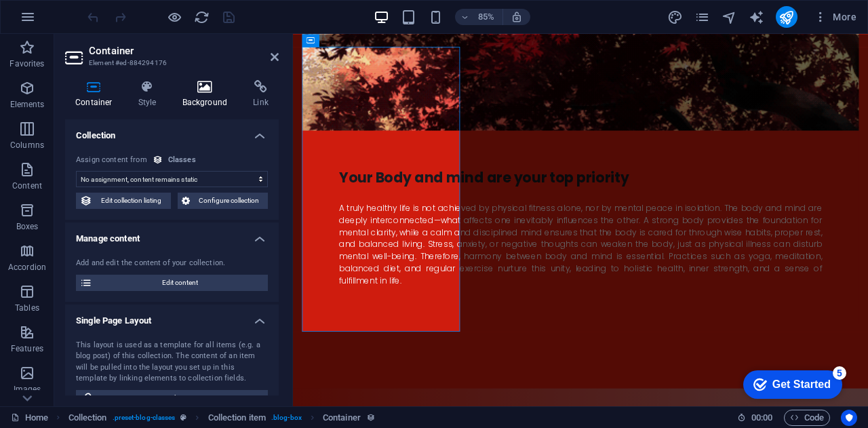
click at [211, 84] on icon at bounding box center [205, 87] width 66 height 14
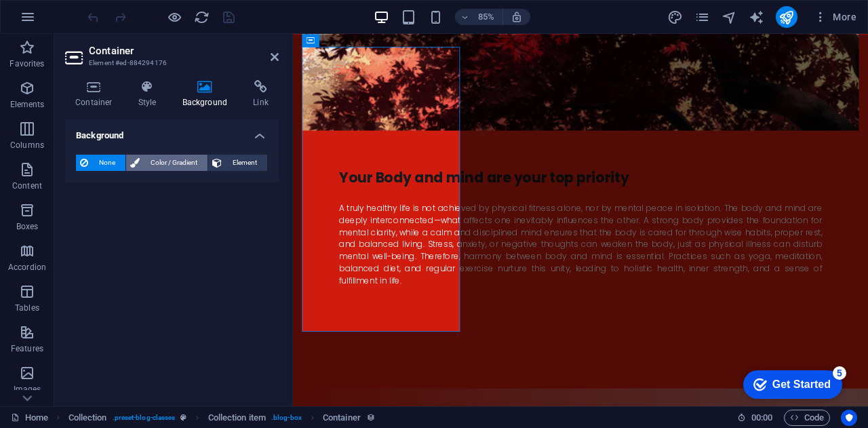
click at [161, 158] on span "Color / Gradient" at bounding box center [174, 163] width 60 height 16
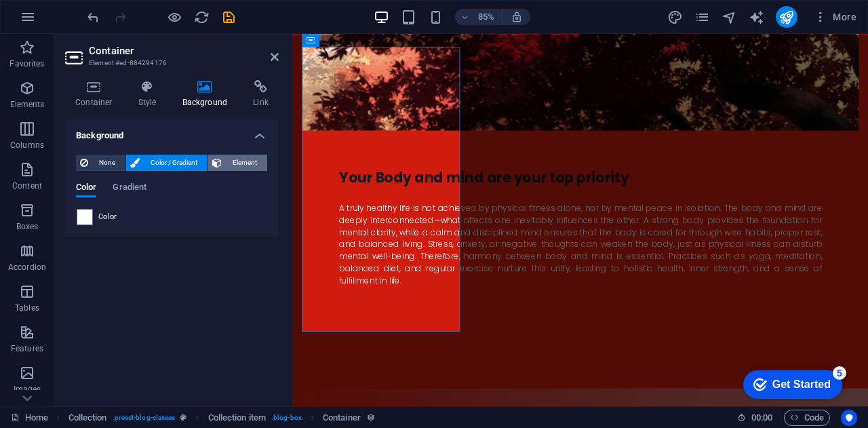
click at [249, 169] on span "Element" at bounding box center [244, 163] width 37 height 16
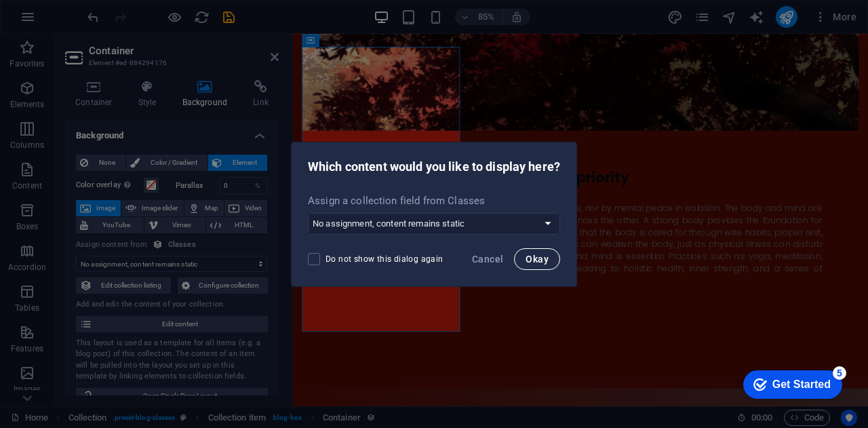
click at [538, 263] on span "Okay" at bounding box center [536, 258] width 23 height 11
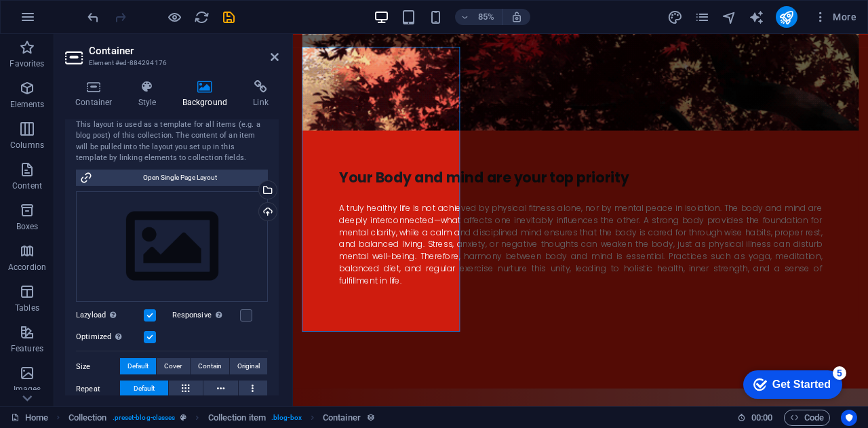
scroll to position [219, 0]
select select "image"
select select "px"
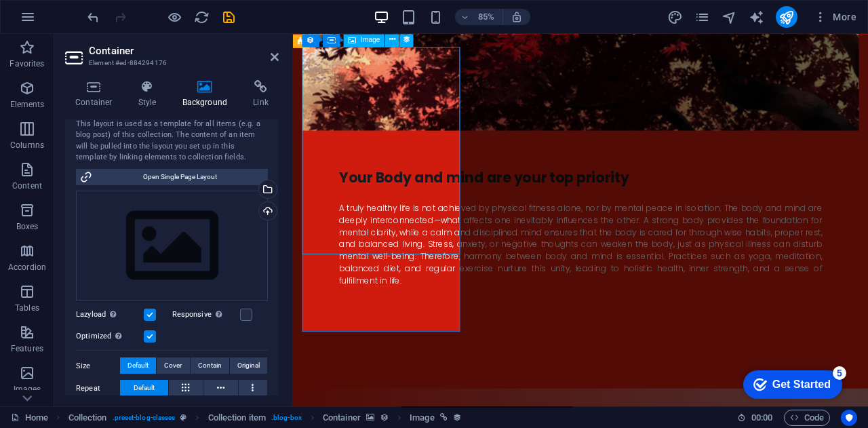
select select "px"
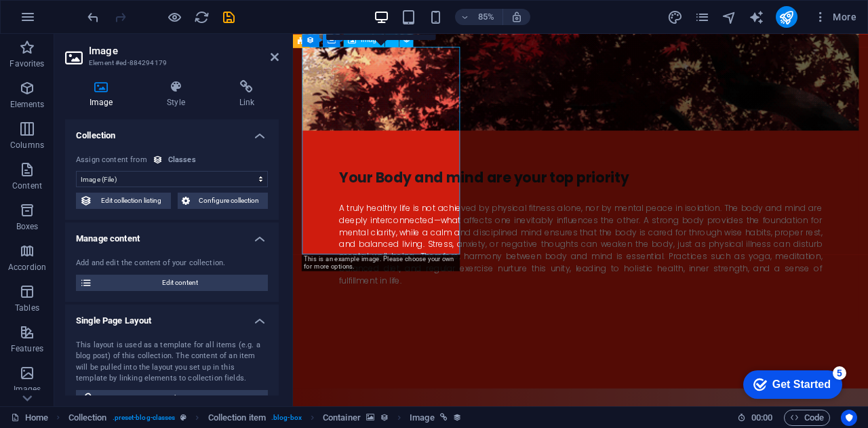
drag, startPoint x: 279, startPoint y: 161, endPoint x: 277, endPoint y: 195, distance: 34.0
click at [277, 195] on div "Image Style Link Collection No assignment, content remains static Created at (D…" at bounding box center [171, 237] width 235 height 337
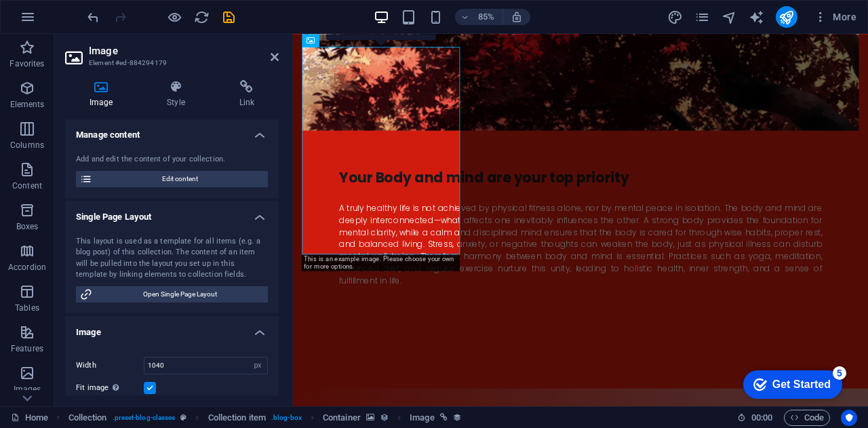
scroll to position [0, 0]
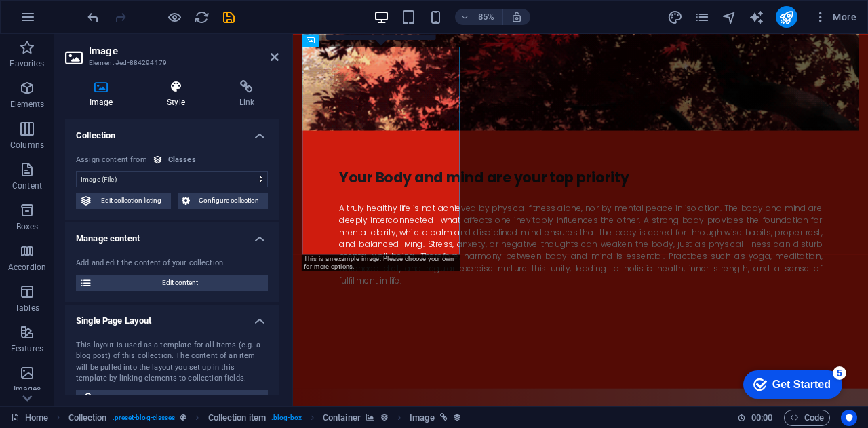
click at [179, 82] on icon at bounding box center [175, 87] width 66 height 14
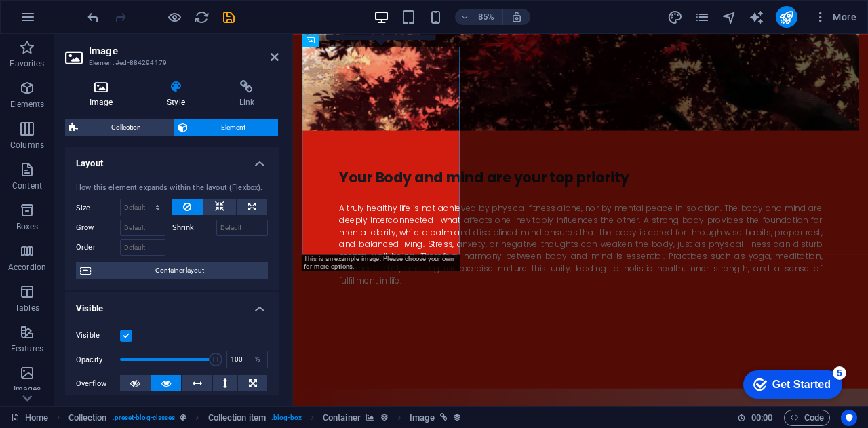
click at [107, 83] on icon at bounding box center [101, 87] width 72 height 14
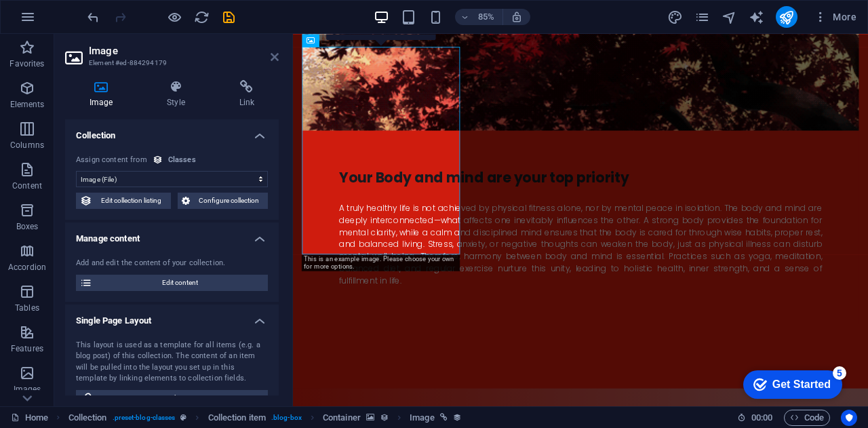
click at [277, 55] on icon at bounding box center [274, 57] width 8 height 11
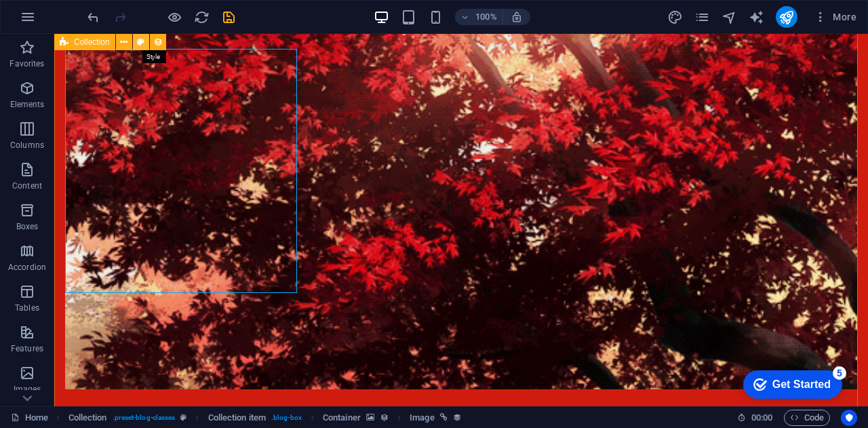
click at [142, 43] on icon at bounding box center [140, 42] width 7 height 14
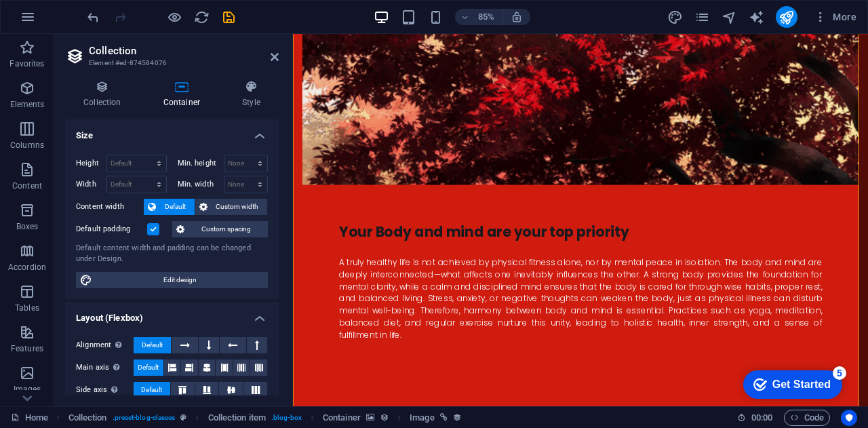
scroll to position [2717, 0]
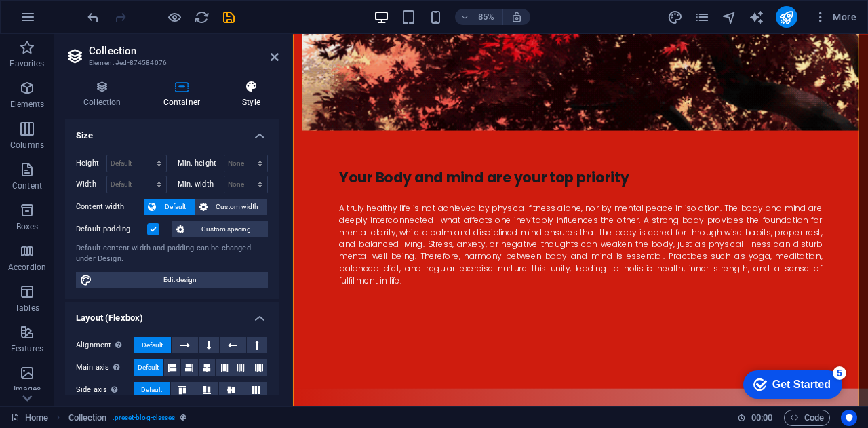
click at [255, 90] on icon at bounding box center [251, 87] width 55 height 14
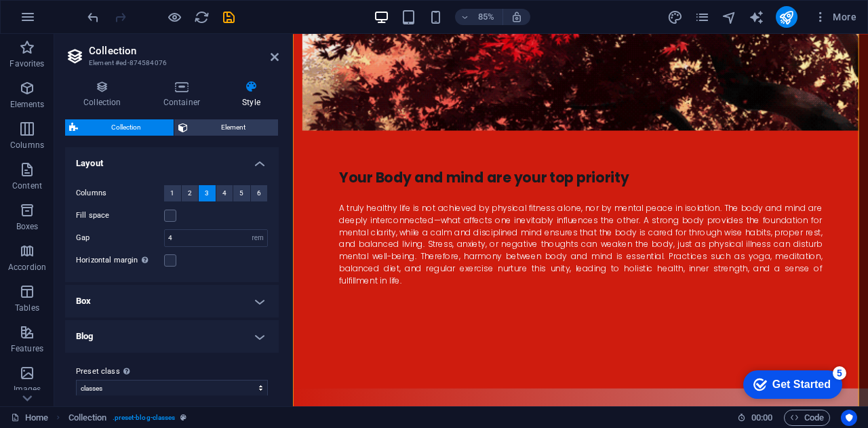
click at [279, 60] on aside "Collection Element #ed-874584076 Collection Container Style General Collection …" at bounding box center [173, 220] width 239 height 372
click at [275, 58] on icon at bounding box center [274, 57] width 8 height 11
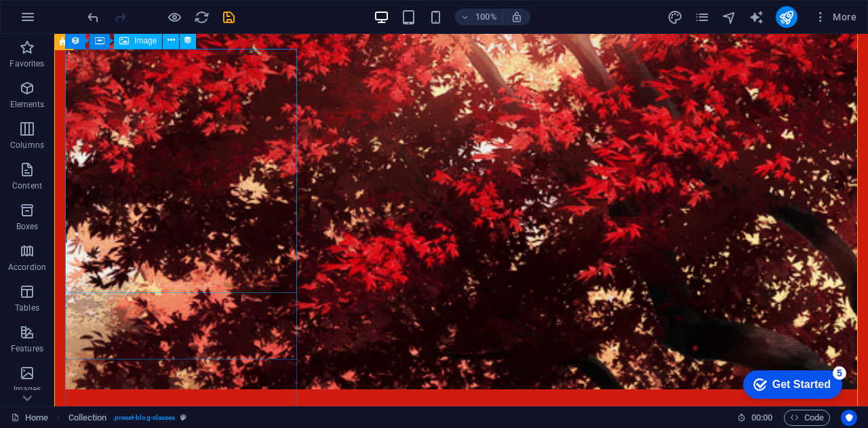
click at [138, 42] on span "Image" at bounding box center [145, 41] width 22 height 8
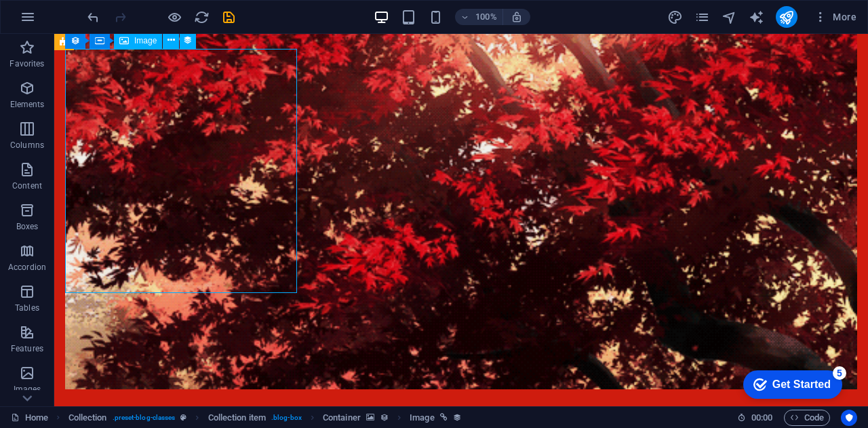
click at [138, 42] on span "Image" at bounding box center [145, 41] width 22 height 8
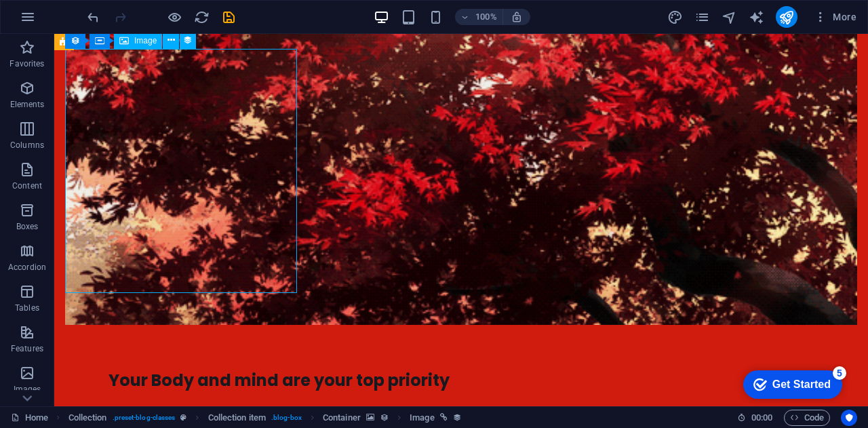
select select "image"
select select "px"
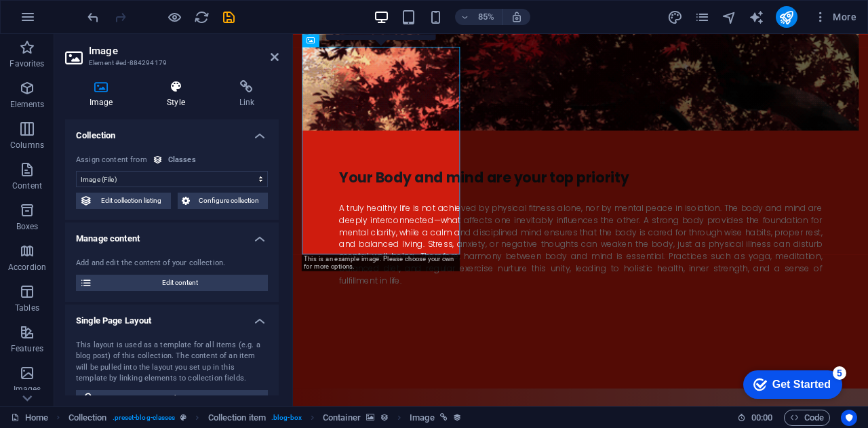
click at [167, 87] on icon at bounding box center [175, 87] width 66 height 14
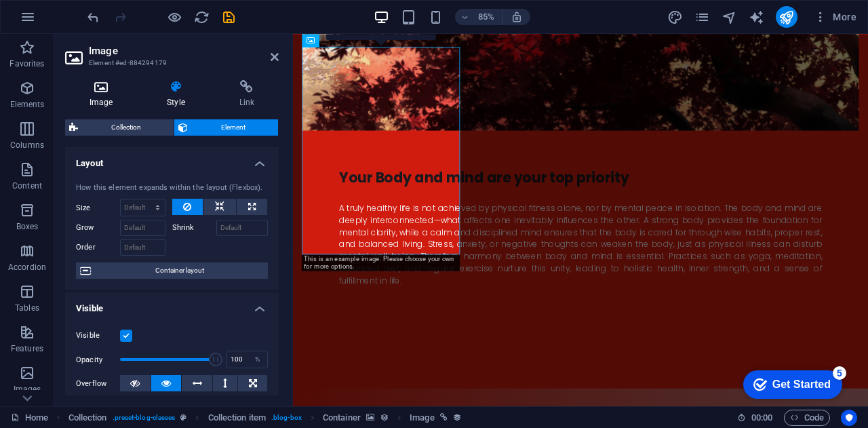
drag, startPoint x: 279, startPoint y: 161, endPoint x: 119, endPoint y: 94, distance: 173.5
click at [119, 94] on div "Image Style Link Collection No assignment, content remains static Created at (D…" at bounding box center [171, 237] width 235 height 337
click at [119, 94] on h4 "Image" at bounding box center [103, 94] width 77 height 28
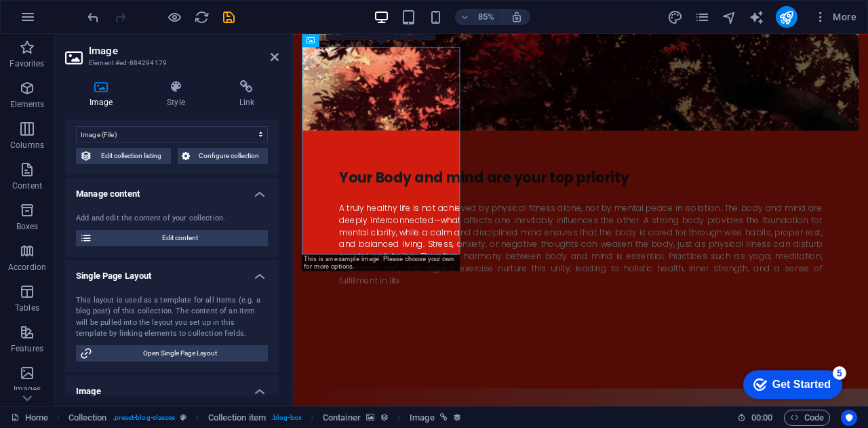
scroll to position [0, 0]
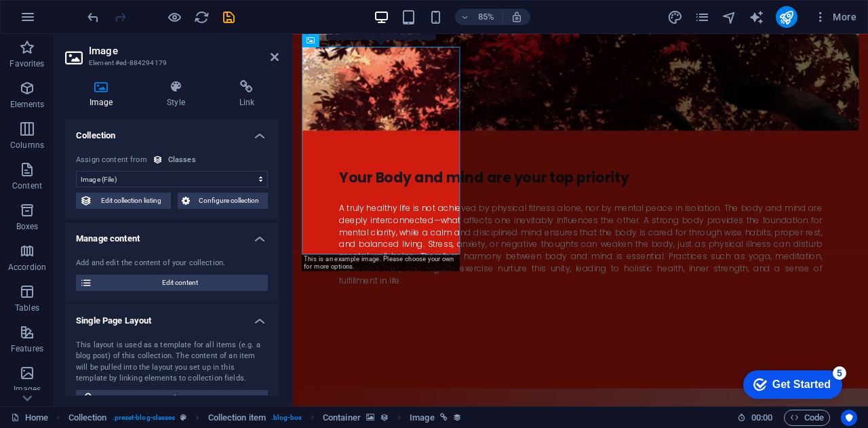
drag, startPoint x: 277, startPoint y: 147, endPoint x: 2, endPoint y: 113, distance: 276.7
click at [177, 100] on h4 "Style" at bounding box center [178, 94] width 72 height 28
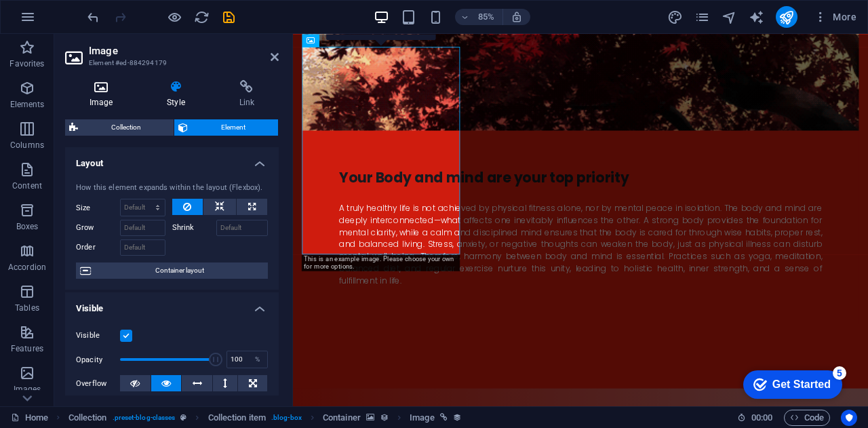
click at [106, 92] on icon at bounding box center [101, 87] width 72 height 14
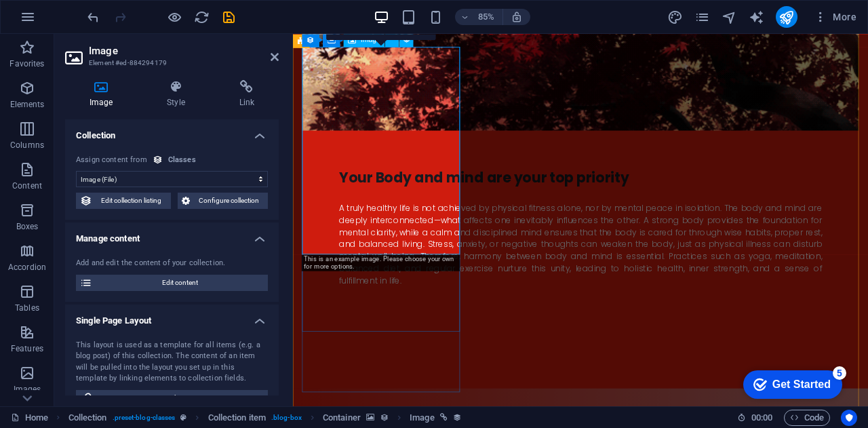
click at [367, 39] on div "0" at bounding box center [381, 29] width 110 height 22
click at [312, 42] on icon at bounding box center [310, 40] width 8 height 14
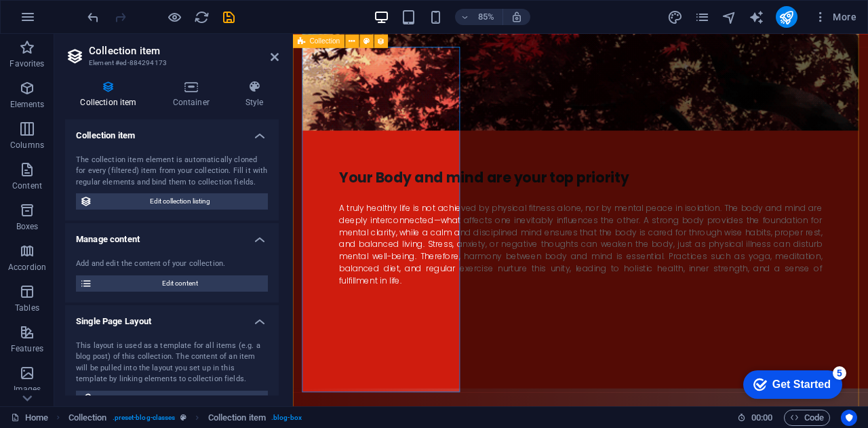
click at [318, 43] on span "Collection" at bounding box center [325, 40] width 31 height 7
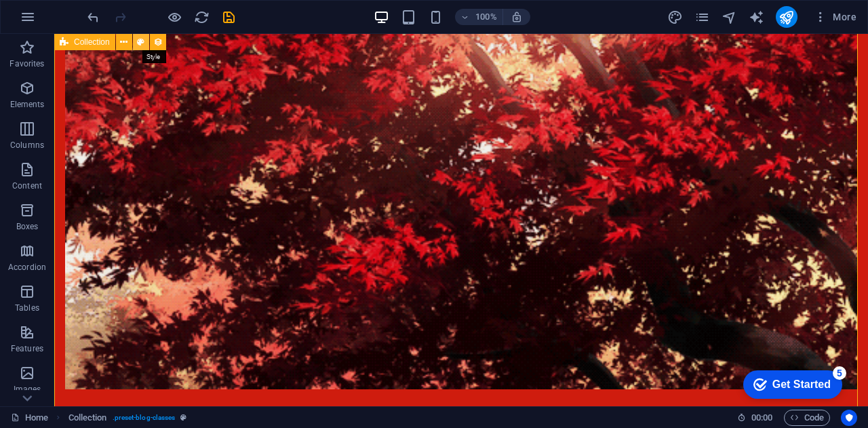
click at [141, 41] on icon at bounding box center [140, 42] width 7 height 14
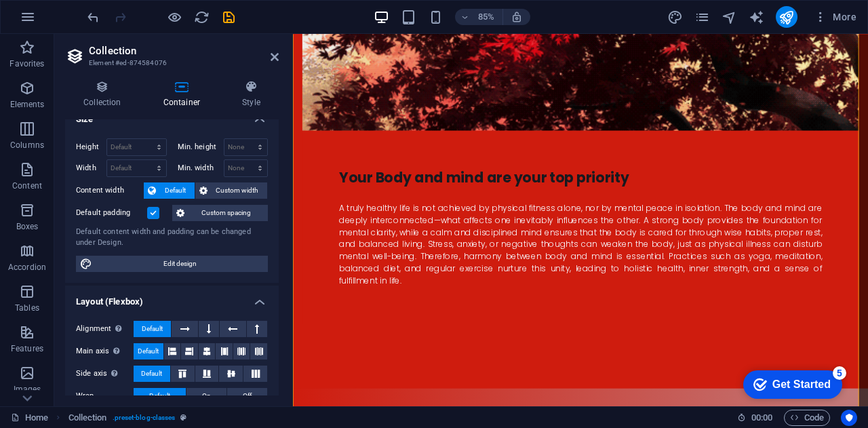
scroll to position [0, 0]
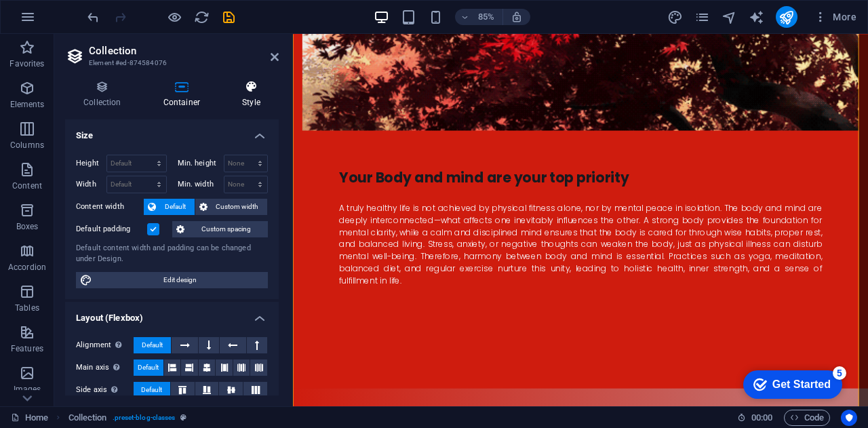
click at [263, 94] on h4 "Style" at bounding box center [251, 94] width 55 height 28
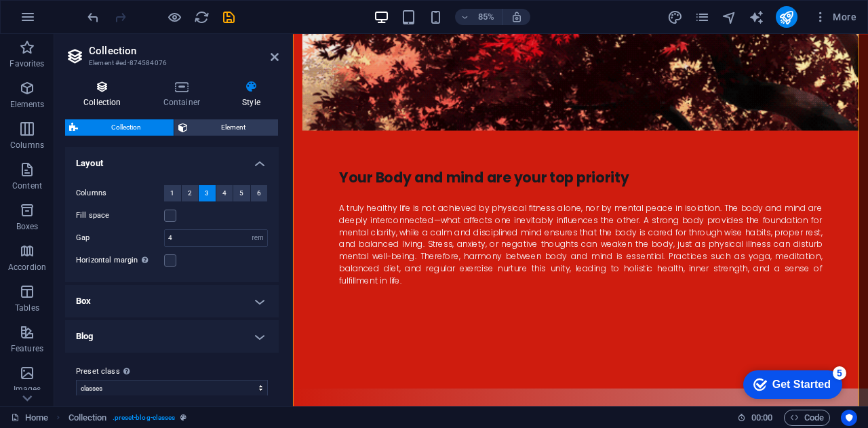
click at [116, 89] on icon at bounding box center [102, 87] width 75 height 14
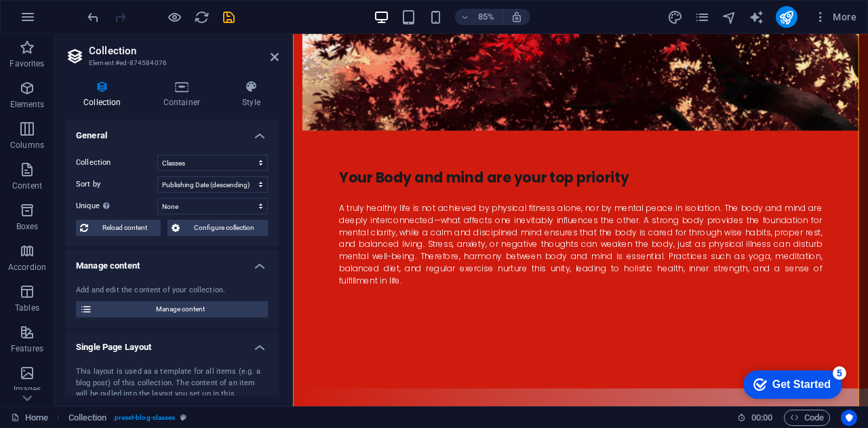
click at [279, 62] on aside "Collection Element #ed-874584076 Collection Container Style General Collection …" at bounding box center [173, 220] width 239 height 372
click at [277, 56] on icon at bounding box center [274, 57] width 8 height 11
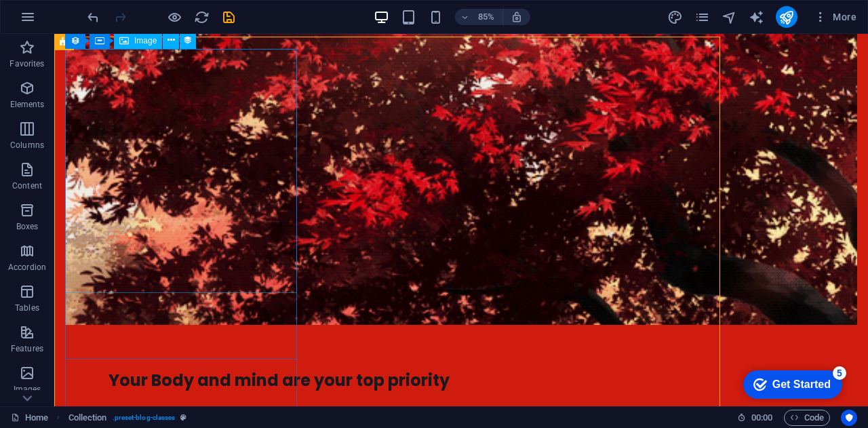
scroll to position [2652, 0]
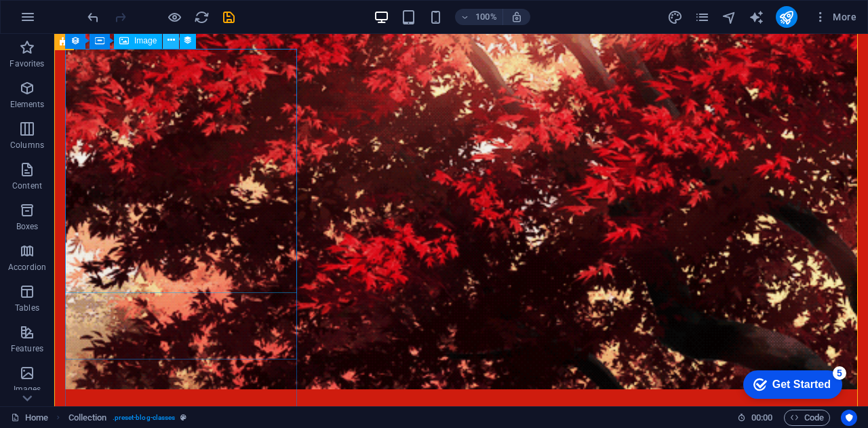
click at [177, 39] on button at bounding box center [171, 41] width 16 height 16
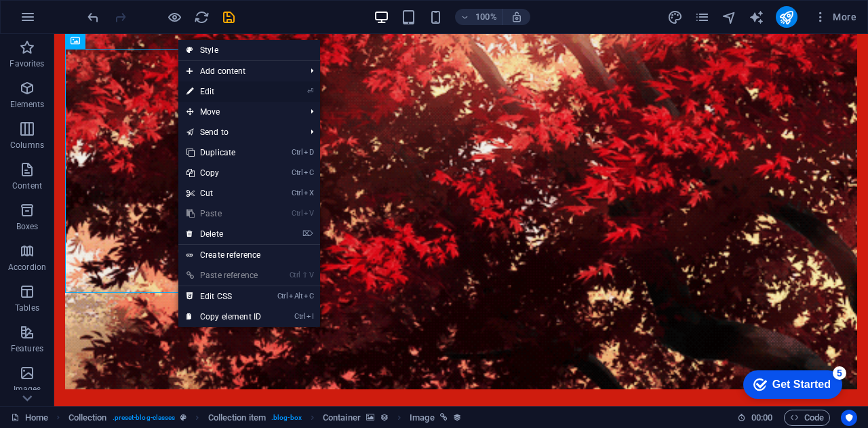
click at [214, 93] on link "⏎ Edit" at bounding box center [223, 91] width 91 height 20
select select "image"
select select "px"
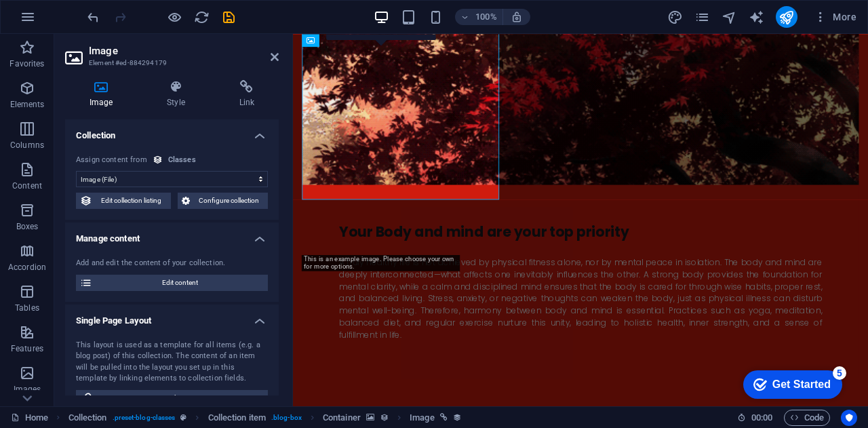
scroll to position [2717, 0]
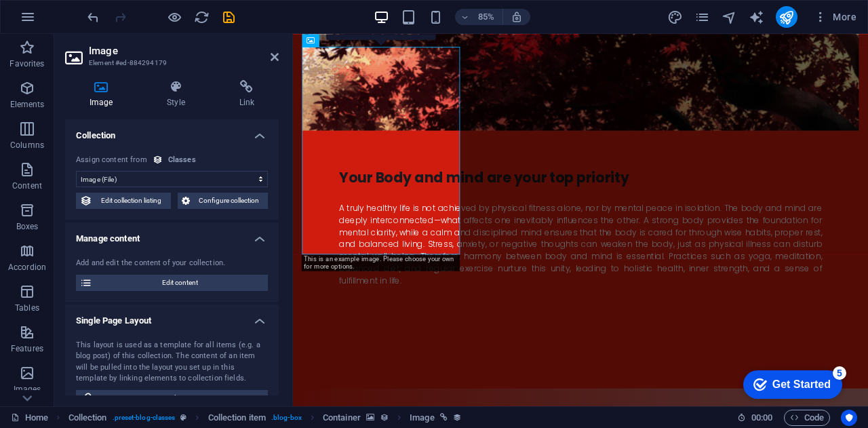
click at [155, 159] on icon at bounding box center [158, 160] width 10 height 10
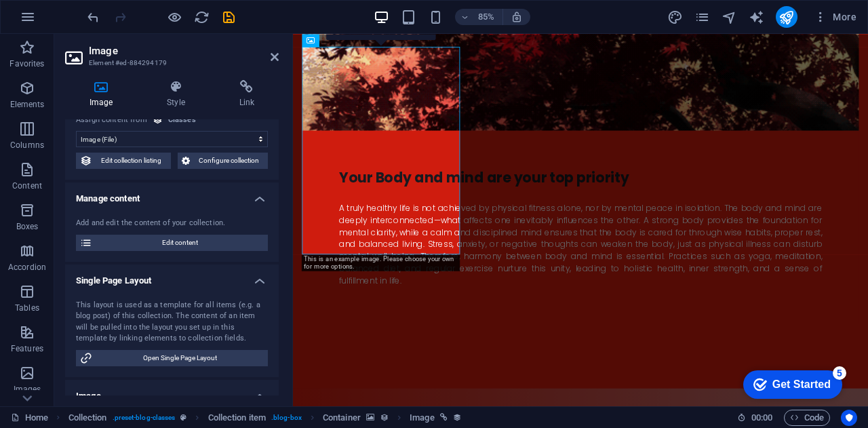
scroll to position [0, 0]
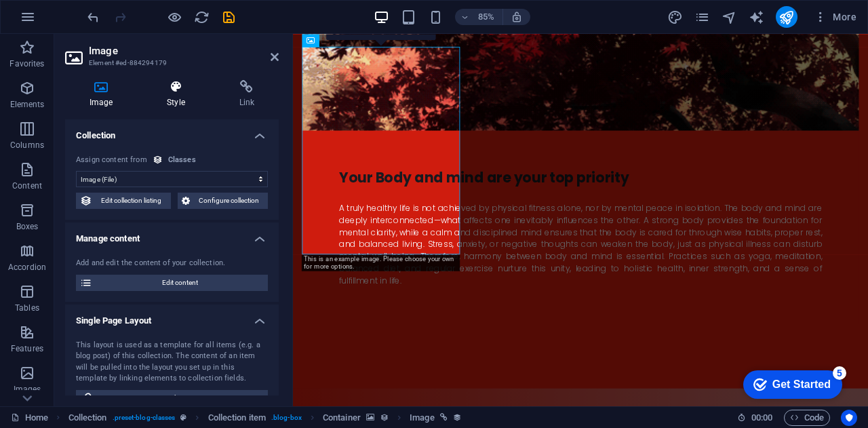
click at [182, 105] on h4 "Style" at bounding box center [178, 94] width 72 height 28
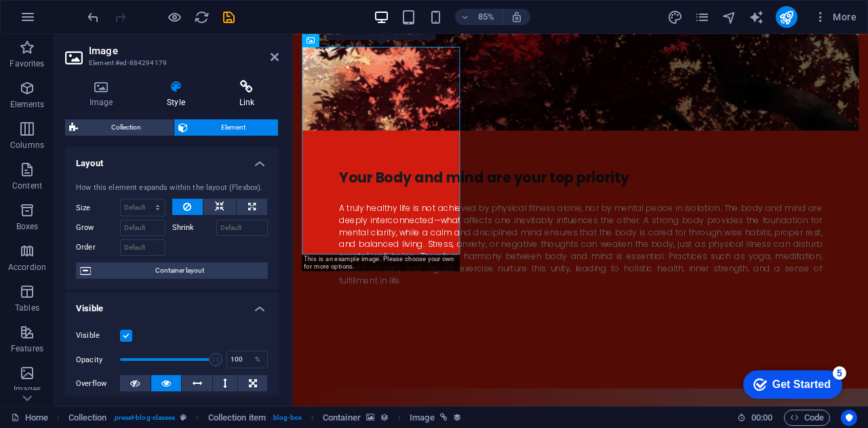
click at [236, 98] on h4 "Link" at bounding box center [247, 94] width 64 height 28
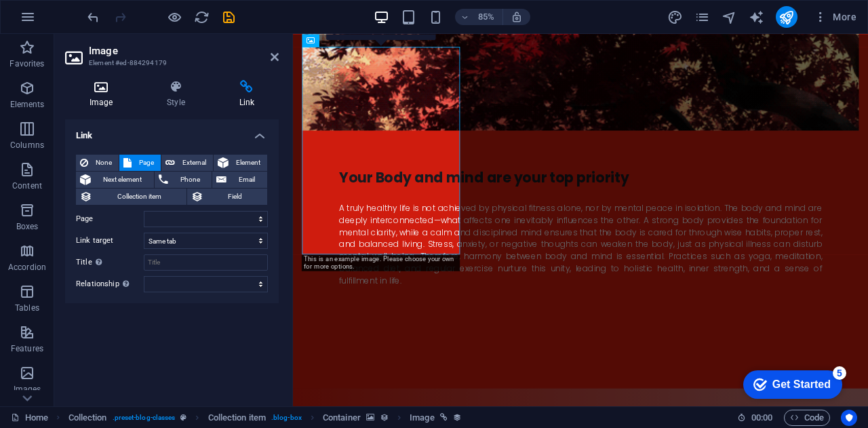
click at [110, 105] on h4 "Image" at bounding box center [103, 94] width 77 height 28
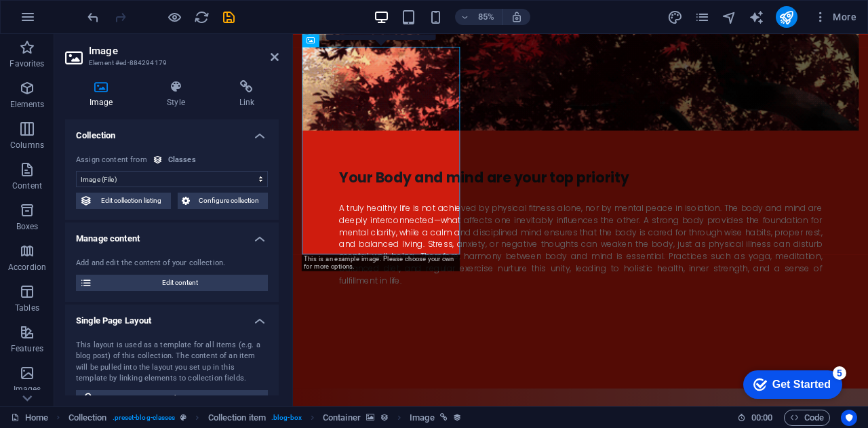
click at [136, 177] on select "No assignment, content remains static Created at (Date) Updated at (Date) Name …" at bounding box center [172, 179] width 192 height 16
click at [76, 171] on select "No assignment, content remains static Created at (Date) Updated at (Date) Name …" at bounding box center [172, 179] width 192 height 16
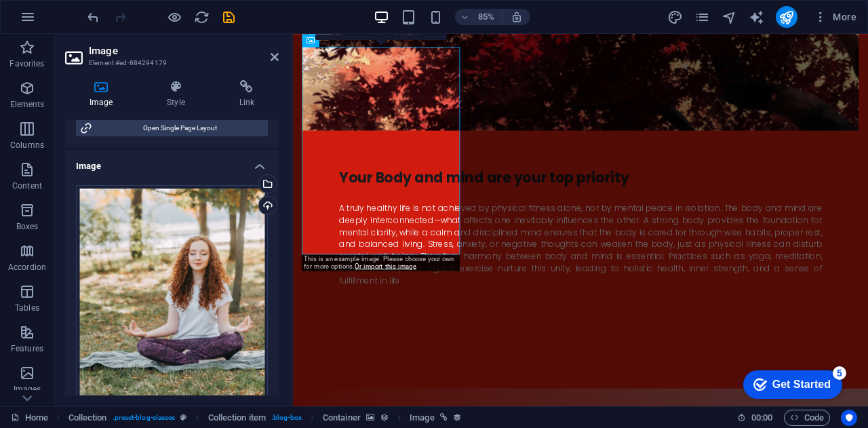
scroll to position [281, 0]
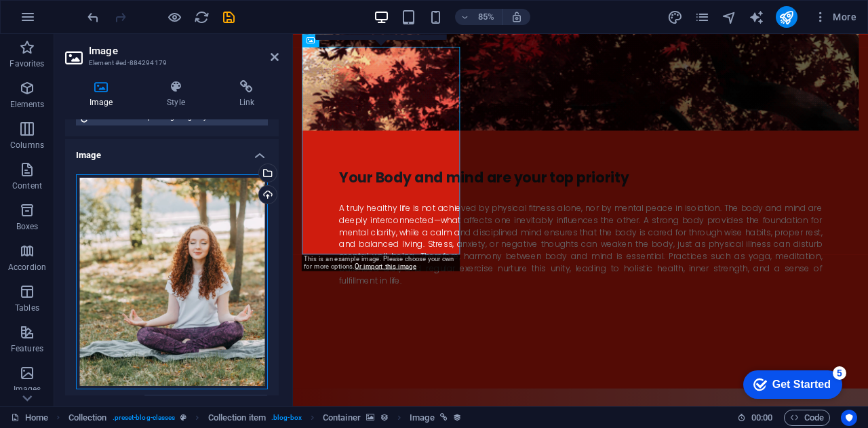
click at [158, 289] on div "Drag files here, click to choose files or select files from Files or our free s…" at bounding box center [172, 281] width 192 height 215
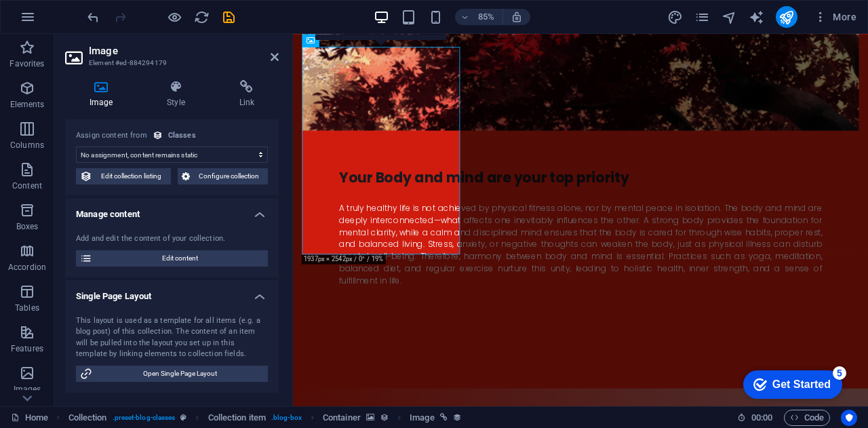
scroll to position [0, 0]
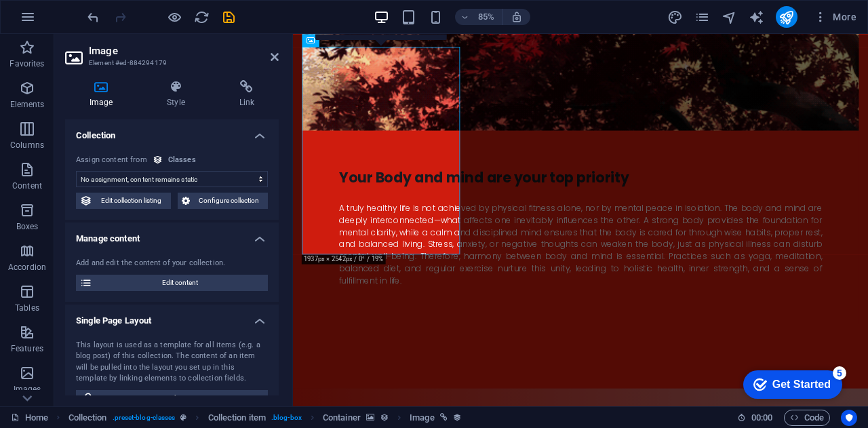
click at [225, 174] on select "No assignment, content remains static Created at (Date) Updated at (Date) Name …" at bounding box center [172, 179] width 192 height 16
click at [76, 171] on select "No assignment, content remains static Created at (Date) Updated at (Date) Name …" at bounding box center [172, 179] width 192 height 16
drag, startPoint x: 275, startPoint y: 151, endPoint x: 277, endPoint y: 190, distance: 38.7
click at [277, 190] on div "Collection No assignment, content remains static Created at (Date) Updated at (…" at bounding box center [172, 257] width 214 height 276
click at [206, 179] on select "No assignment, content remains static Created at (Date) Updated at (Date) Name …" at bounding box center [172, 179] width 192 height 16
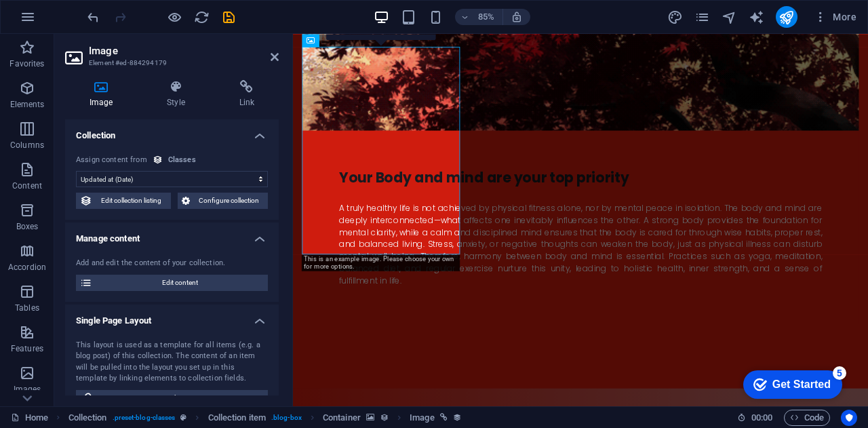
click at [76, 171] on select "No assignment, content remains static Created at (Date) Updated at (Date) Name …" at bounding box center [172, 179] width 192 height 16
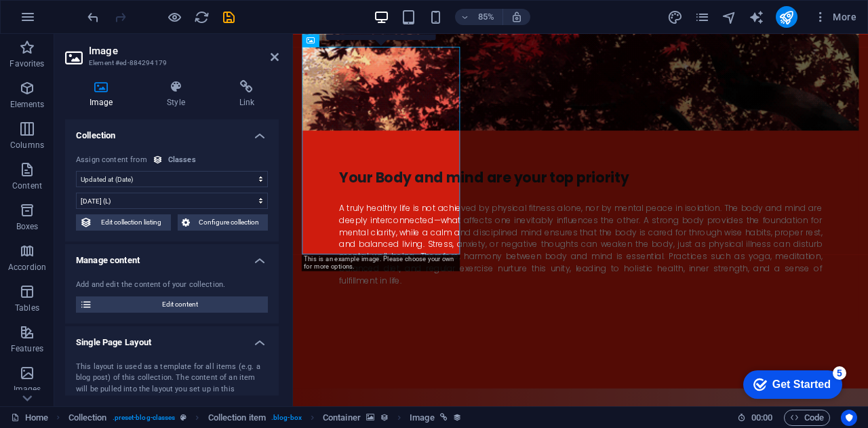
drag, startPoint x: 279, startPoint y: 171, endPoint x: 278, endPoint y: 186, distance: 15.6
click at [278, 186] on div "Image Style Link Collection No assignment, content remains static Created at (D…" at bounding box center [171, 237] width 235 height 337
click at [225, 176] on select "No assignment, content remains static Created at (Date) Updated at (Date) Name …" at bounding box center [172, 179] width 192 height 16
select select "remainStatic"
click at [76, 171] on select "No assignment, content remains static Created at (Date) Updated at (Date) Name …" at bounding box center [172, 179] width 192 height 16
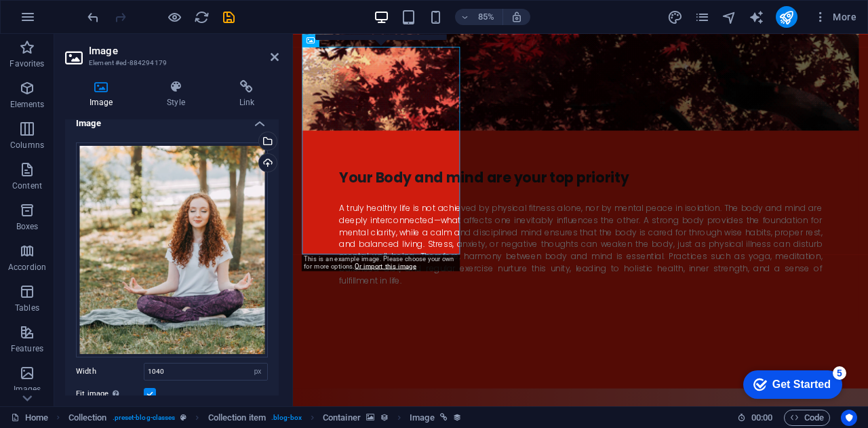
scroll to position [309, 0]
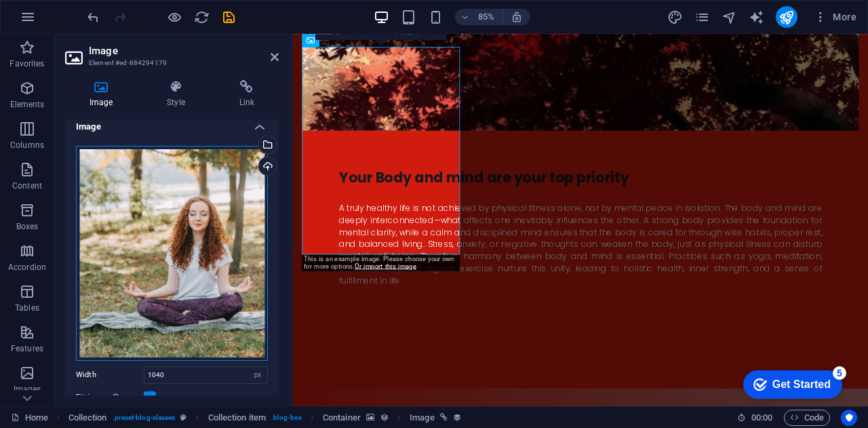
click at [236, 245] on div "Drag files here, click to choose files or select files from Files or our free s…" at bounding box center [172, 253] width 192 height 215
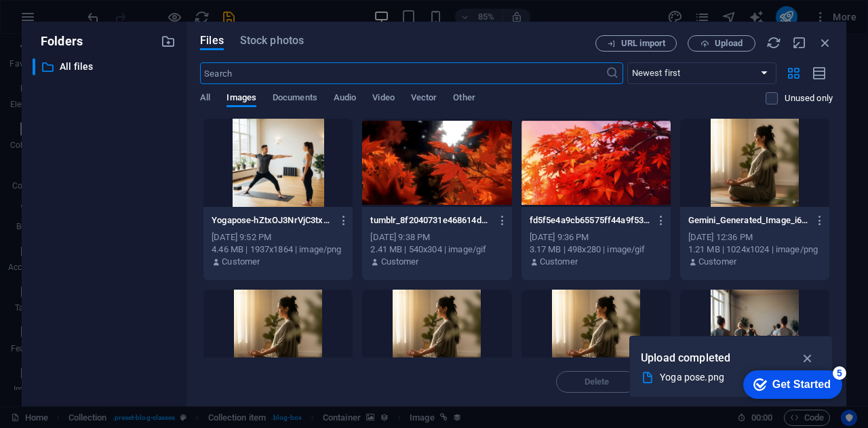
scroll to position [2705, 0]
click at [298, 162] on div at bounding box center [277, 163] width 149 height 88
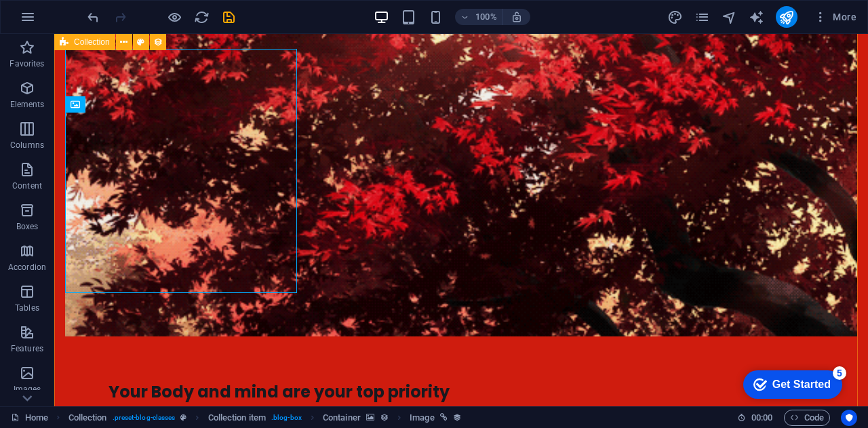
scroll to position [2652, 0]
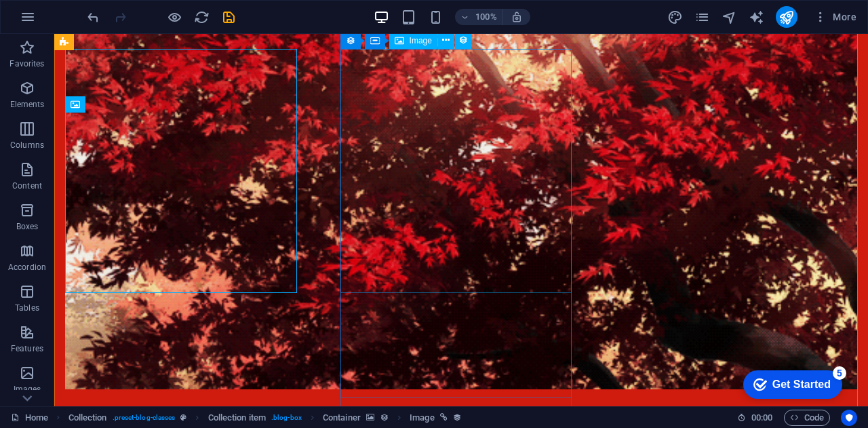
select select "px"
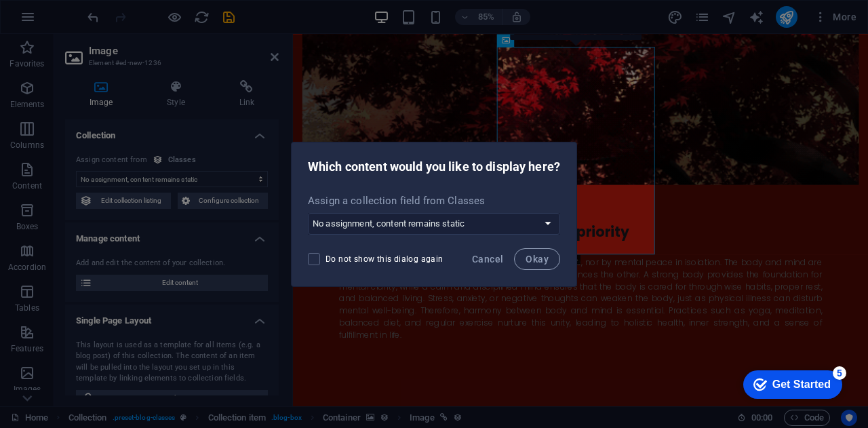
scroll to position [2717, 0]
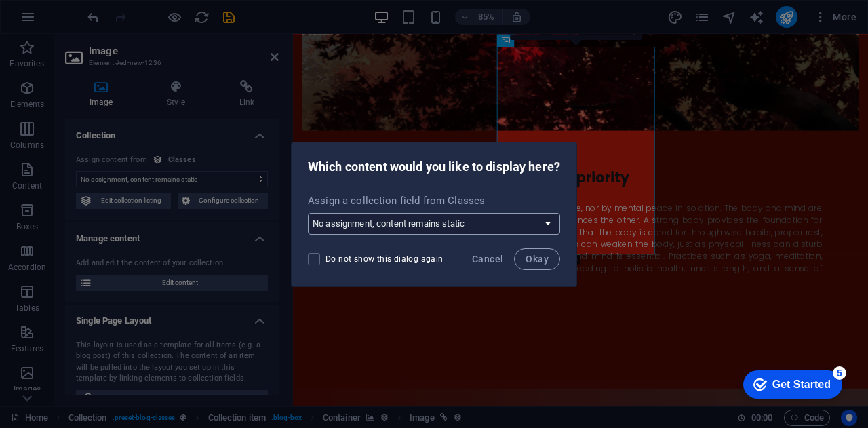
click at [543, 230] on select "No assignment, content remains static Create a new field Created at (Date) Upda…" at bounding box center [434, 224] width 252 height 22
select select "image"
click at [308, 213] on select "No assignment, content remains static Create a new field Created at (Date) Upda…" at bounding box center [434, 224] width 252 height 22
drag, startPoint x: 546, startPoint y: 269, endPoint x: 541, endPoint y: 259, distance: 11.2
click at [541, 259] on div "Do not show this dialog again Cancel Okay" at bounding box center [433, 263] width 285 height 46
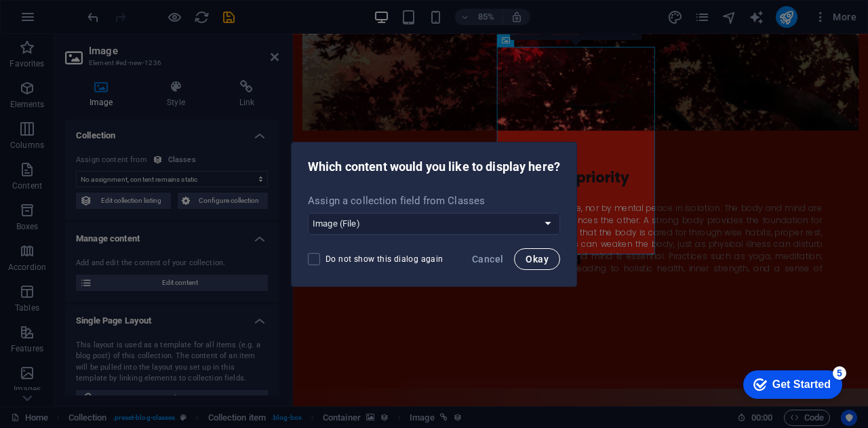
click at [541, 259] on span "Okay" at bounding box center [536, 258] width 23 height 11
select select "image"
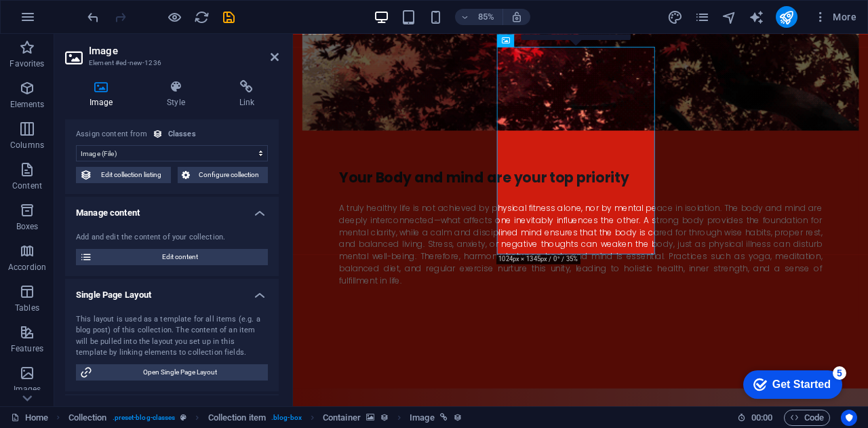
scroll to position [0, 0]
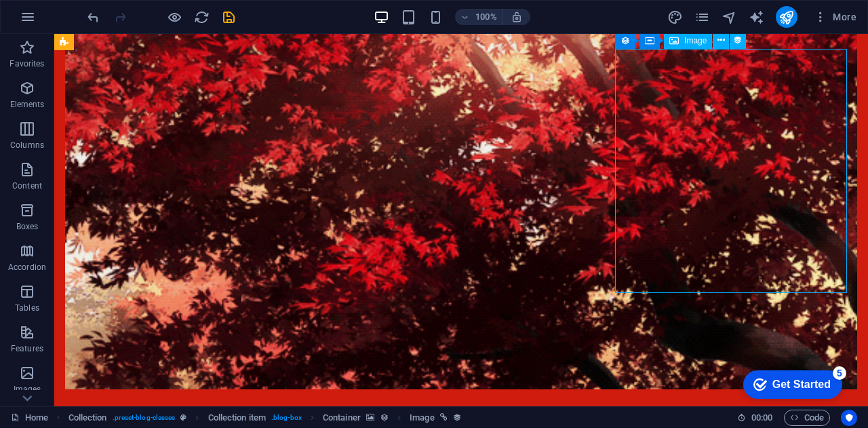
select select "image"
select select "px"
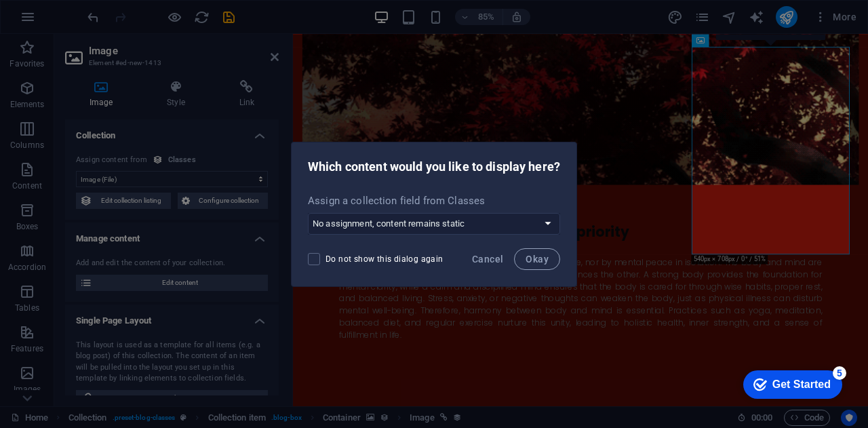
scroll to position [2717, 0]
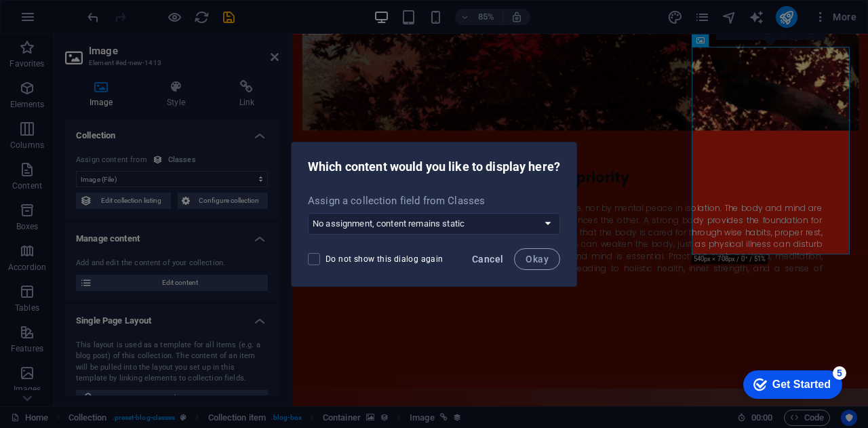
click at [503, 258] on span "Cancel" at bounding box center [487, 258] width 31 height 11
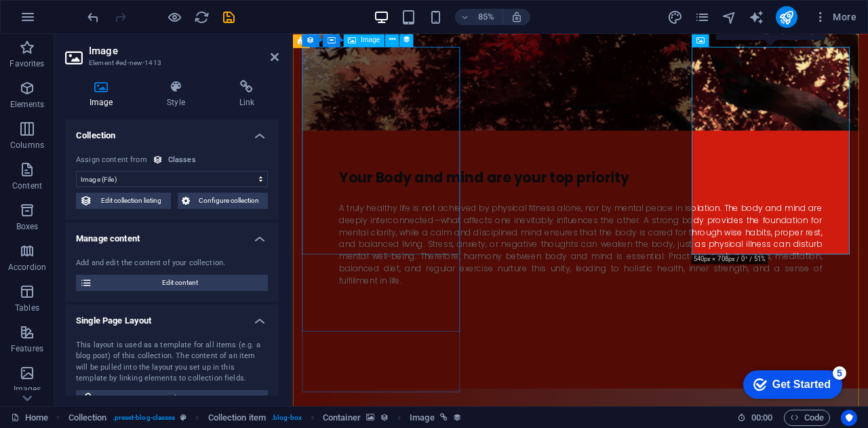
select select "image"
select select "px"
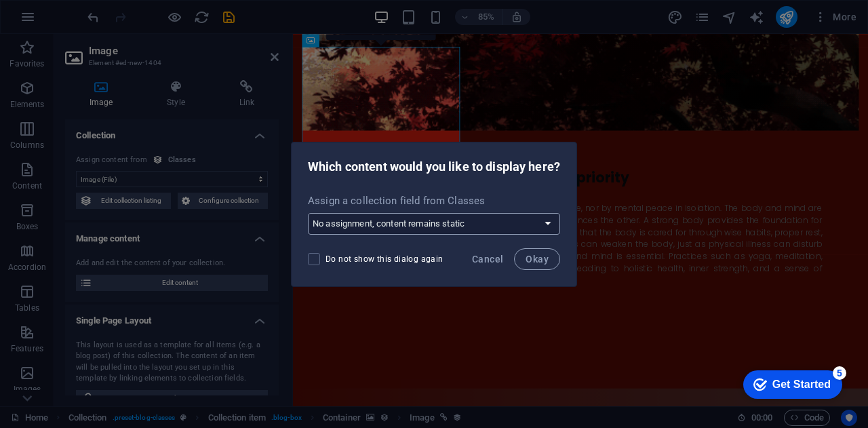
click at [474, 223] on select "No assignment, content remains static Create a new field Created at (Date) Upda…" at bounding box center [434, 224] width 252 height 22
click at [380, 257] on span "Do not show this dialog again" at bounding box center [384, 258] width 118 height 11
click at [325, 257] on input "Do not show this dialog again" at bounding box center [317, 259] width 18 height 12
checkbox input "true"
click at [405, 218] on select "No assignment, content remains static Create a new field Created at (Date) Upda…" at bounding box center [434, 224] width 252 height 22
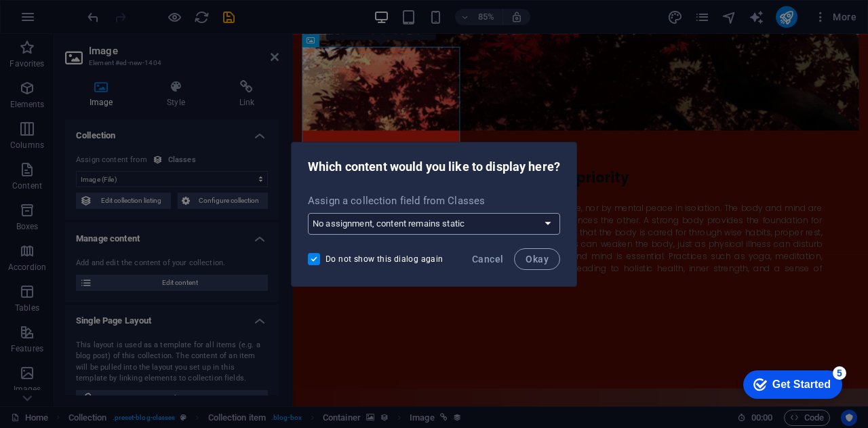
select select "image"
click at [308, 213] on select "No assignment, content remains static Create a new field Created at (Date) Upda…" at bounding box center [434, 224] width 252 height 22
click at [538, 260] on span "Okay" at bounding box center [536, 258] width 23 height 11
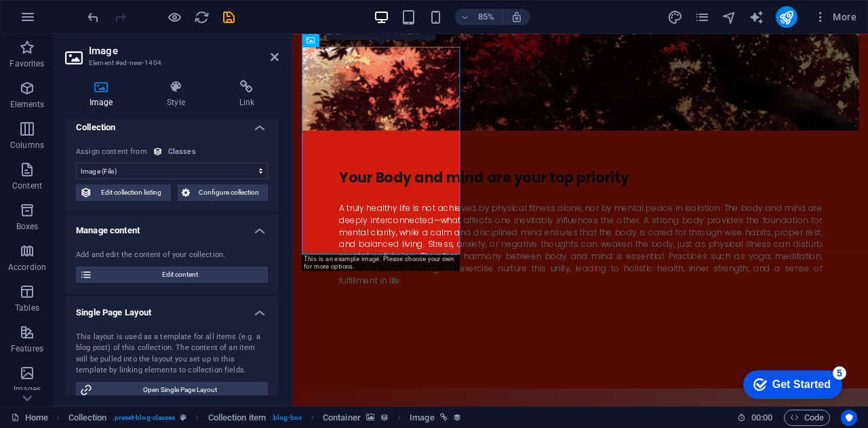
scroll to position [0, 0]
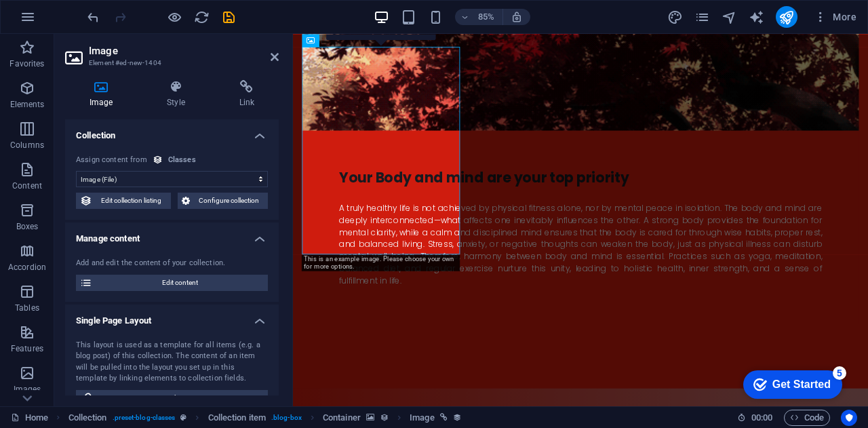
click at [186, 78] on div "Image Style Link Collection No assignment, content remains static Created at (D…" at bounding box center [171, 237] width 235 height 337
click at [172, 97] on h4 "Style" at bounding box center [178, 94] width 72 height 28
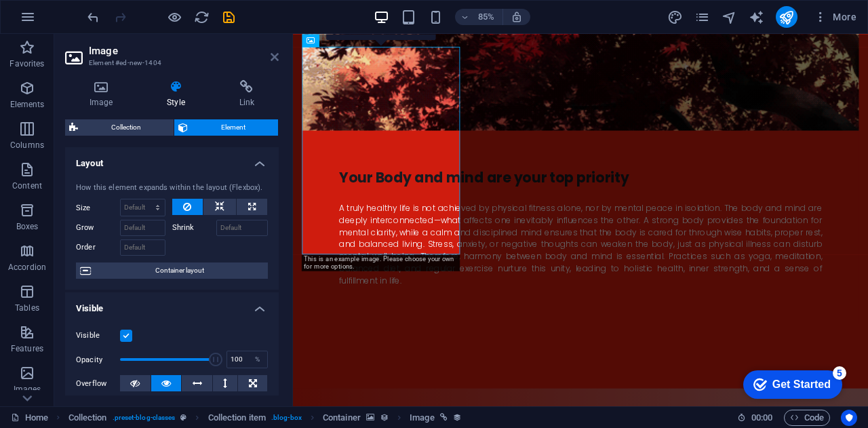
click at [277, 56] on icon at bounding box center [274, 57] width 8 height 11
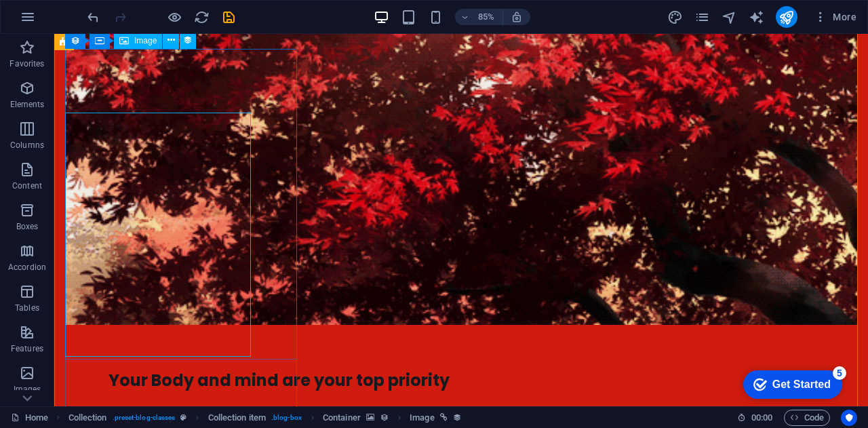
scroll to position [2652, 0]
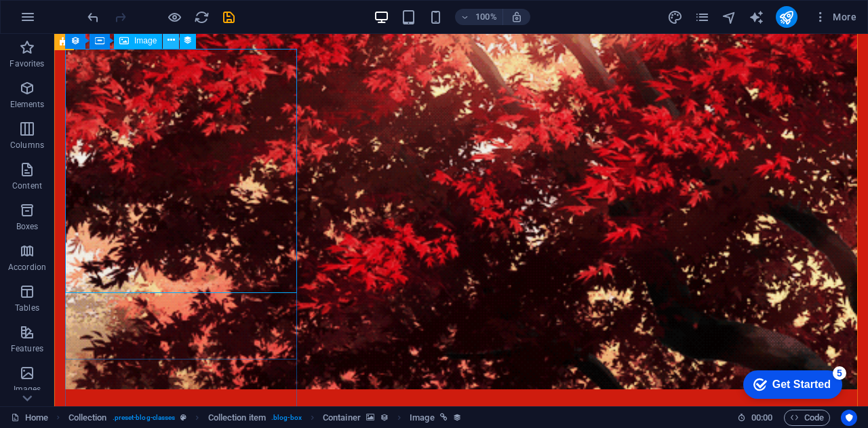
click at [175, 36] on button at bounding box center [171, 41] width 16 height 16
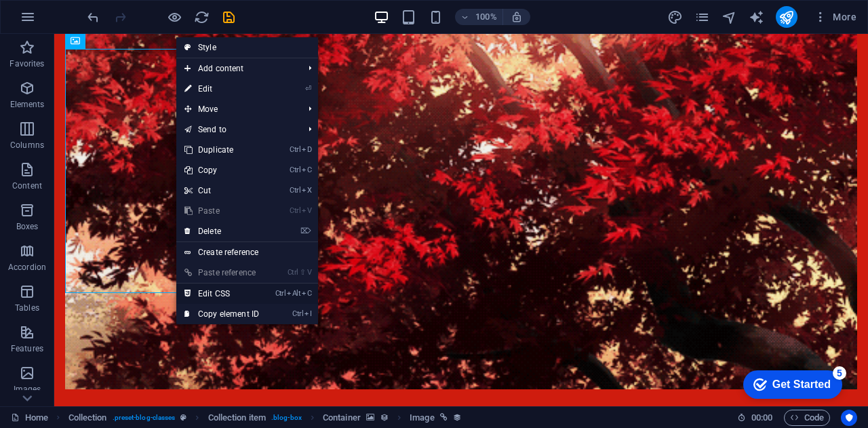
click at [228, 295] on link "Ctrl Alt C Edit CSS" at bounding box center [221, 293] width 91 height 20
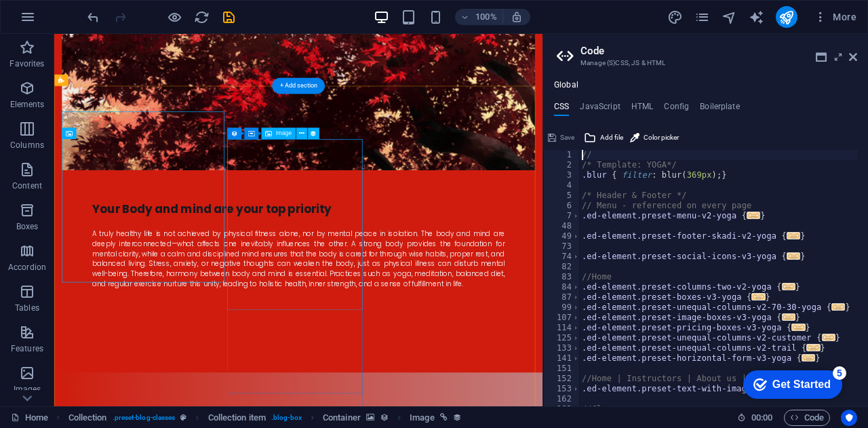
scroll to position [2556, 0]
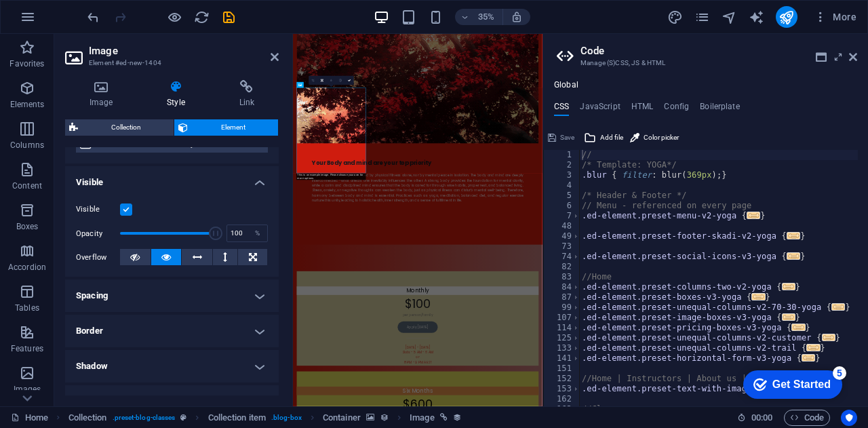
scroll to position [0, 0]
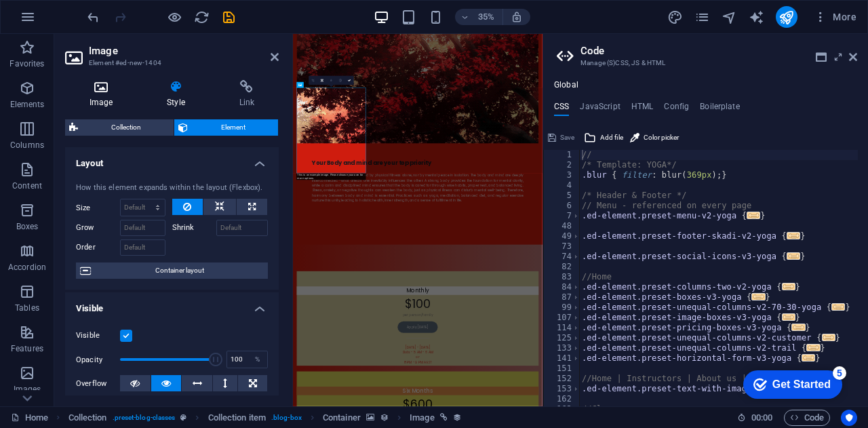
click at [114, 91] on icon at bounding box center [101, 87] width 72 height 14
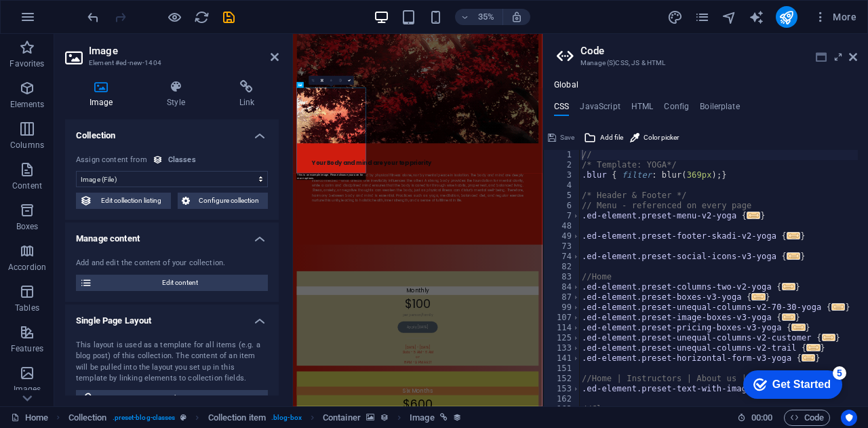
click at [820, 58] on icon at bounding box center [820, 57] width 11 height 11
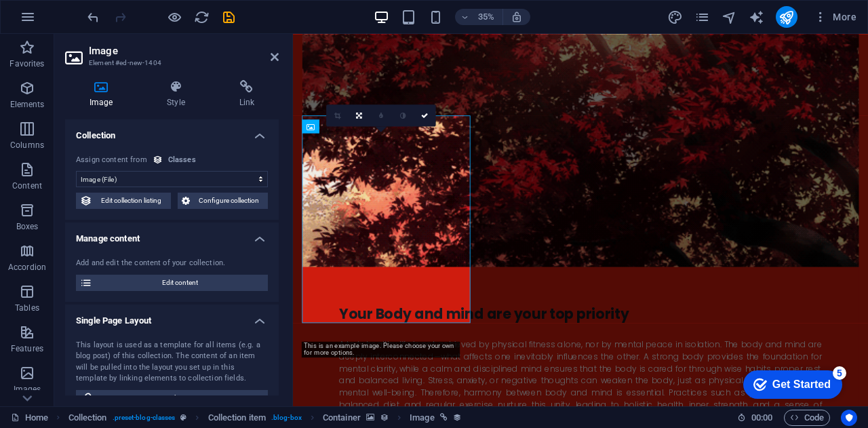
scroll to position [2614, 0]
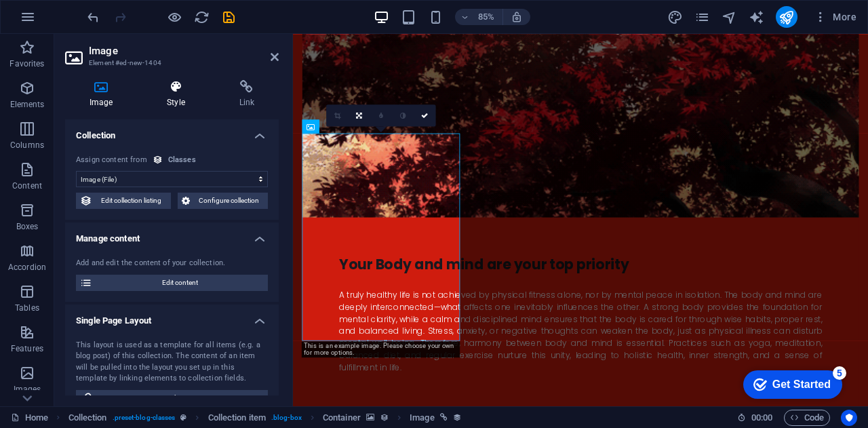
click at [184, 96] on h4 "Style" at bounding box center [178, 94] width 72 height 28
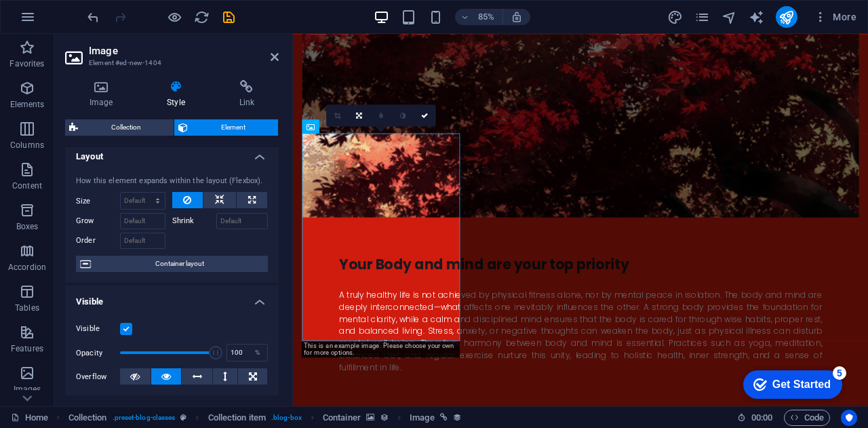
scroll to position [0, 0]
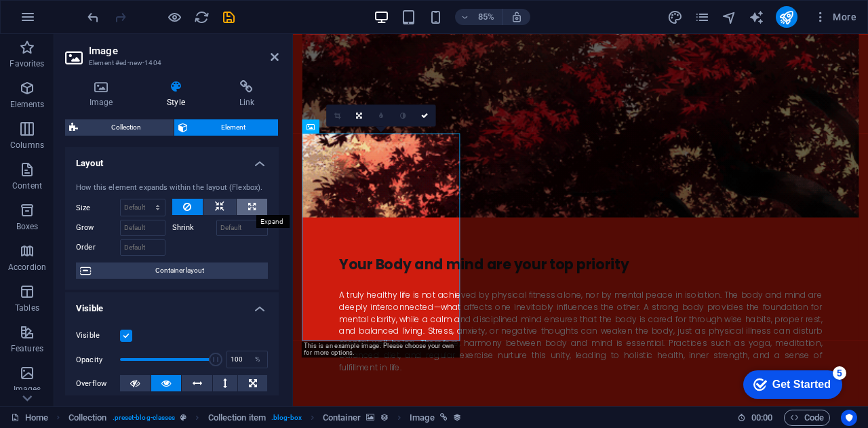
click at [249, 205] on icon at bounding box center [251, 207] width 7 height 16
type input "100"
select select "%"
click at [226, 205] on button at bounding box center [219, 207] width 33 height 16
select select "DISABLED_OPTION_VALUE"
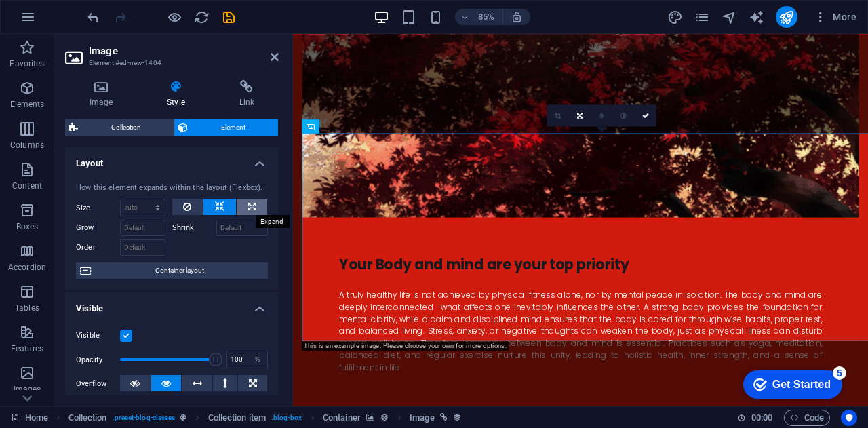
click at [248, 205] on icon at bounding box center [251, 207] width 7 height 16
type input "100"
select select "%"
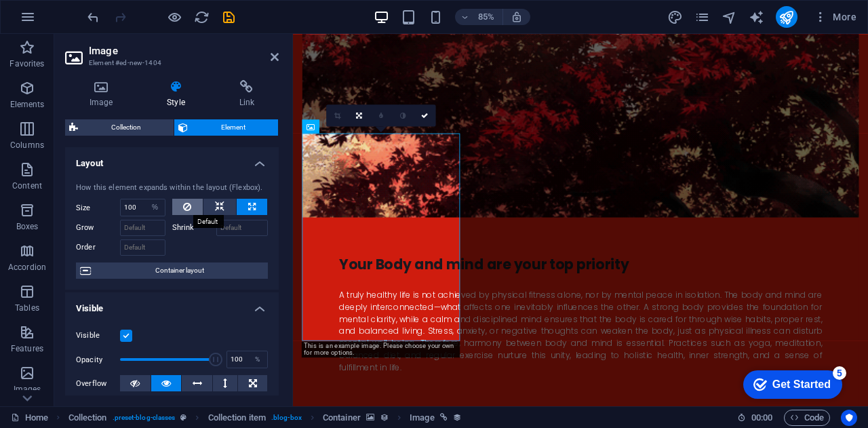
click at [195, 208] on button at bounding box center [187, 207] width 31 height 16
select select "DISABLED_OPTION_VALUE"
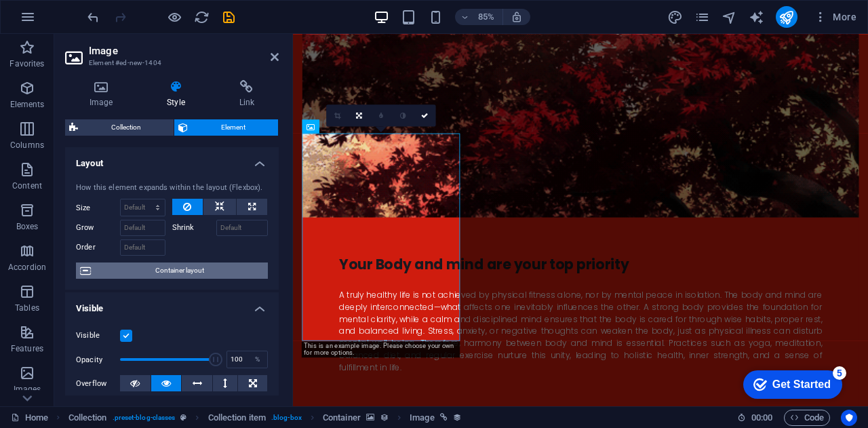
click at [172, 272] on span "Container layout" at bounding box center [179, 270] width 169 height 16
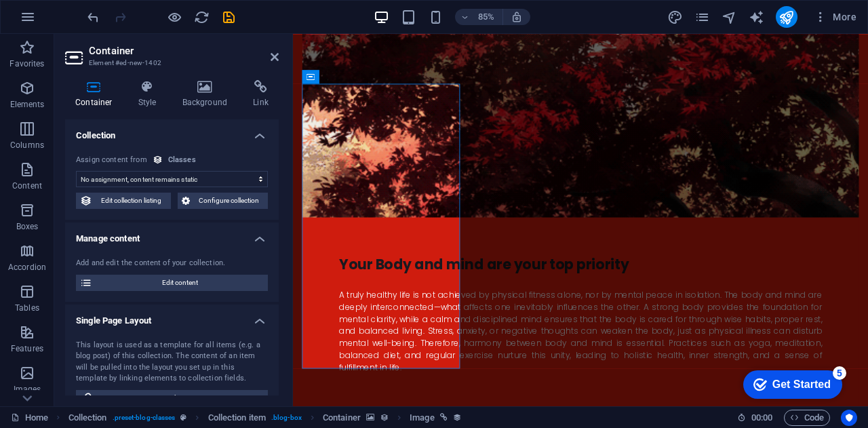
scroll to position [2673, 0]
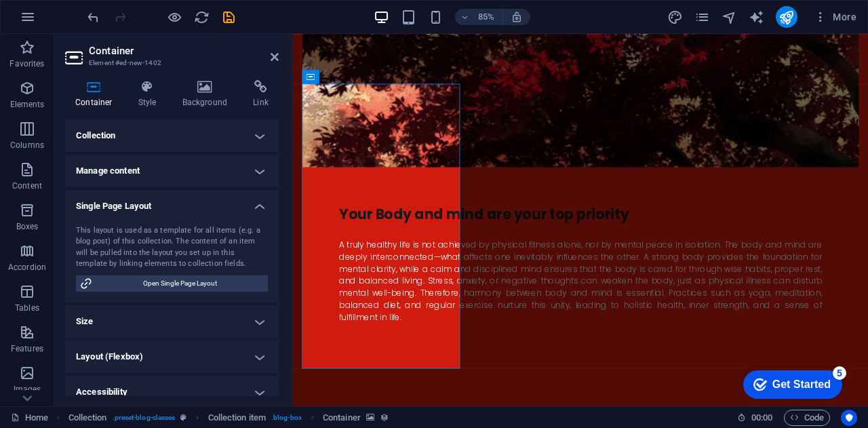
click at [212, 75] on div "Container Style Background Link Collection No assignment, content remains stati…" at bounding box center [171, 237] width 235 height 337
click at [205, 85] on icon at bounding box center [205, 87] width 66 height 14
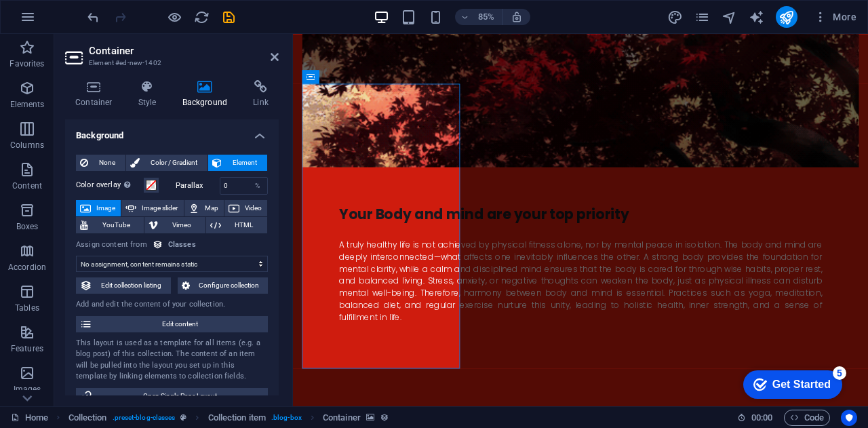
drag, startPoint x: 279, startPoint y: 157, endPoint x: 277, endPoint y: 210, distance: 52.9
click at [277, 210] on div "Container Style Background Link Collection No assignment, content remains stati…" at bounding box center [171, 237] width 235 height 337
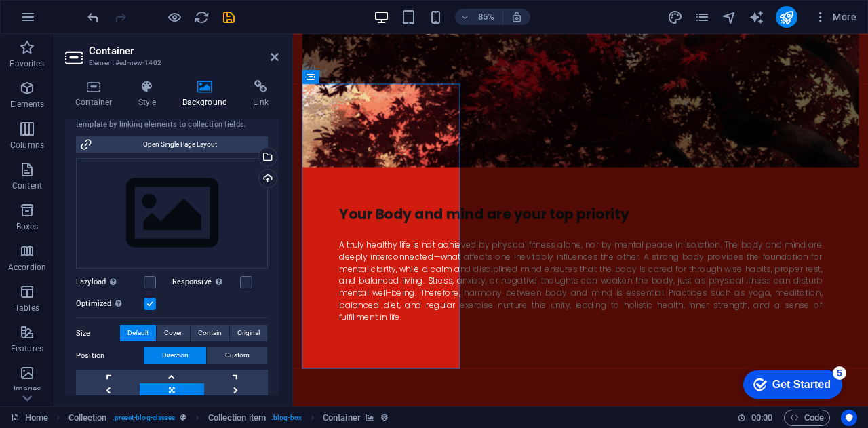
scroll to position [249, 0]
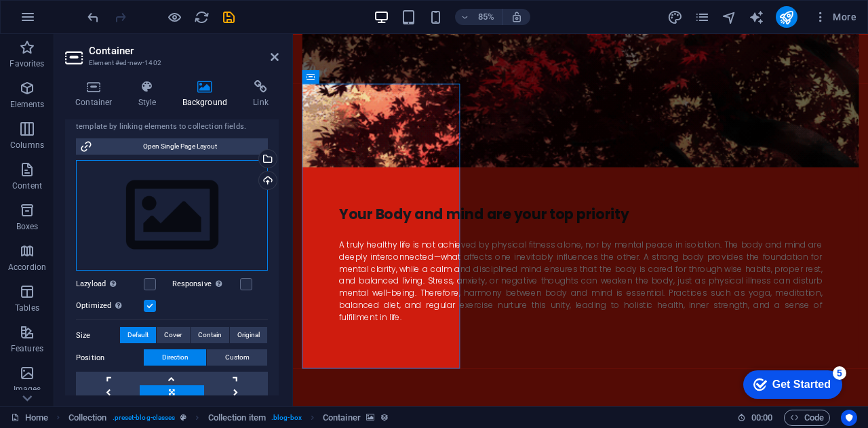
click at [205, 235] on div "Drag files here, click to choose files or select files from Files or our free s…" at bounding box center [172, 215] width 192 height 111
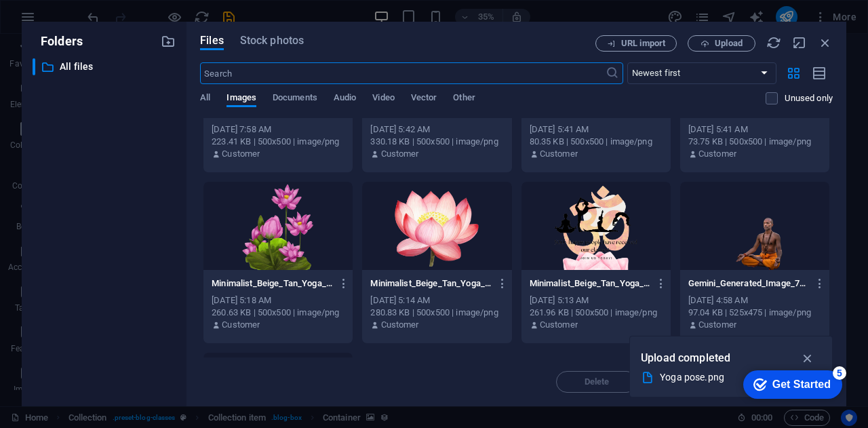
scroll to position [779, 0]
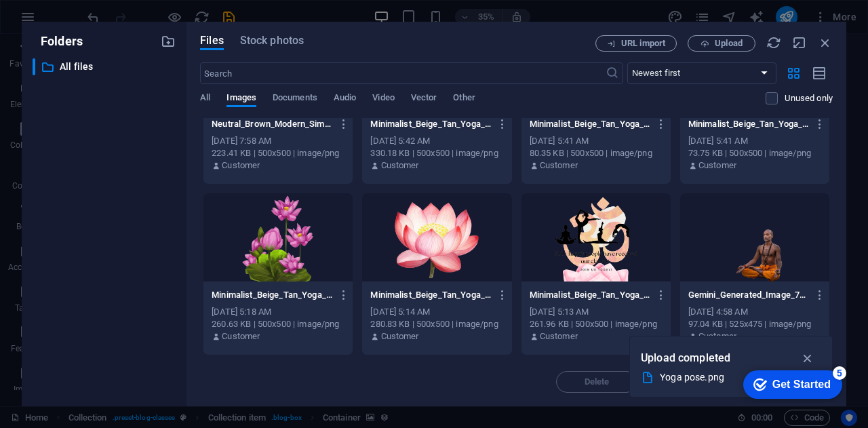
click at [470, 230] on div at bounding box center [436, 237] width 149 height 88
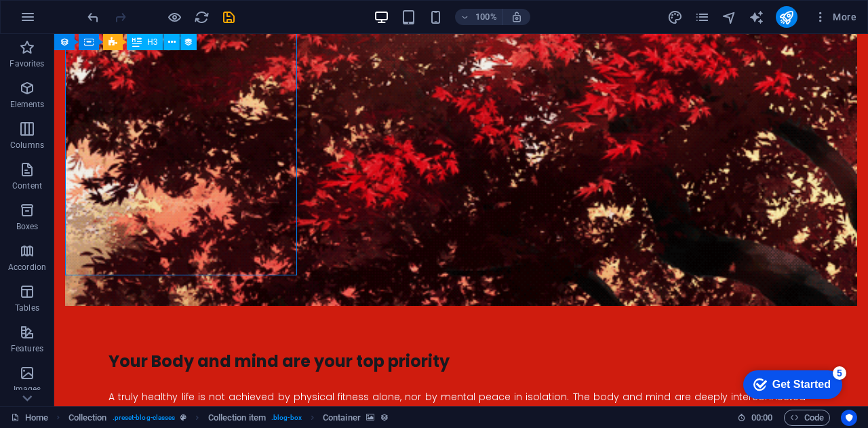
scroll to position [2752, 0]
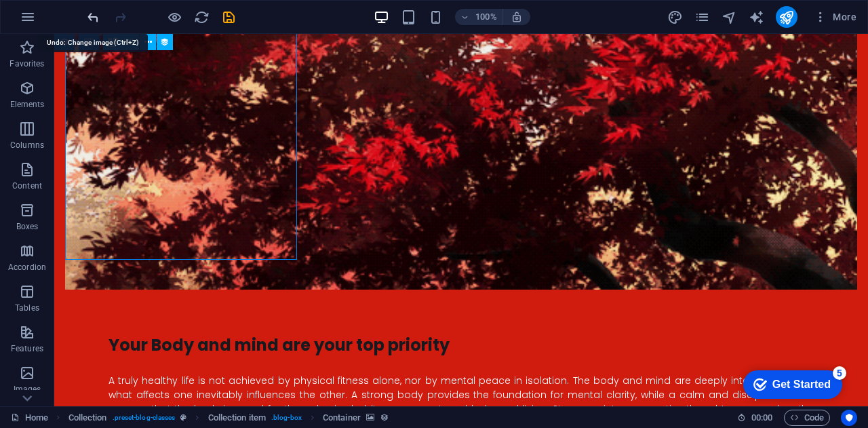
click at [96, 23] on icon "undo" at bounding box center [93, 17] width 16 height 16
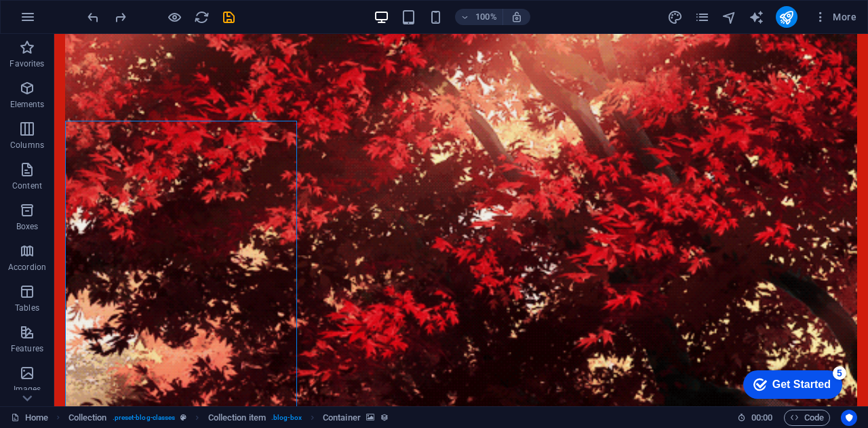
scroll to position [2591, 0]
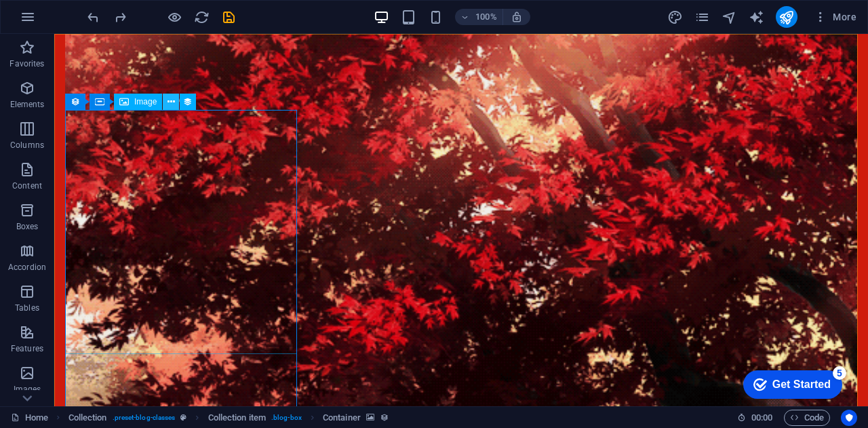
click at [168, 106] on icon at bounding box center [170, 102] width 7 height 14
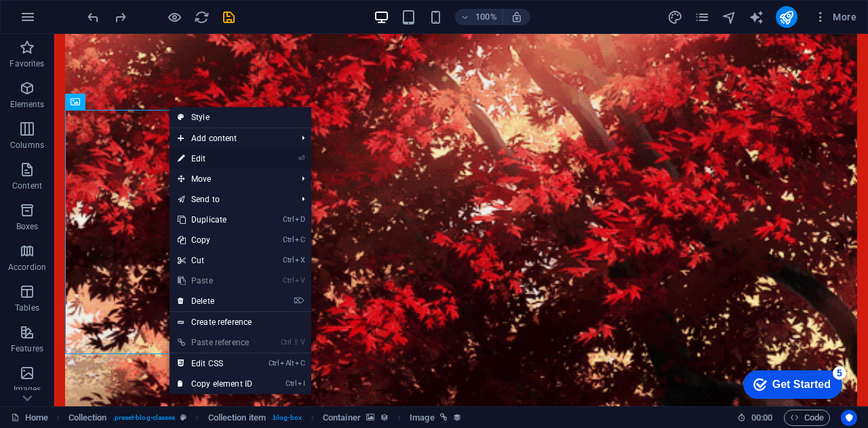
click at [218, 158] on link "⏎ Edit" at bounding box center [214, 158] width 91 height 20
select select "%"
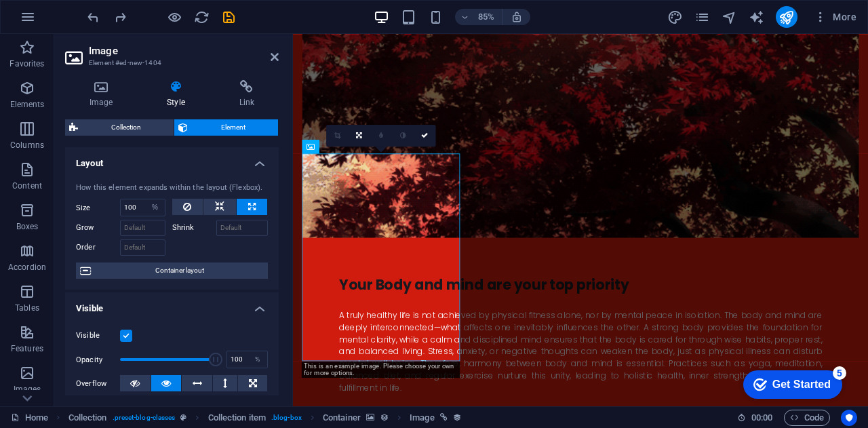
drag, startPoint x: 274, startPoint y: 167, endPoint x: 277, endPoint y: 174, distance: 7.3
click at [277, 174] on div "Layout How this element expands within the layout (Flexbox). Size 100 Default a…" at bounding box center [172, 271] width 214 height 248
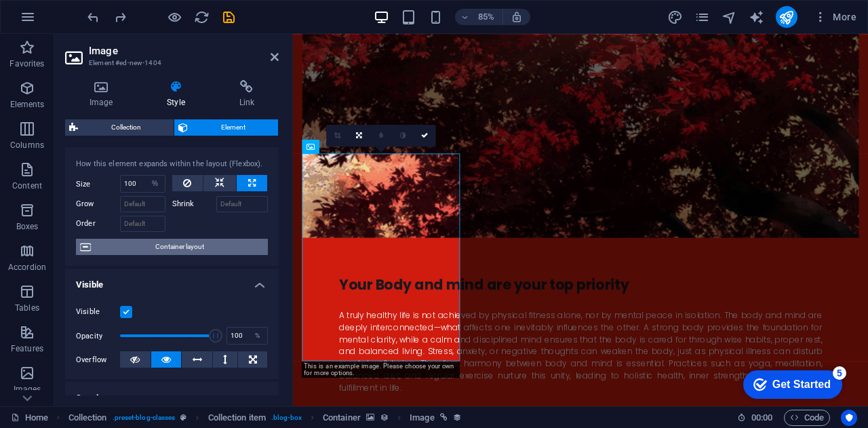
click at [192, 249] on span "Container layout" at bounding box center [179, 247] width 169 height 16
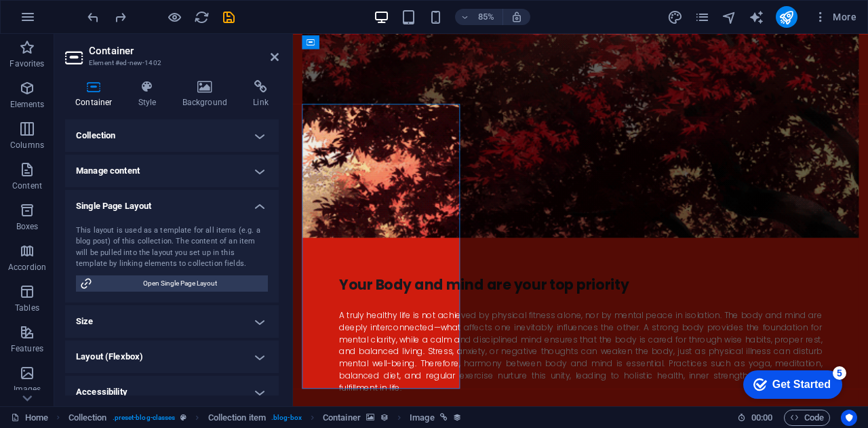
scroll to position [2649, 0]
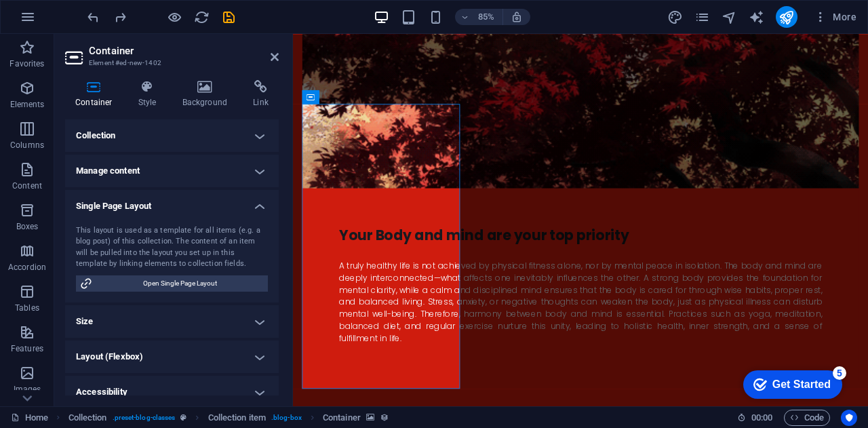
drag, startPoint x: 275, startPoint y: 216, endPoint x: 277, endPoint y: 264, distance: 48.1
click at [277, 264] on div "Collection No assignment, content remains static Created at (Date) Updated at (…" at bounding box center [172, 257] width 214 height 276
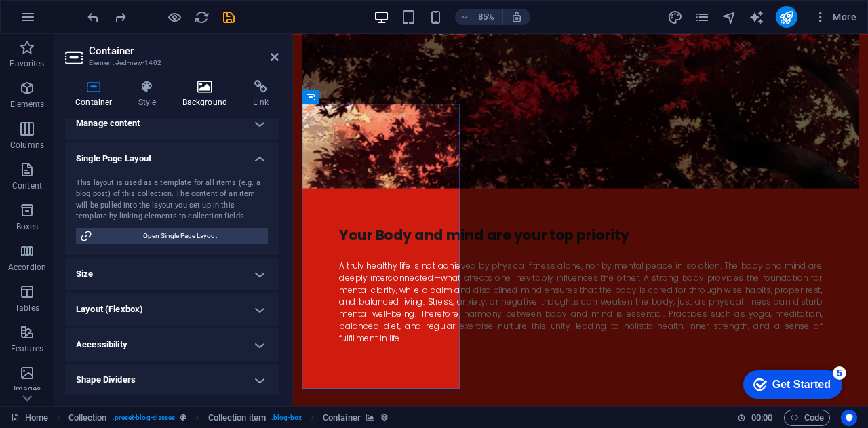
click at [212, 92] on icon at bounding box center [205, 87] width 66 height 14
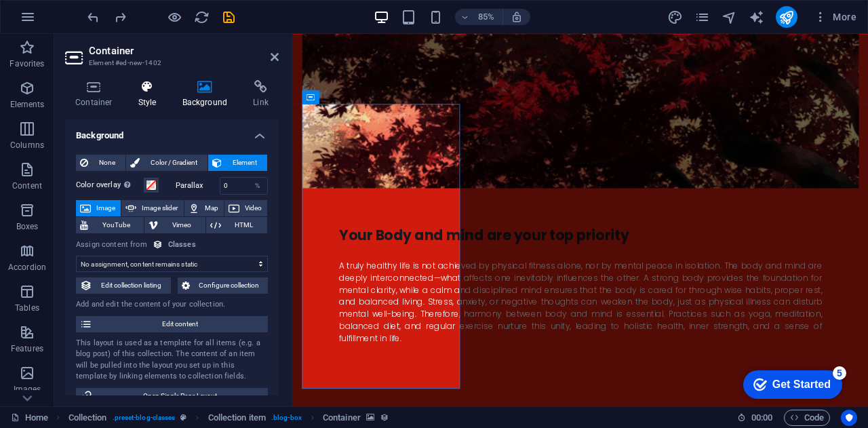
click at [155, 83] on icon at bounding box center [147, 87] width 39 height 14
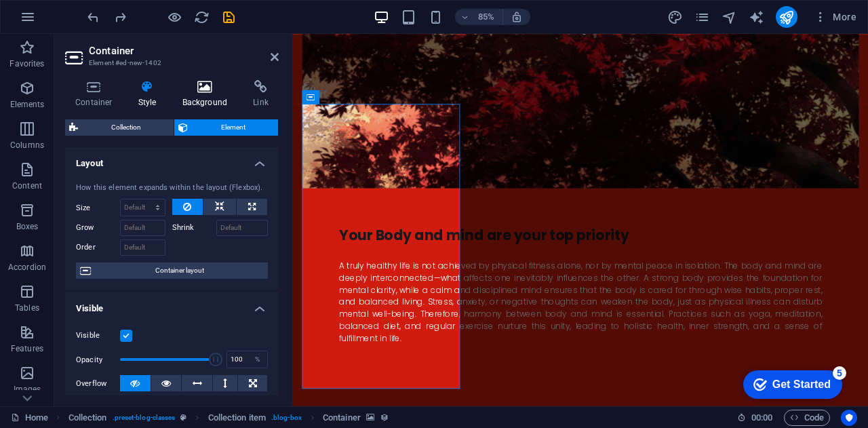
click at [200, 87] on icon at bounding box center [205, 87] width 66 height 14
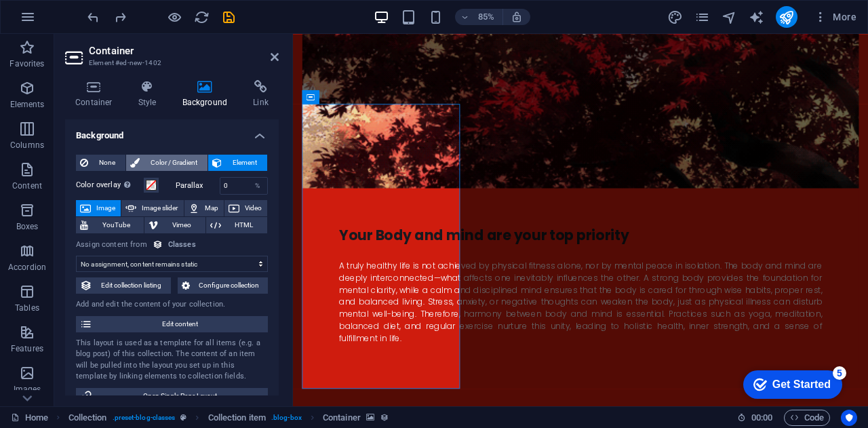
click at [191, 163] on span "Color / Gradient" at bounding box center [174, 163] width 60 height 16
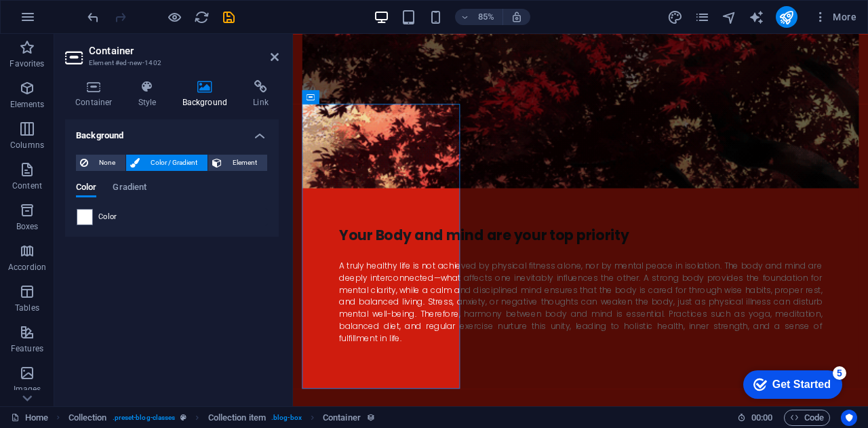
click at [103, 215] on span "Color" at bounding box center [107, 216] width 19 height 11
click at [137, 190] on span "Gradient" at bounding box center [130, 188] width 34 height 19
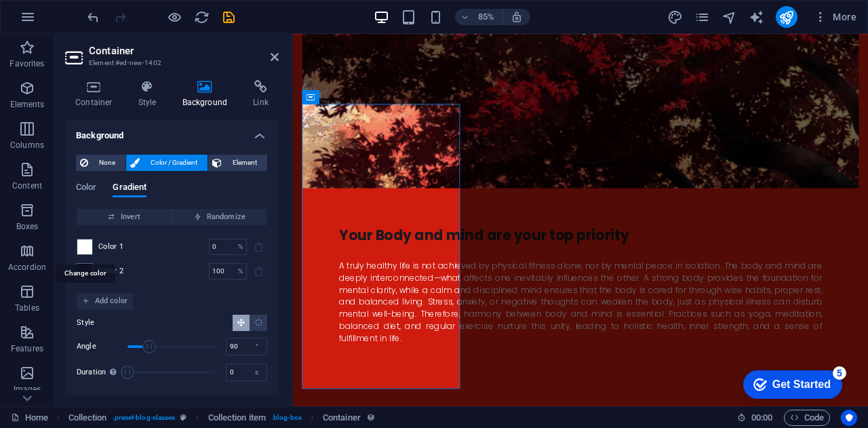
click at [89, 250] on span at bounding box center [84, 246] width 15 height 15
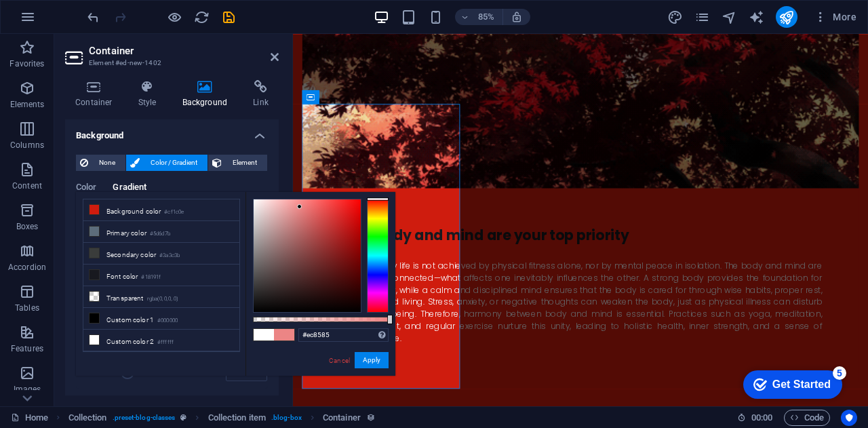
drag, startPoint x: 293, startPoint y: 214, endPoint x: 300, endPoint y: 207, distance: 10.1
click at [300, 207] on div at bounding box center [306, 255] width 107 height 113
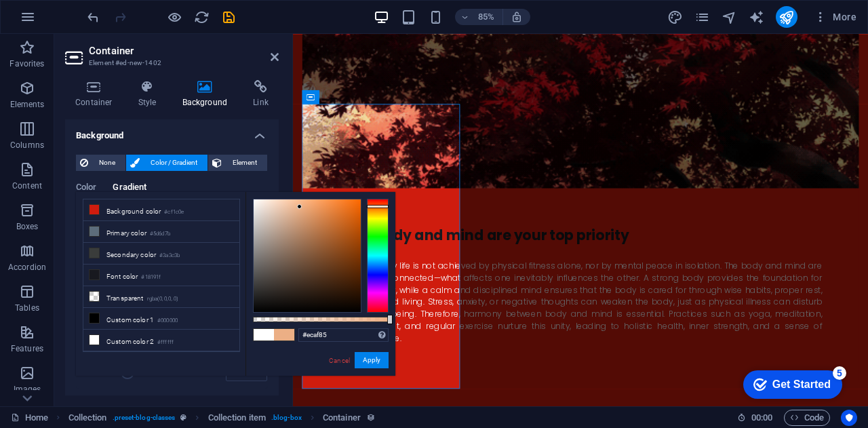
drag, startPoint x: 377, startPoint y: 226, endPoint x: 376, endPoint y: 206, distance: 20.4
click at [376, 206] on div at bounding box center [378, 256] width 22 height 114
click at [112, 269] on li "Font color #18191f" at bounding box center [161, 275] width 156 height 22
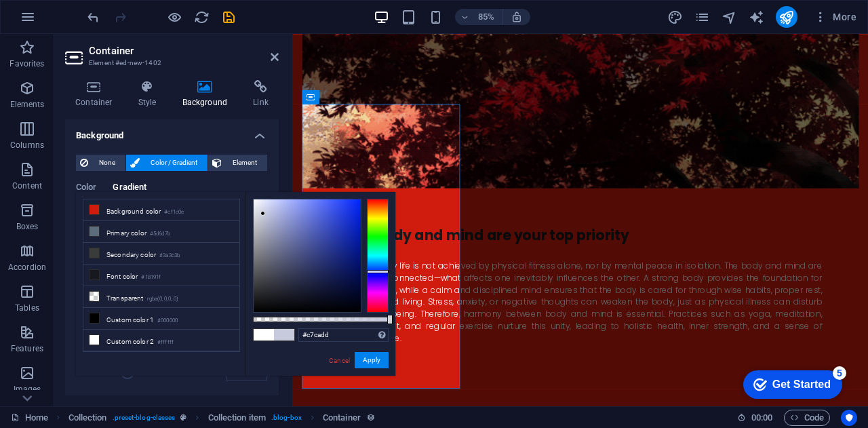
drag, startPoint x: 282, startPoint y: 291, endPoint x: 263, endPoint y: 214, distance: 80.2
click at [263, 214] on div at bounding box center [306, 255] width 107 height 113
click at [262, 211] on div at bounding box center [261, 211] width 5 height 5
click at [142, 216] on li "Background color #cf1c0e" at bounding box center [161, 210] width 156 height 22
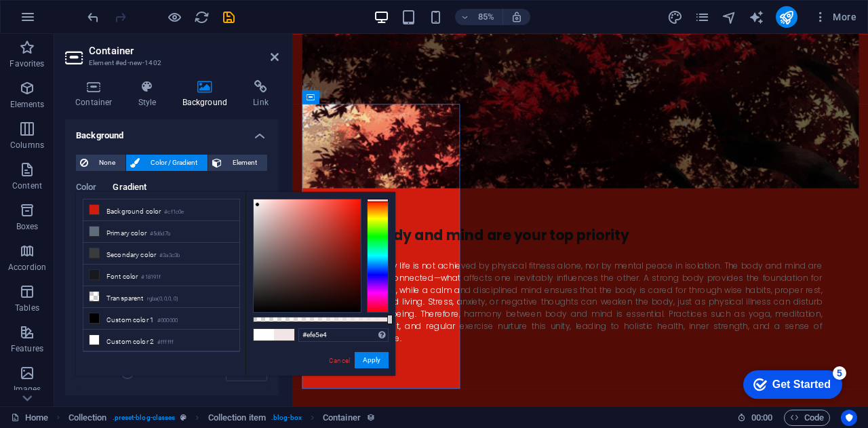
type input "#efe6e6"
drag, startPoint x: 348, startPoint y: 218, endPoint x: 257, endPoint y: 205, distance: 92.3
click at [257, 205] on div at bounding box center [306, 255] width 107 height 113
click at [363, 360] on button "Apply" at bounding box center [371, 360] width 34 height 16
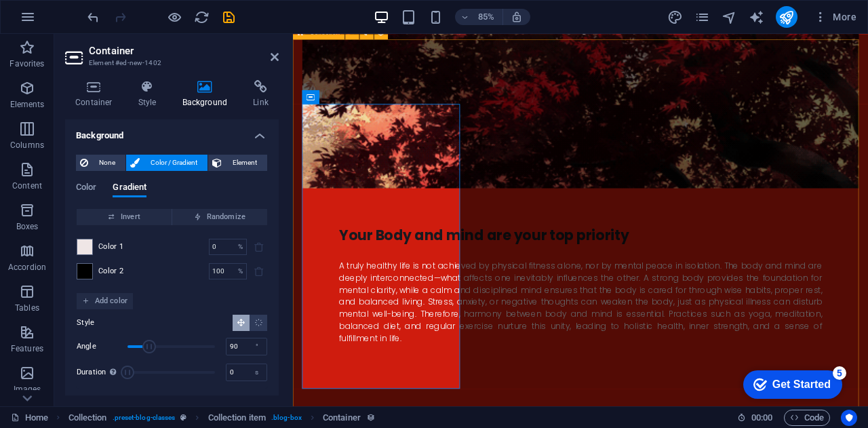
select select "68ac991de46a9b275c0228ea"
select select "columns.publishing_date_DESC"
select select "columns.status"
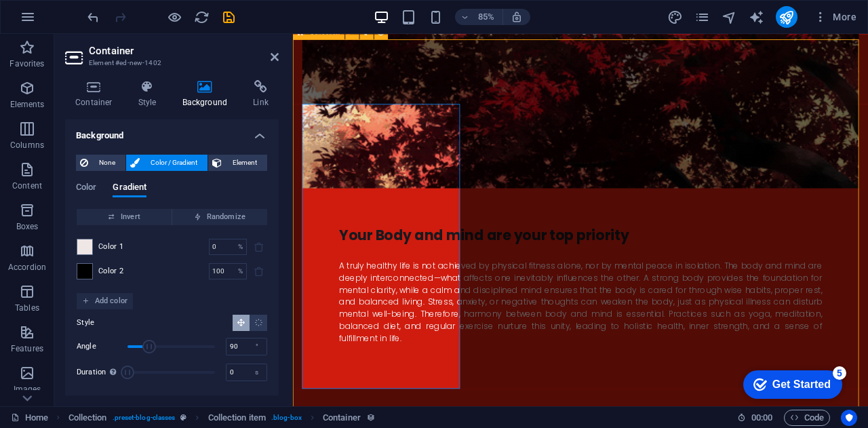
select select "columns.publishing_date"
select select "past"
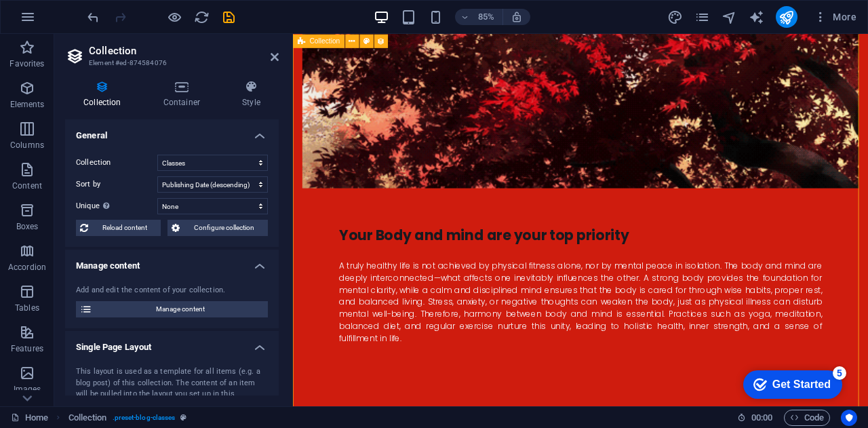
scroll to position [2713, 0]
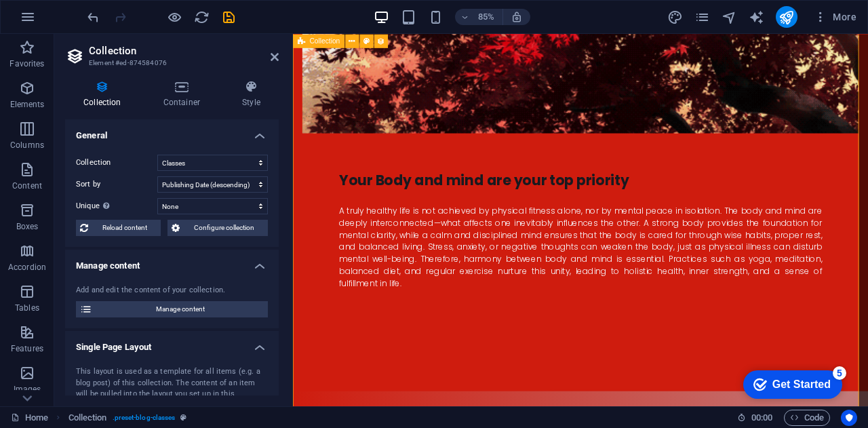
click at [196, 100] on h4 "Container" at bounding box center [184, 94] width 79 height 28
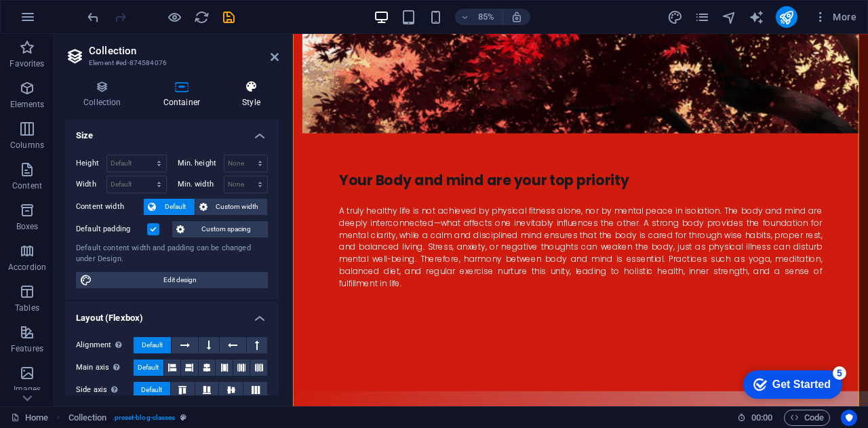
click at [260, 93] on icon at bounding box center [251, 87] width 55 height 14
